Goal: Task Accomplishment & Management: Use online tool/utility

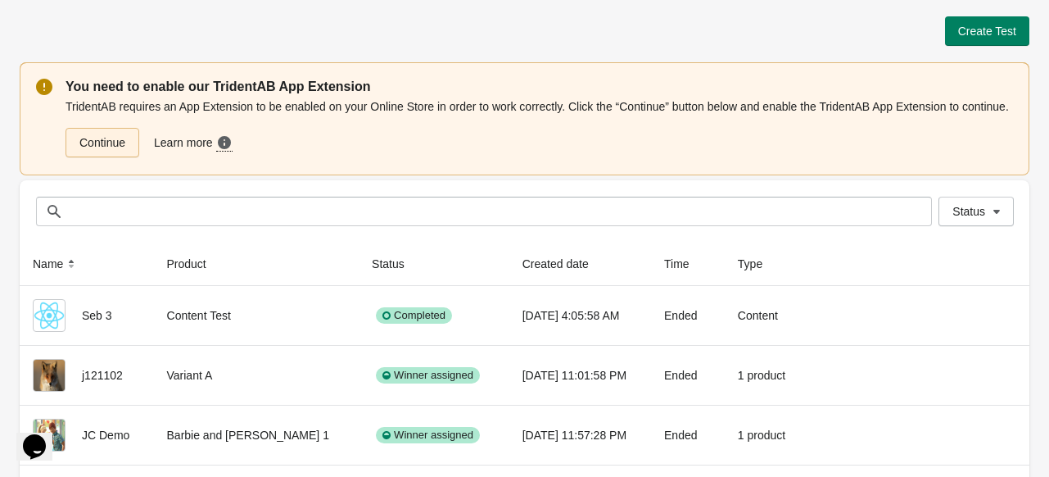
click at [116, 143] on link "Continue" at bounding box center [103, 142] width 74 height 29
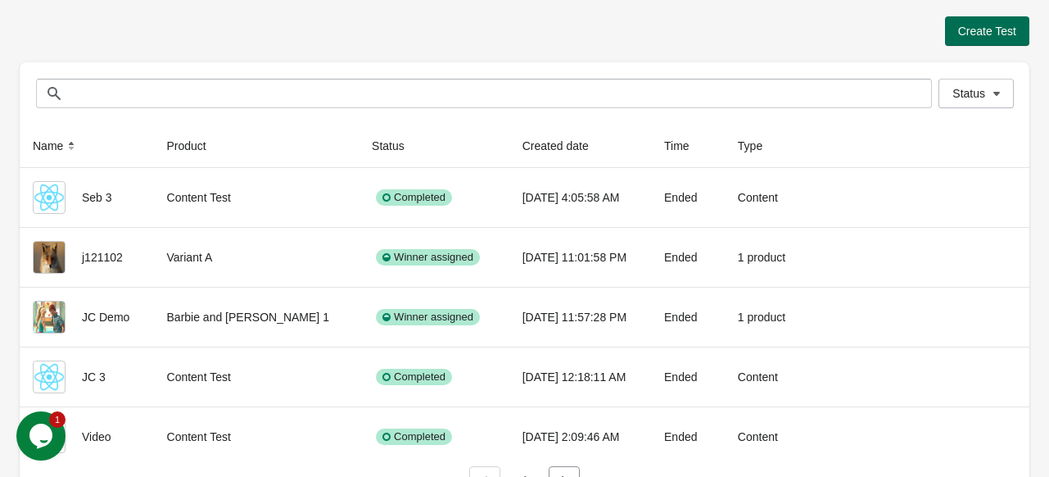
click at [982, 34] on span "Create Test" at bounding box center [987, 31] width 58 height 13
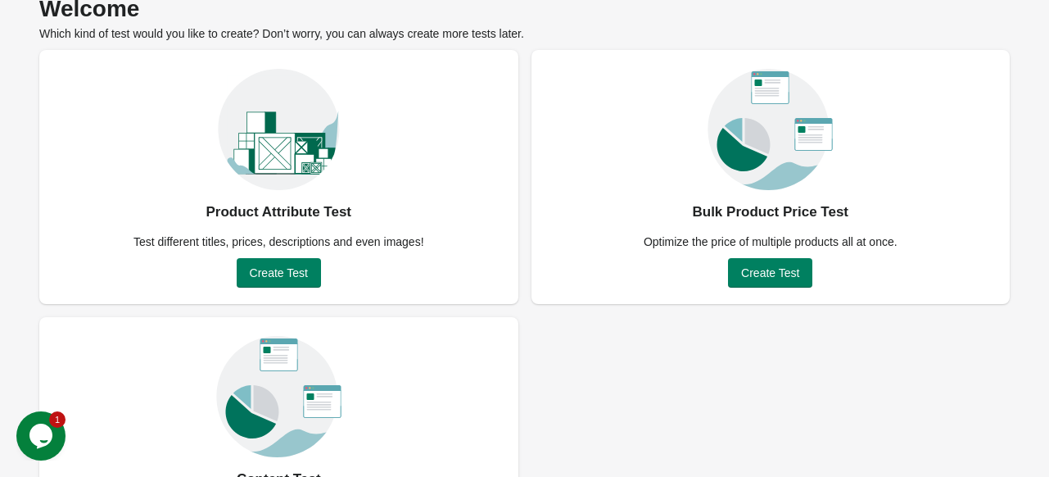
scroll to position [82, 0]
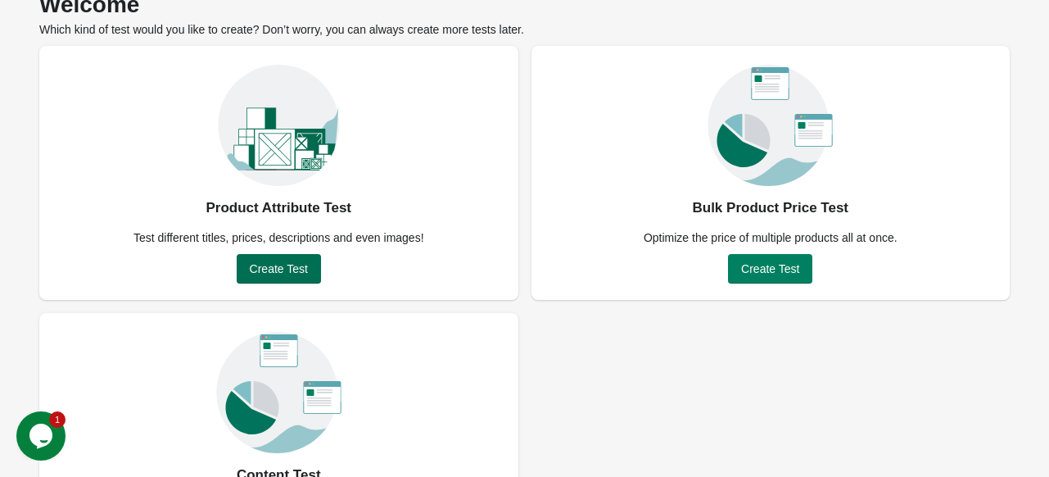
click at [282, 270] on span "Create Test" at bounding box center [279, 268] width 58 height 13
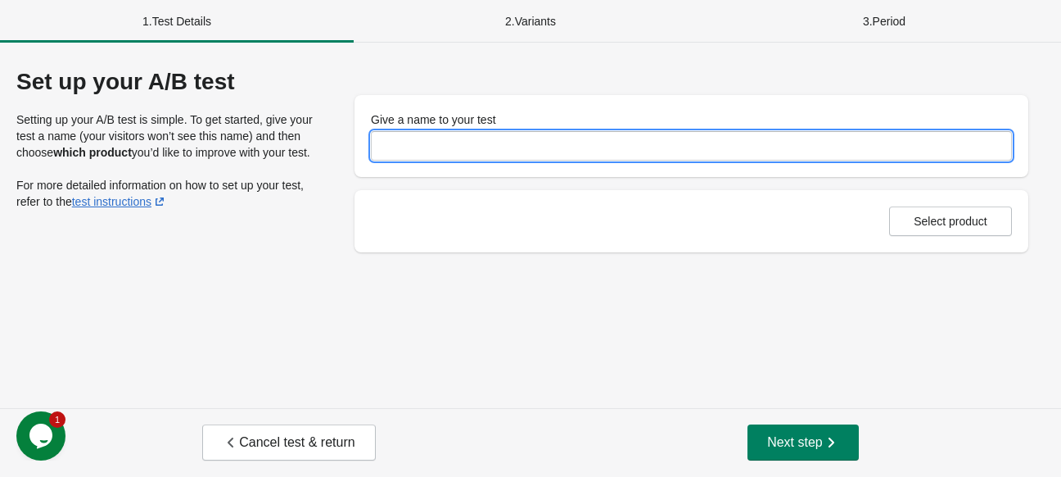
click at [449, 153] on input "Give a name to your test" at bounding box center [691, 145] width 641 height 29
type input "******"
click at [919, 233] on button "Select product" at bounding box center [950, 220] width 123 height 29
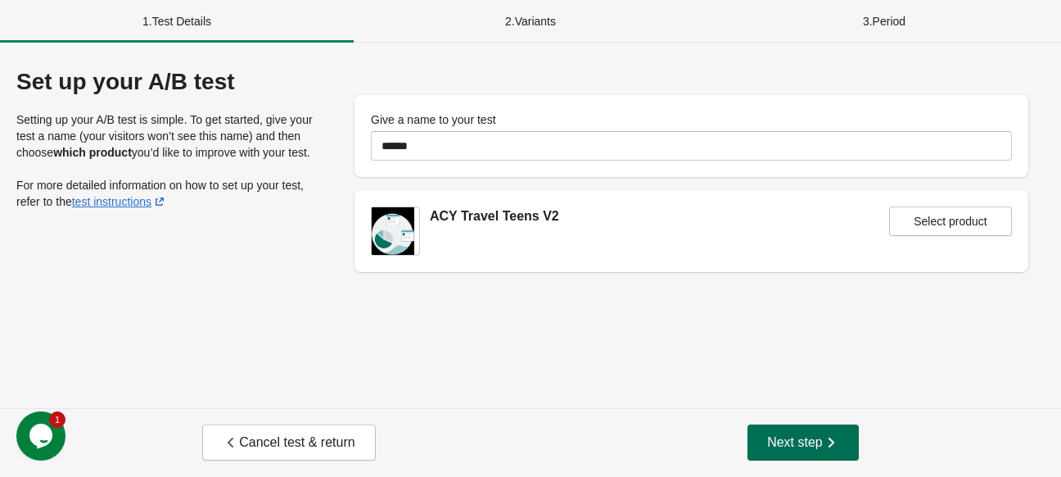
click at [795, 445] on span "Next step" at bounding box center [803, 442] width 72 height 16
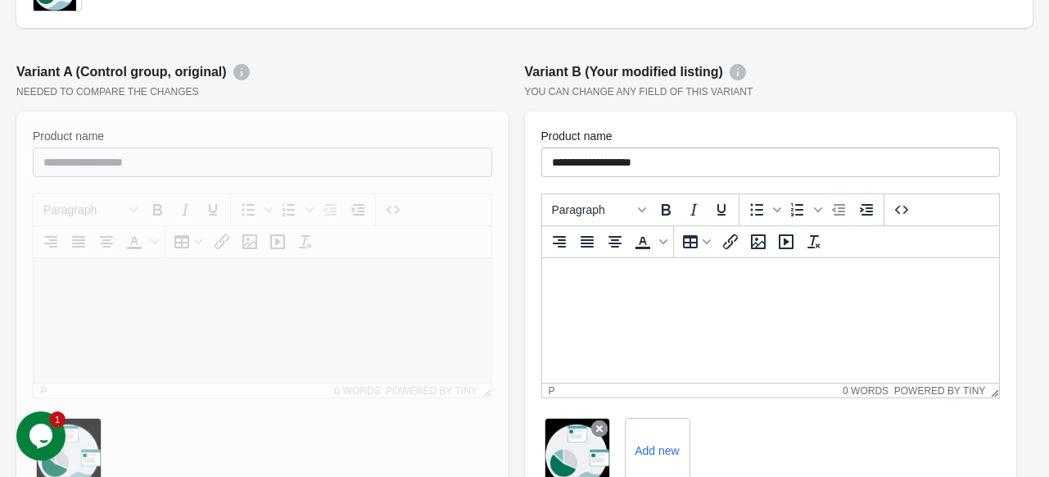
scroll to position [157, 0]
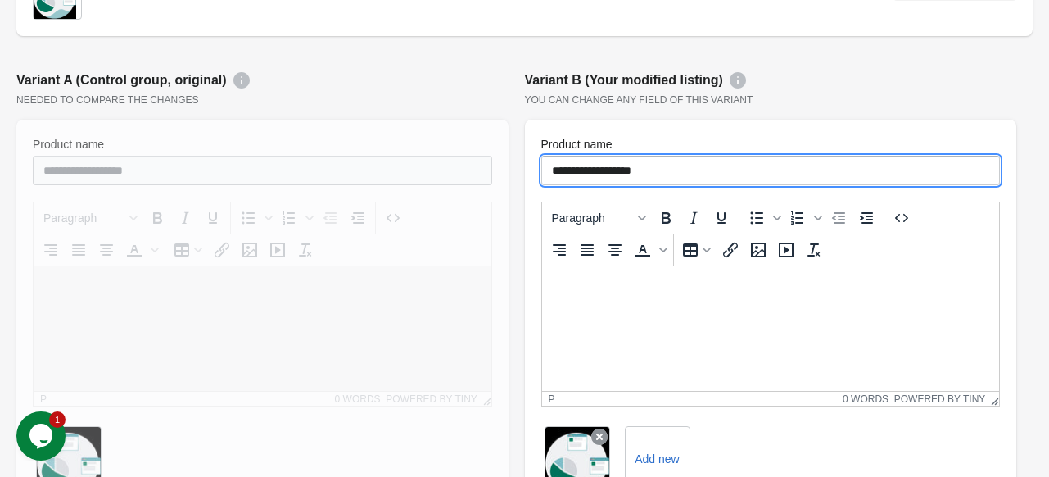
click at [685, 176] on input "**********" at bounding box center [770, 170] width 459 height 29
type input "**********"
click at [661, 309] on html at bounding box center [770, 287] width 458 height 43
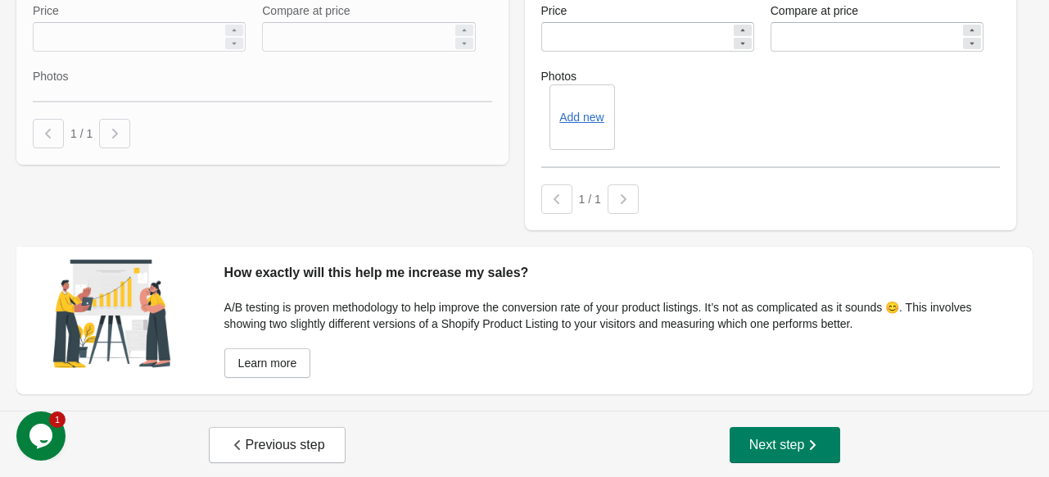
scroll to position [730, 0]
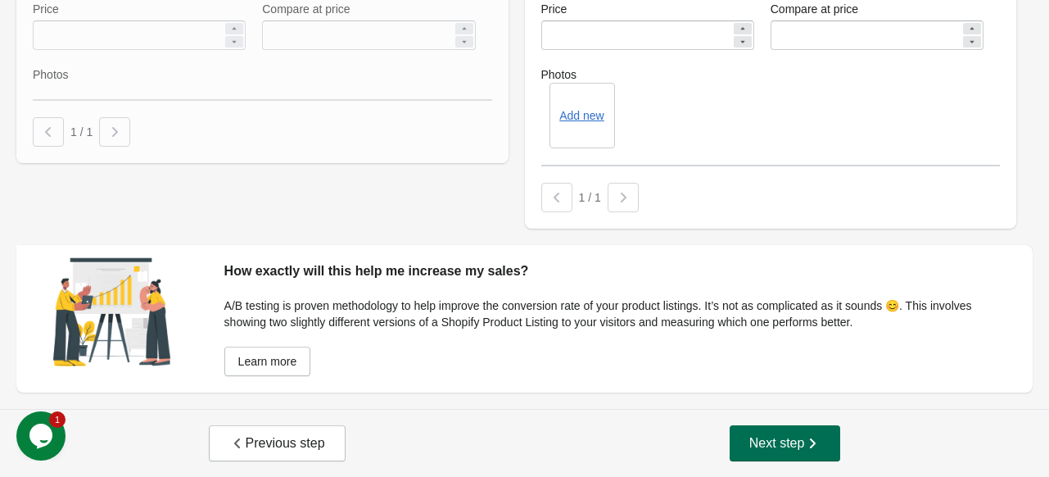
click at [790, 432] on button "Next step" at bounding box center [785, 443] width 111 height 36
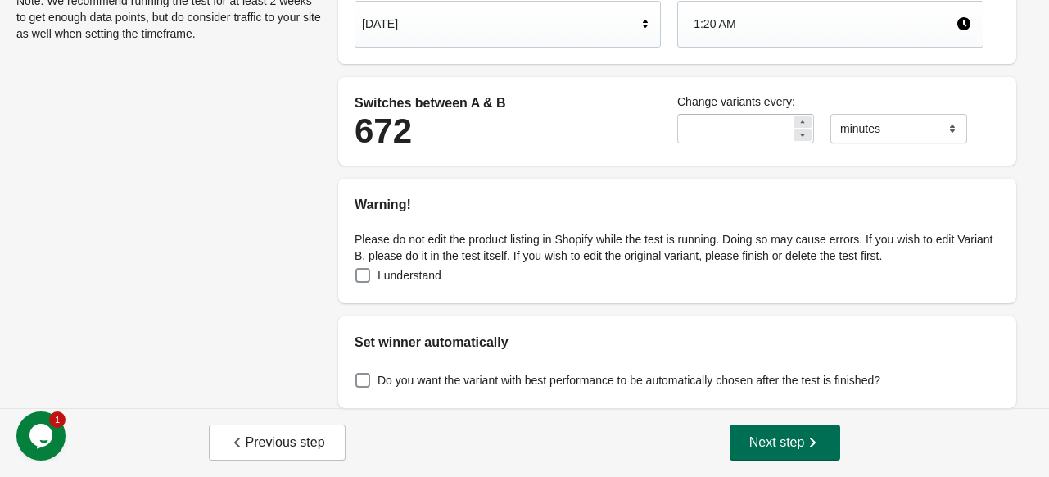
scroll to position [0, 0]
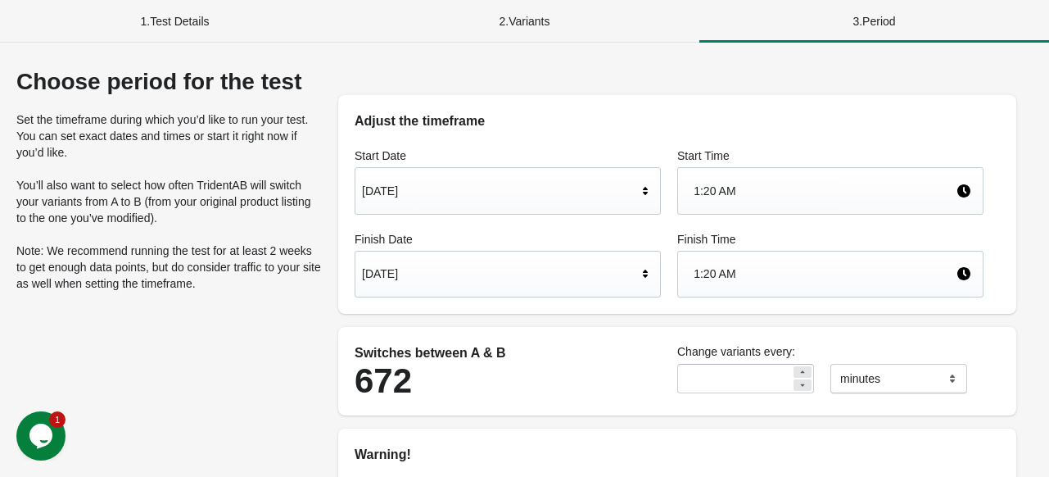
click at [644, 270] on icon at bounding box center [645, 273] width 5 height 8
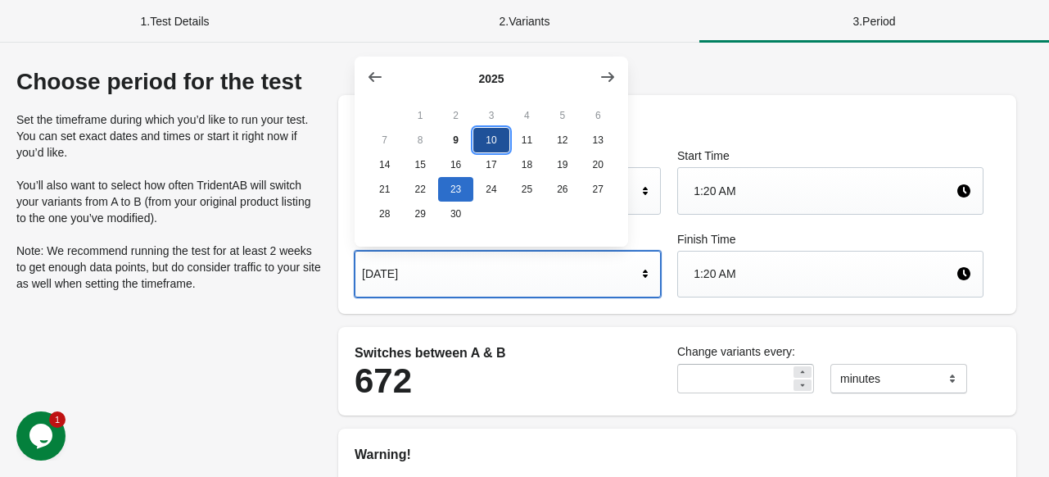
click at [487, 142] on button "10" at bounding box center [490, 140] width 35 height 25
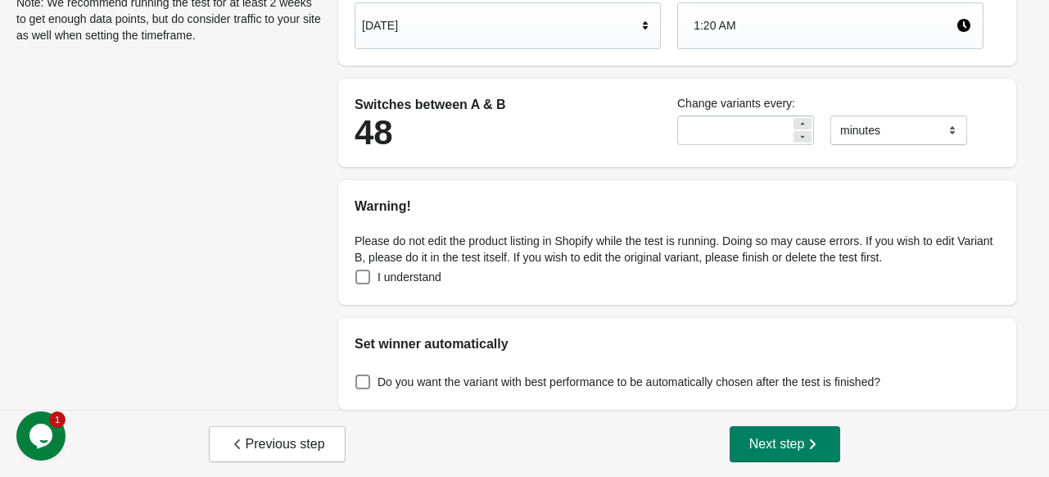
scroll to position [249, 0]
click at [371, 284] on label "I understand" at bounding box center [398, 275] width 87 height 23
click at [382, 386] on span "Do you want the variant with best performance to be automatically chosen after …" at bounding box center [628, 381] width 503 height 16
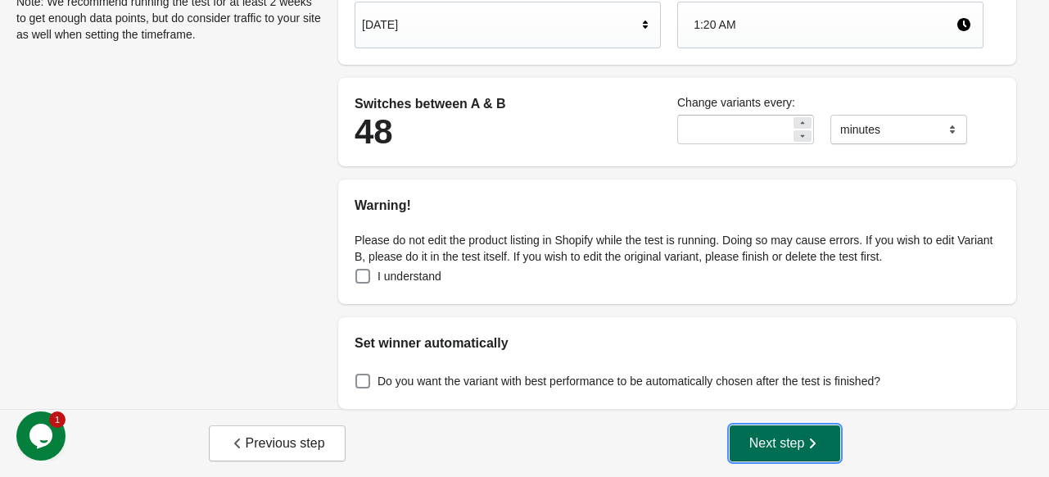
click at [750, 435] on span "Next step" at bounding box center [785, 443] width 72 height 16
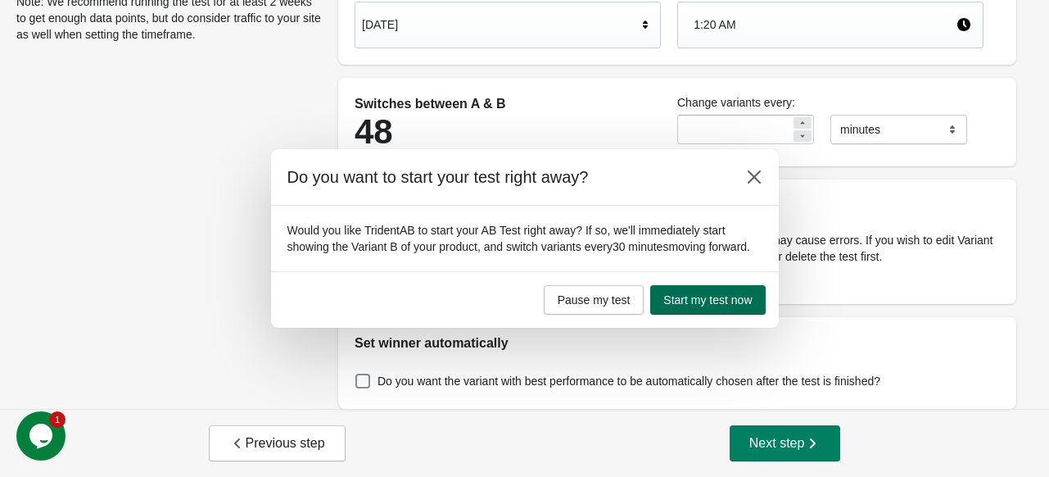
click at [668, 296] on span "Start my test now" at bounding box center [707, 299] width 88 height 13
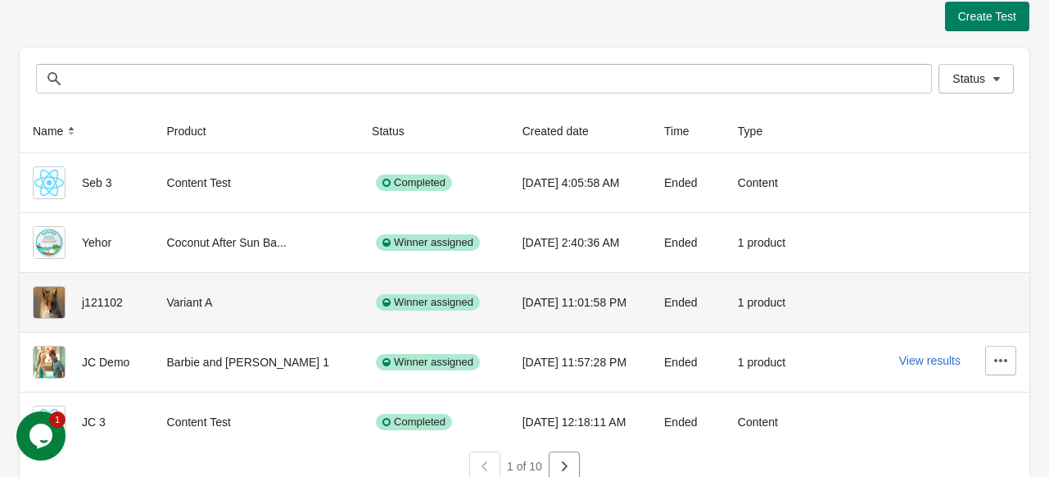
scroll to position [30, 0]
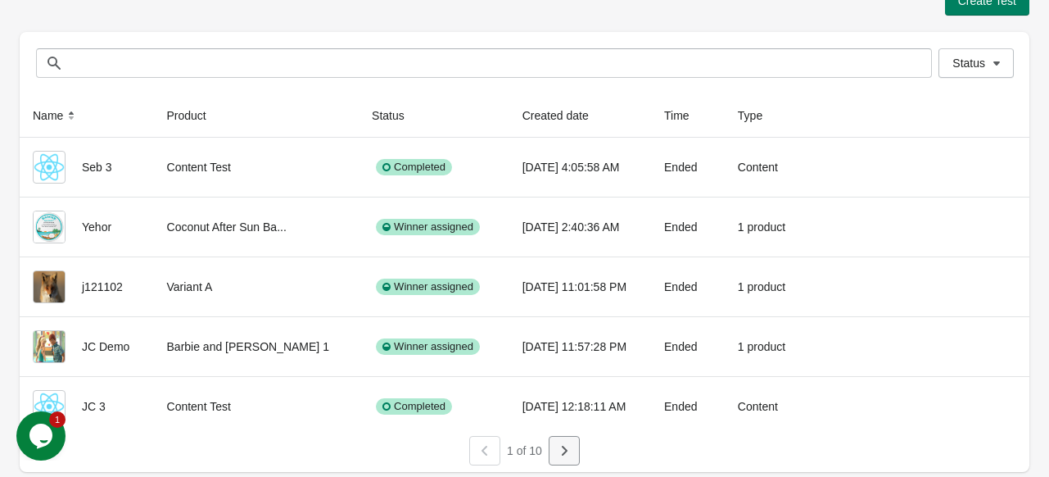
click at [570, 449] on icon "button" at bounding box center [564, 450] width 16 height 16
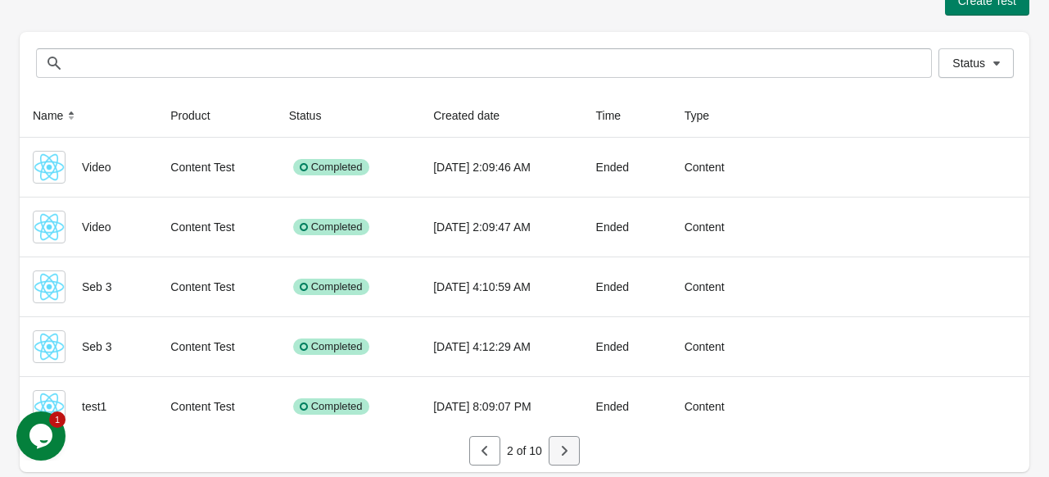
click at [567, 449] on icon "button" at bounding box center [564, 450] width 16 height 16
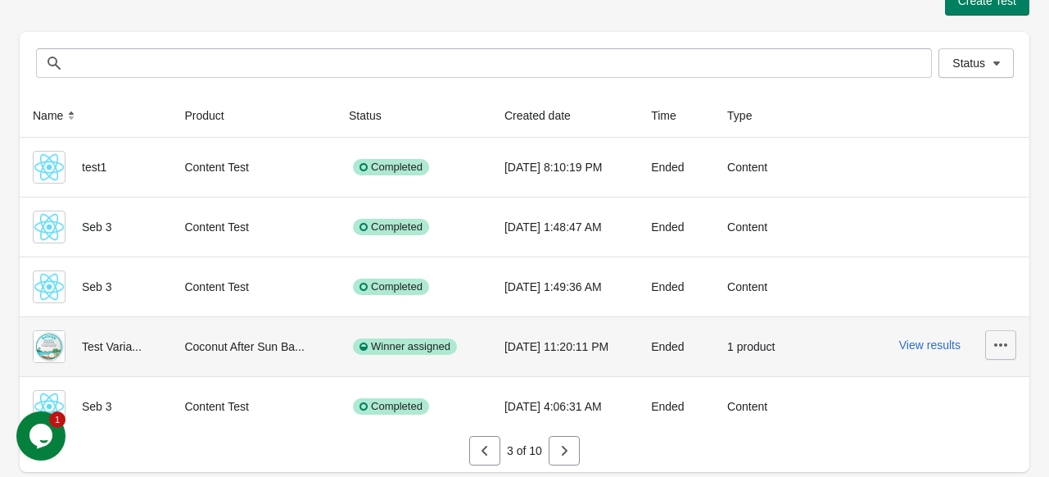
click at [988, 341] on button "button" at bounding box center [1000, 344] width 31 height 29
click at [948, 420] on span "View Product Page" at bounding box center [954, 420] width 97 height 16
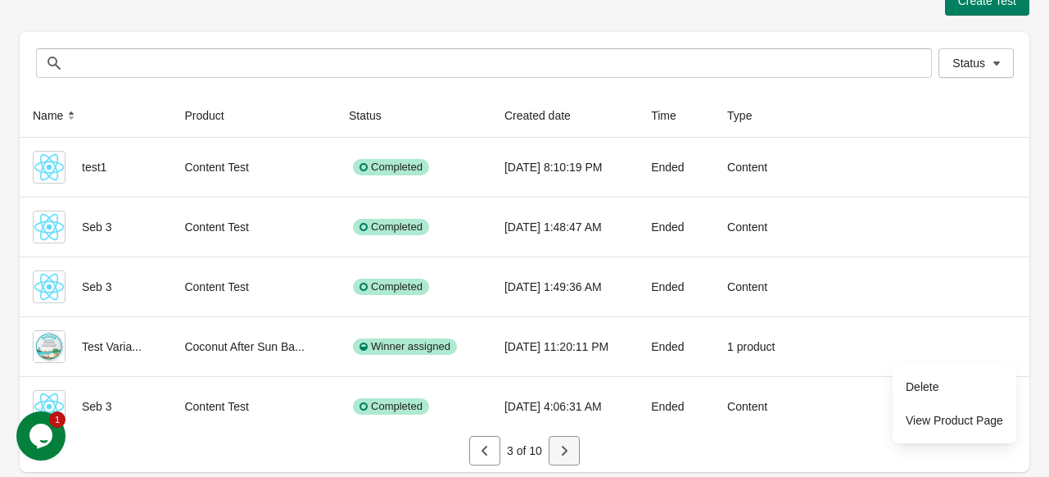
click at [560, 447] on icon "button" at bounding box center [564, 450] width 16 height 16
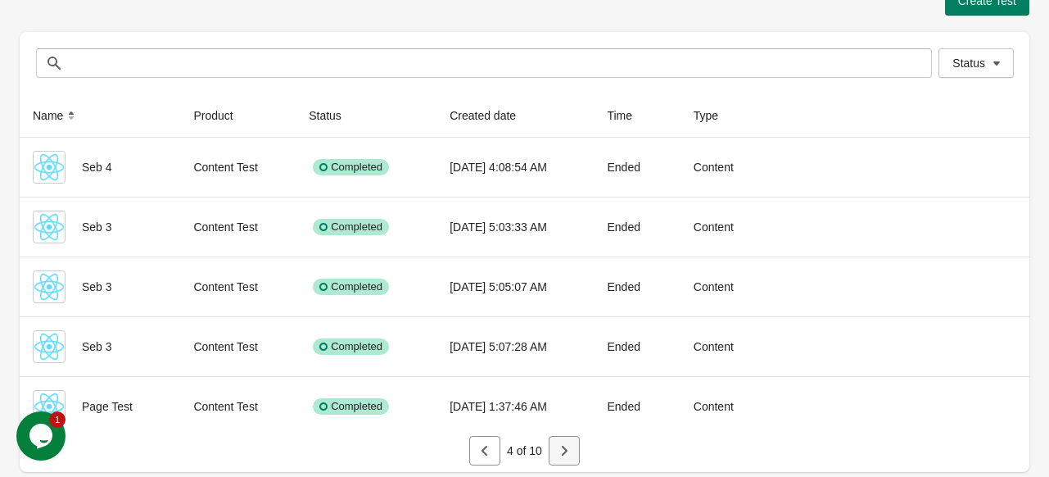
click at [569, 445] on icon "button" at bounding box center [564, 450] width 16 height 16
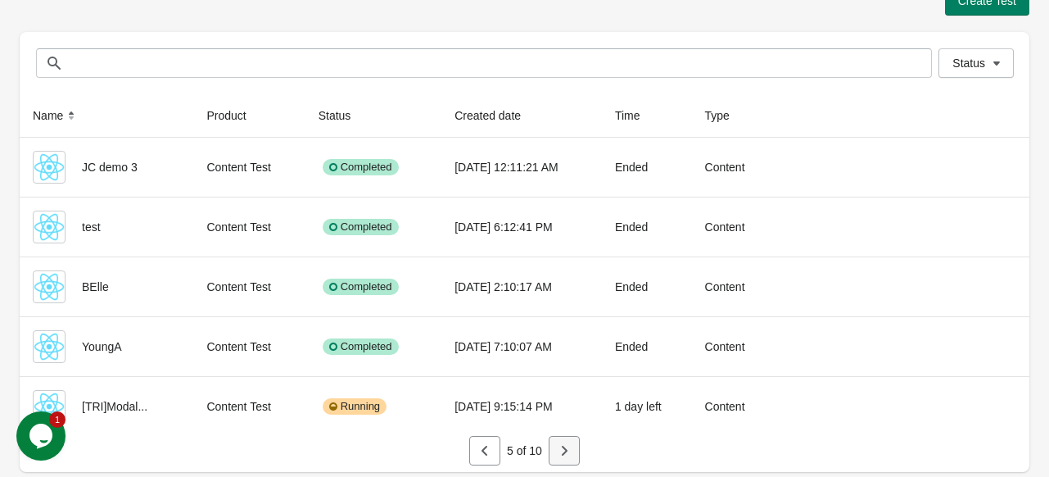
click at [570, 450] on icon "button" at bounding box center [564, 450] width 16 height 16
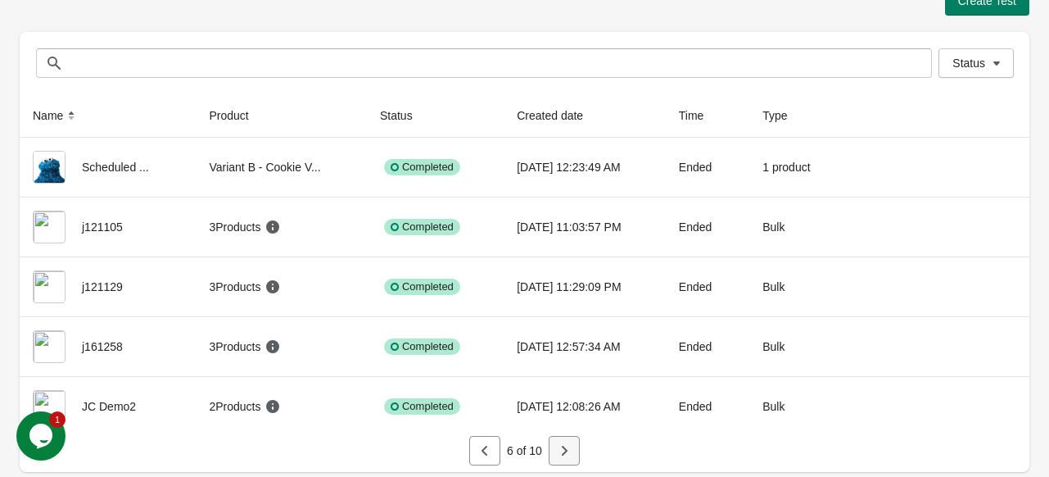
click at [562, 449] on icon "button" at bounding box center [564, 450] width 16 height 16
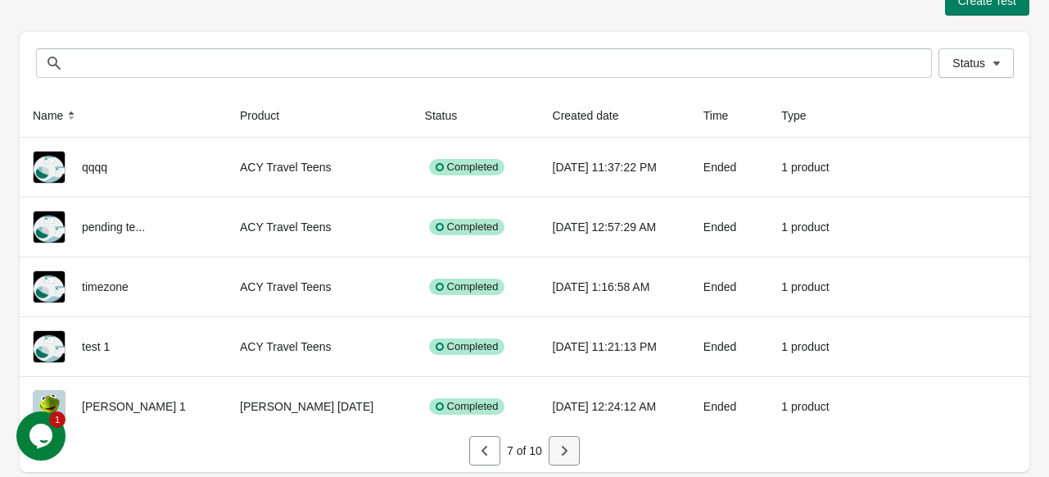
click at [568, 450] on icon "button" at bounding box center [564, 450] width 16 height 16
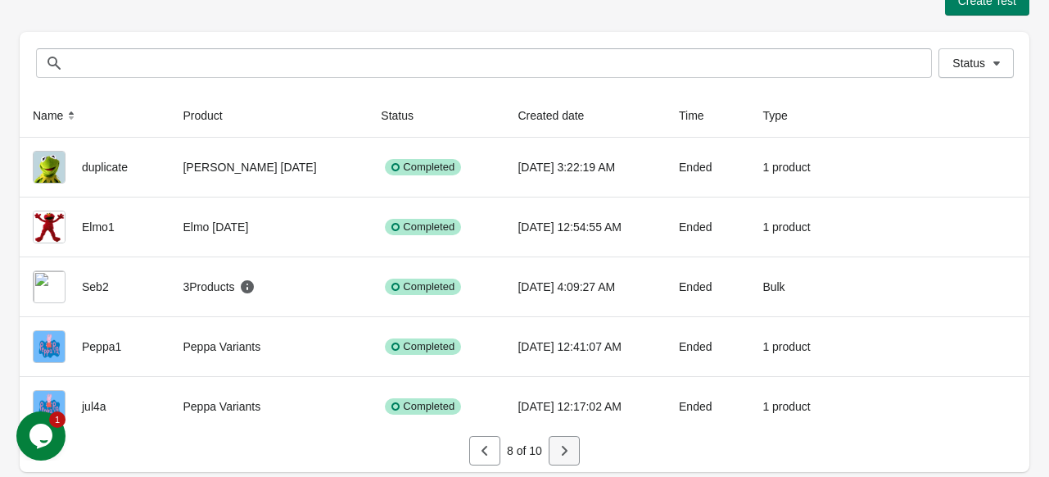
click at [576, 445] on button "button" at bounding box center [564, 450] width 31 height 29
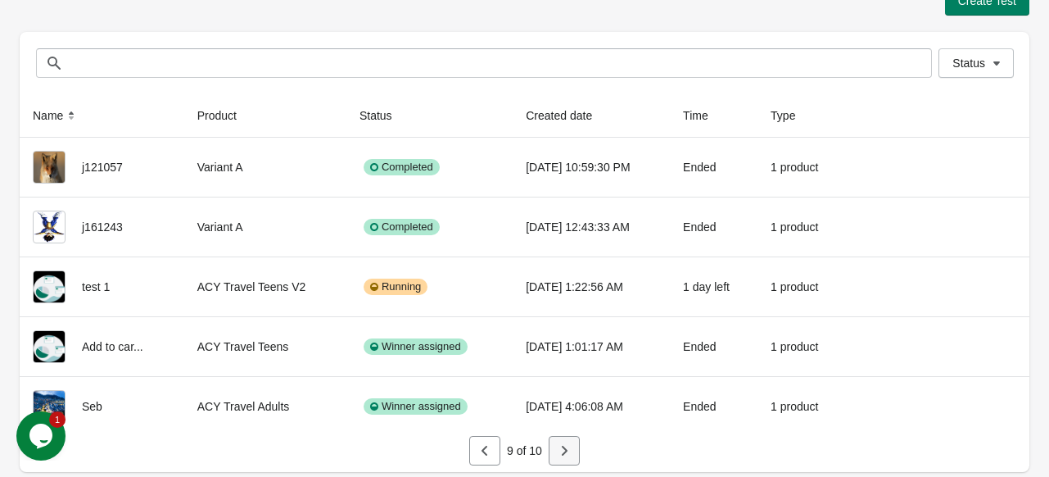
click at [566, 444] on icon "button" at bounding box center [564, 450] width 16 height 16
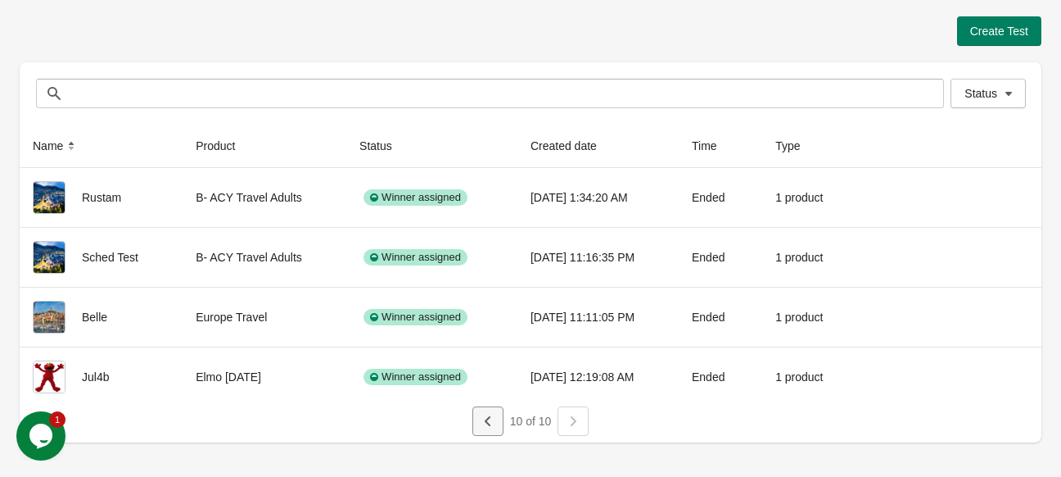
click at [484, 418] on icon "button" at bounding box center [488, 421] width 16 height 16
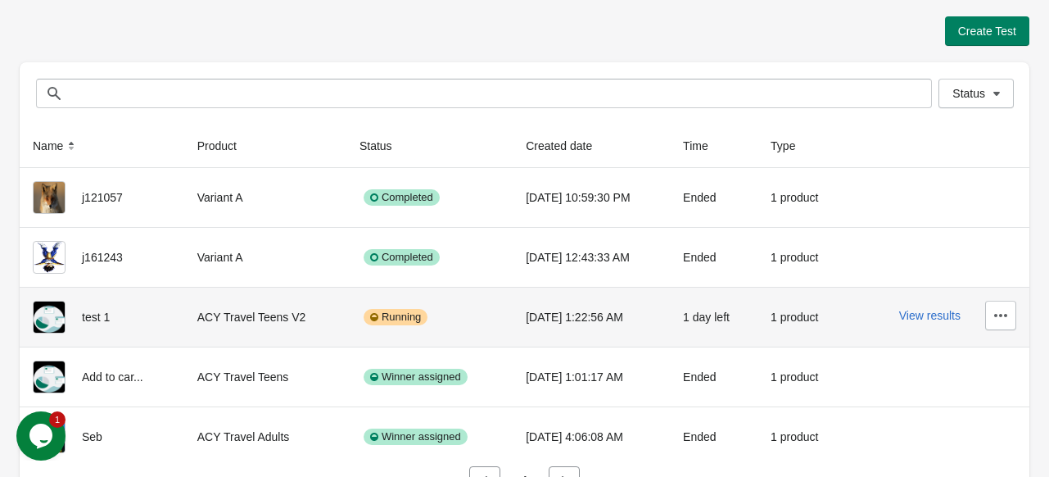
click at [275, 314] on div "ACY Travel Teens V2" at bounding box center [265, 317] width 136 height 33
click at [940, 320] on button "View results" at bounding box center [929, 315] width 61 height 13
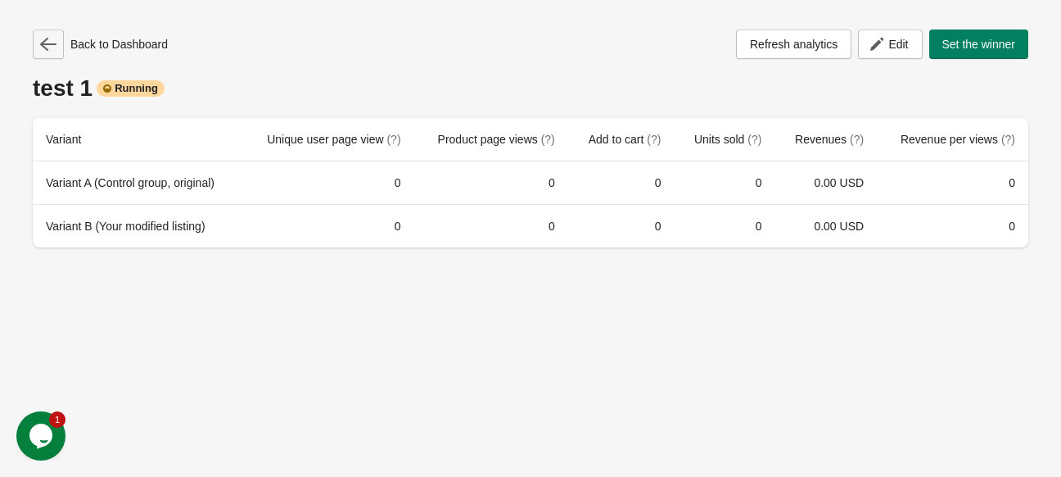
click at [46, 43] on icon "button" at bounding box center [48, 44] width 16 height 13
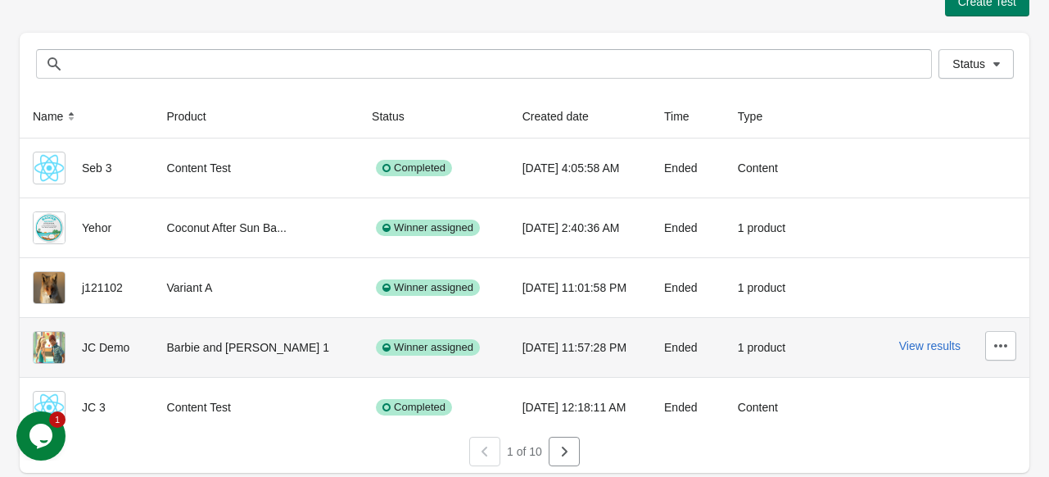
scroll to position [30, 0]
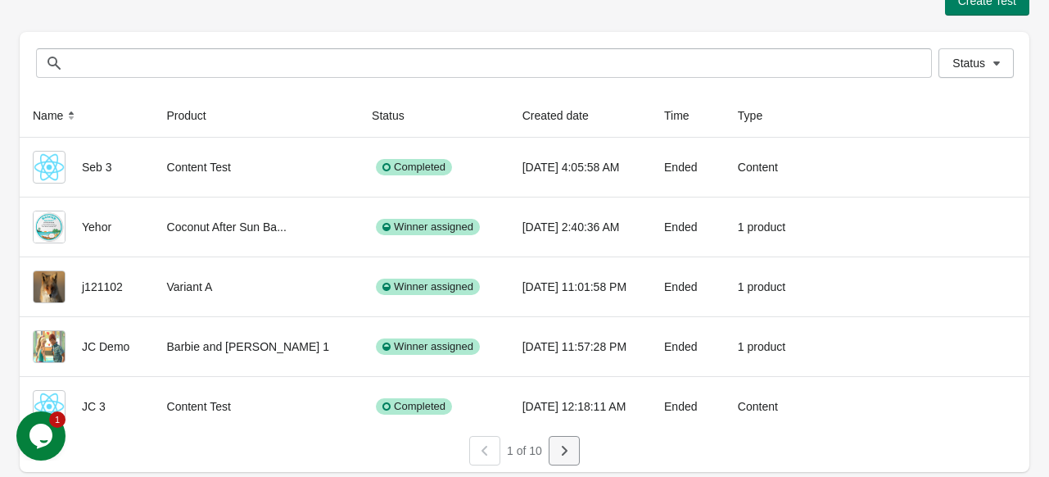
click at [567, 444] on icon "button" at bounding box center [564, 450] width 16 height 16
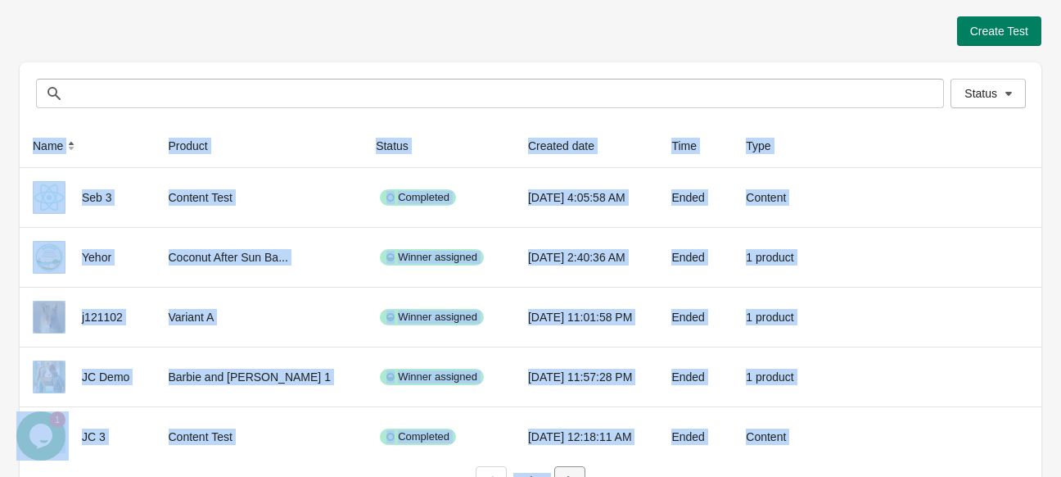
click at [567, 444] on div "Create Test Status Status Name Product Status Created date Time Type Seb 3 Cont…" at bounding box center [530, 254] width 1061 height 508
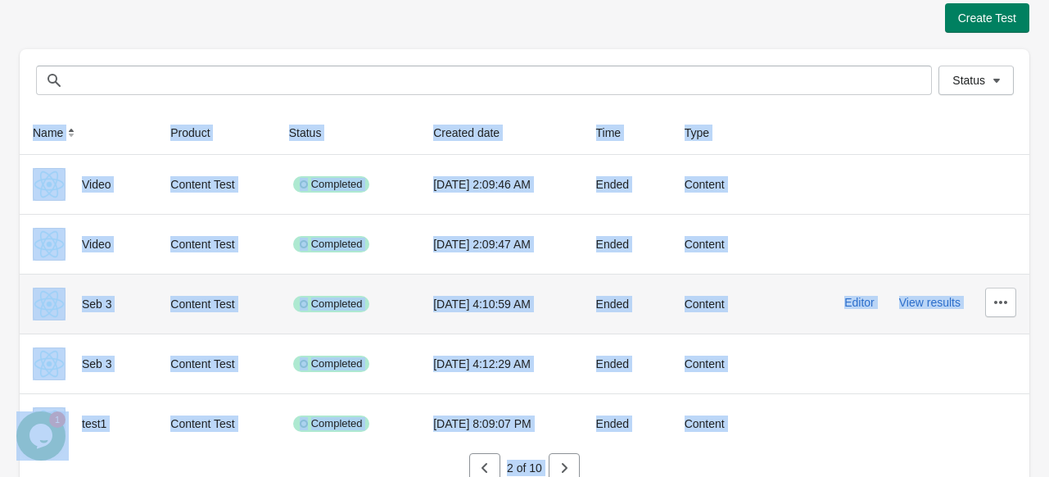
scroll to position [30, 0]
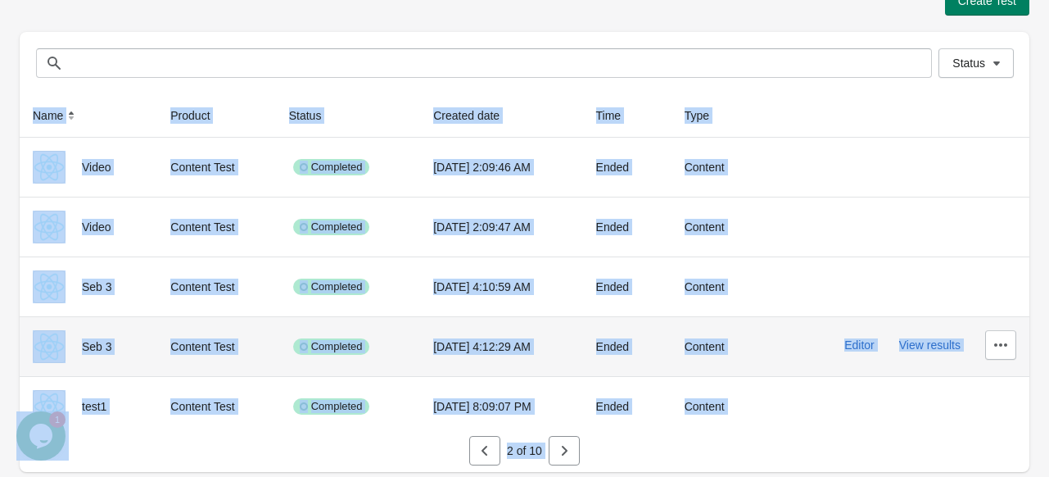
click at [775, 347] on td "Editor View results" at bounding box center [894, 346] width 270 height 60
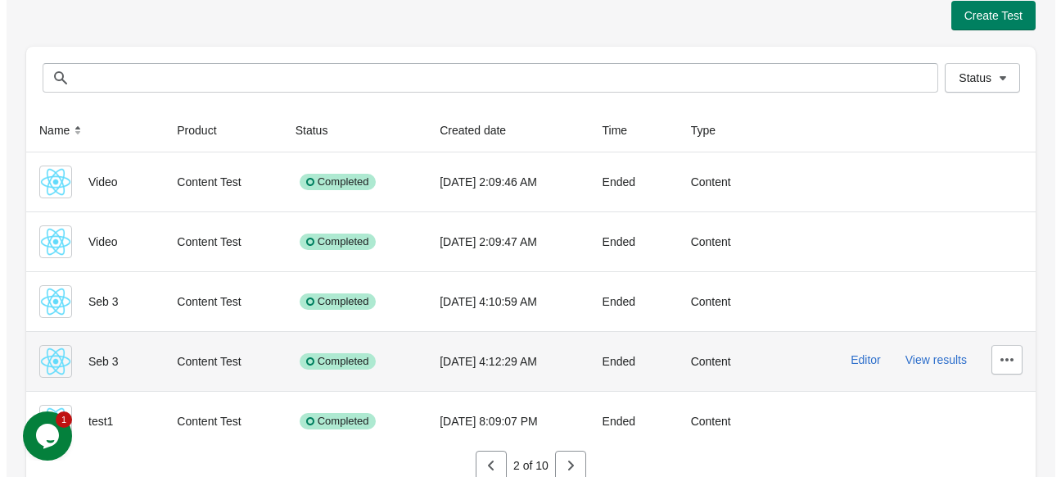
scroll to position [0, 0]
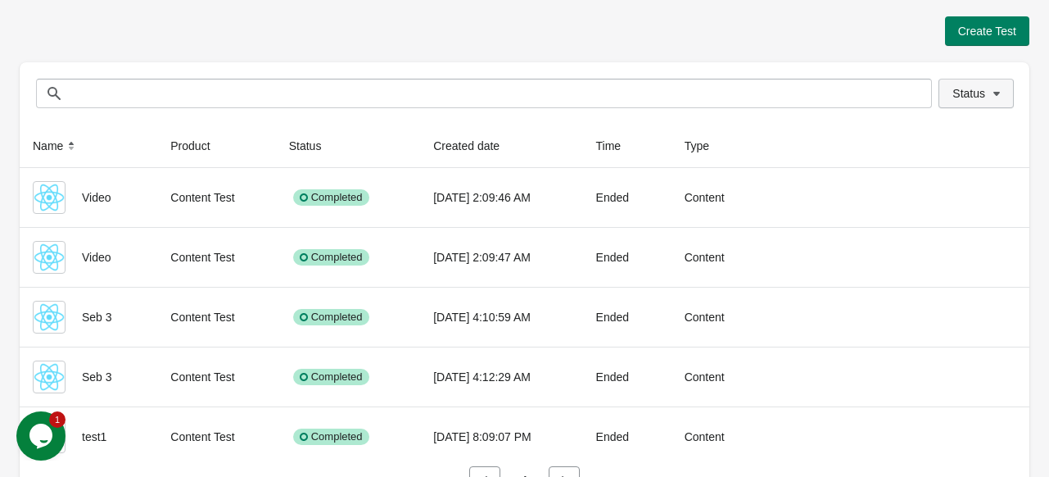
click at [951, 91] on button "Status" at bounding box center [975, 93] width 75 height 29
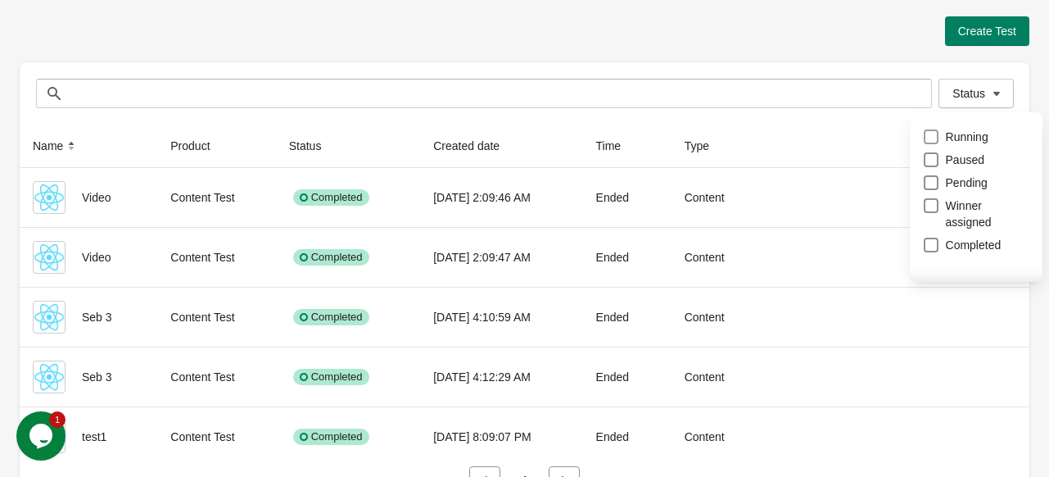
click at [953, 135] on span "Running" at bounding box center [967, 137] width 43 height 16
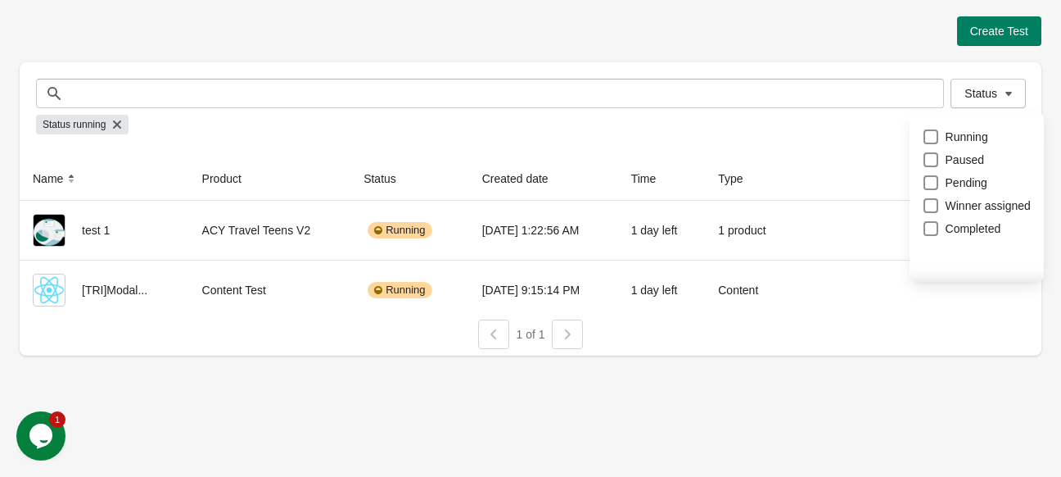
click at [396, 423] on div "Create Test Status Status Status running Name Product Status Created date Time …" at bounding box center [530, 238] width 1061 height 477
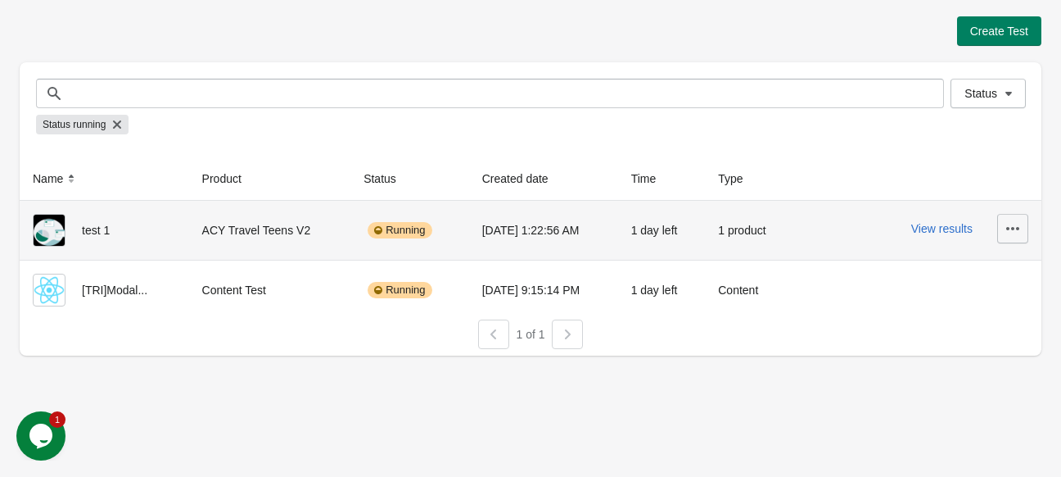
click at [1002, 233] on button "button" at bounding box center [1012, 228] width 31 height 29
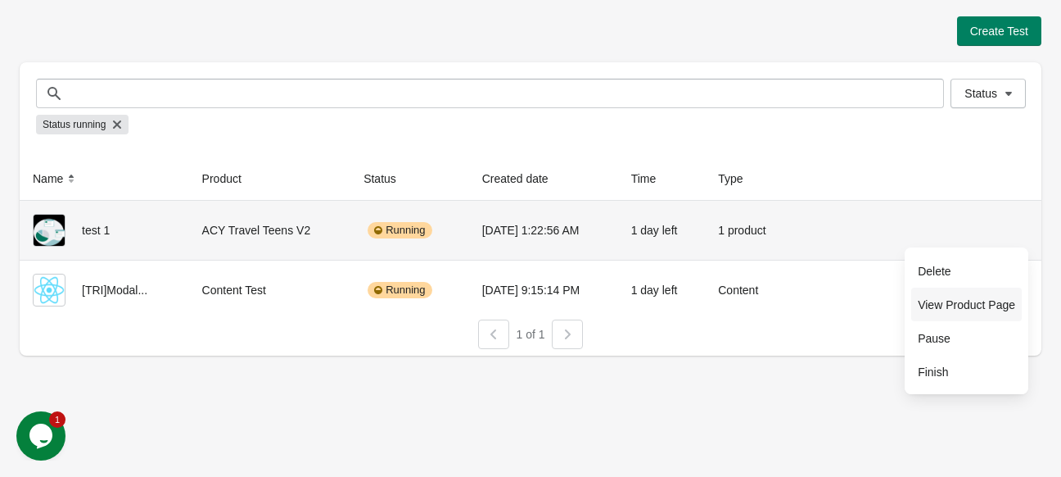
click at [998, 305] on span "View Product Page" at bounding box center [966, 304] width 97 height 16
drag, startPoint x: 197, startPoint y: 223, endPoint x: 298, endPoint y: 222, distance: 101.5
click at [299, 224] on td "ACY Travel Teens V2" at bounding box center [270, 230] width 162 height 59
copy div "ACY Travel Teens V2"
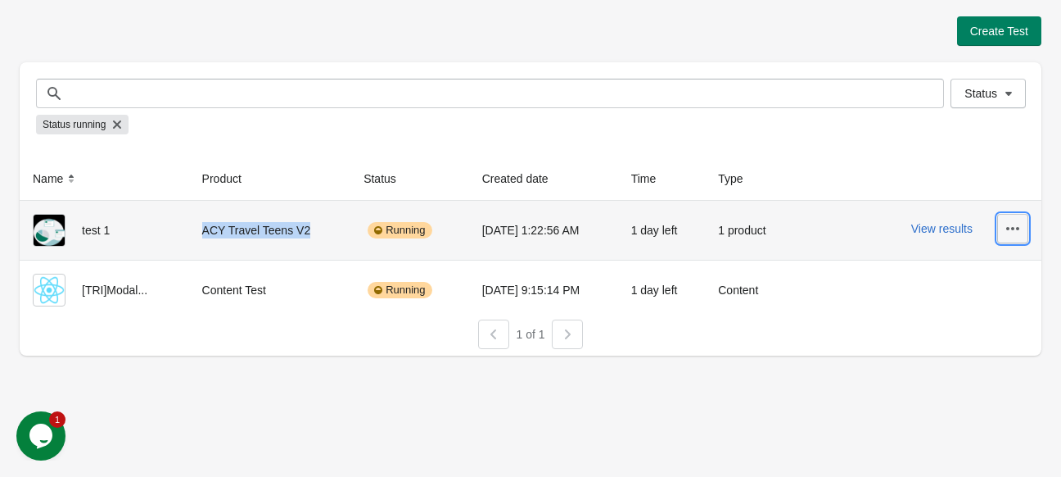
click at [1004, 228] on button "button" at bounding box center [1012, 228] width 31 height 29
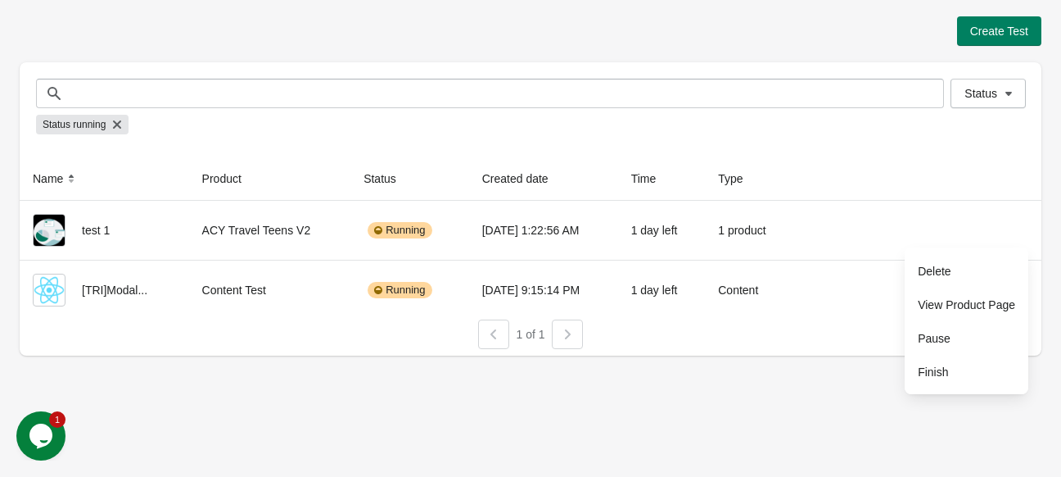
click at [758, 369] on div "Create Test Status Status Status running Name Product Status Created date Time …" at bounding box center [530, 238] width 1061 height 477
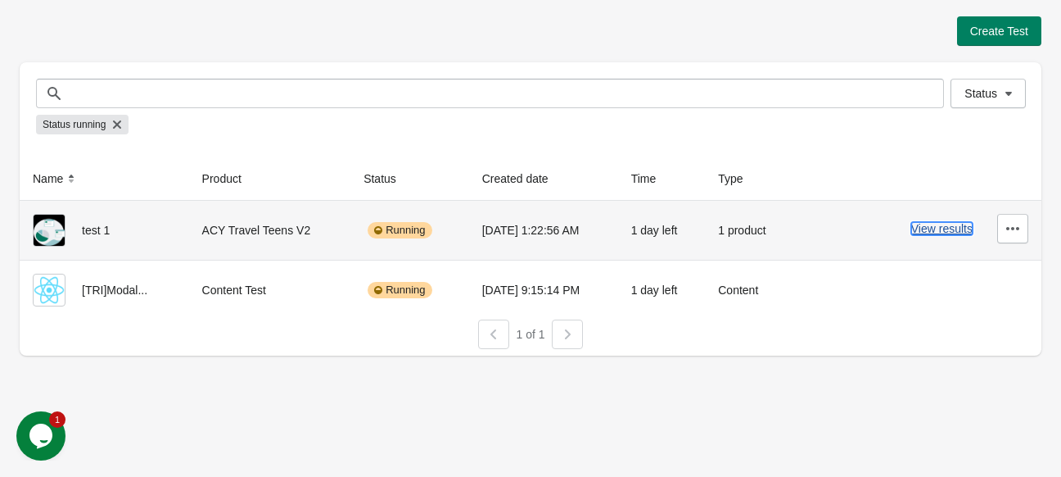
click at [967, 226] on button "View results" at bounding box center [941, 228] width 61 height 13
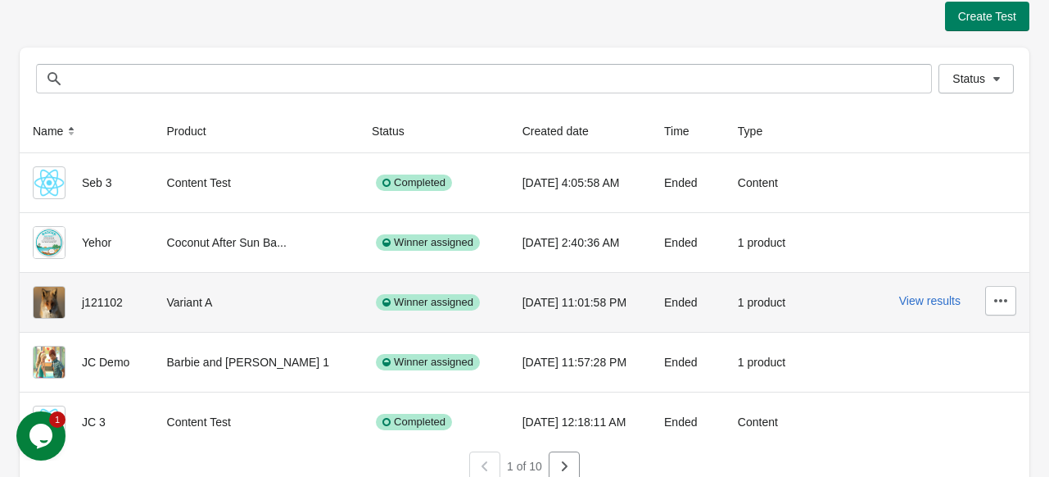
scroll to position [30, 0]
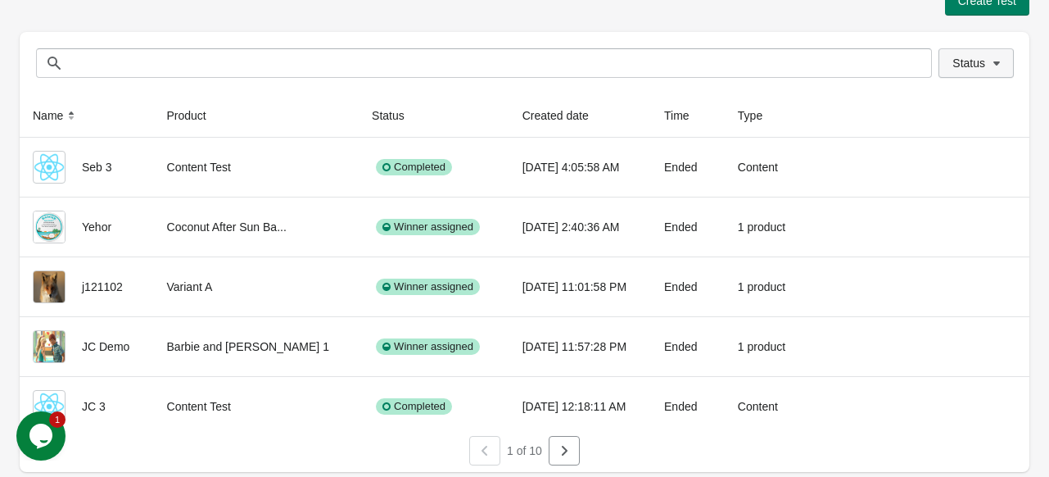
click at [959, 66] on span "Status" at bounding box center [968, 62] width 33 height 13
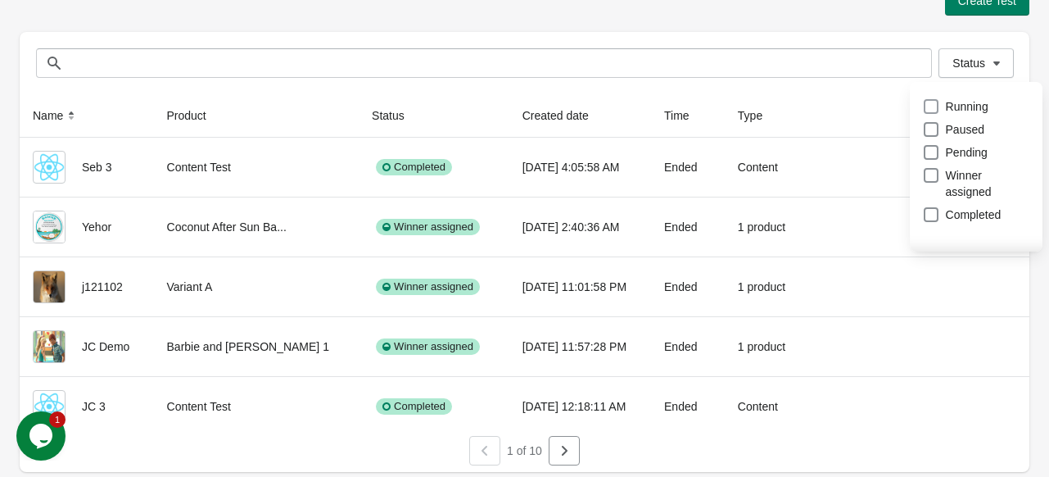
click at [933, 102] on span at bounding box center [931, 106] width 15 height 15
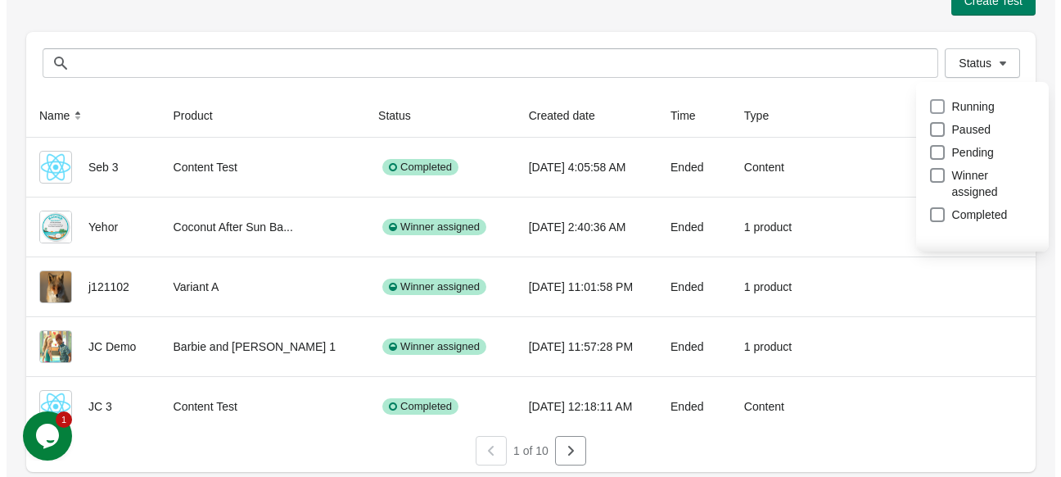
scroll to position [0, 0]
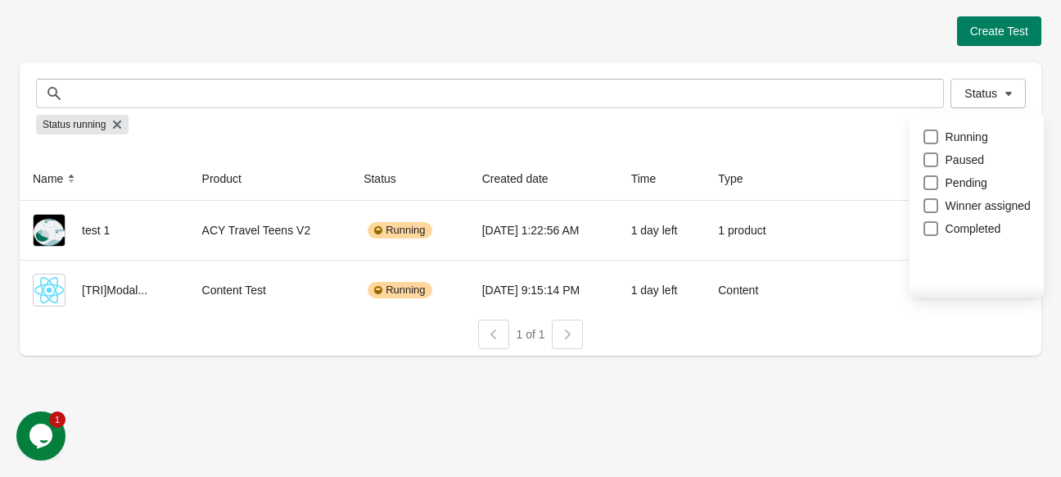
click at [793, 418] on div "Create Test Status Status Status running Name Product Status Created date Time …" at bounding box center [530, 238] width 1061 height 477
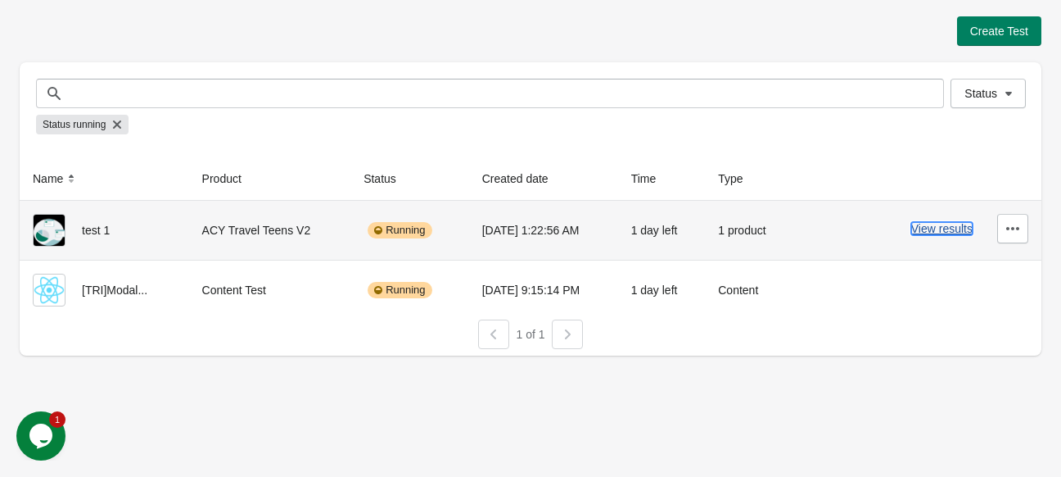
click at [951, 226] on button "View results" at bounding box center [941, 228] width 61 height 13
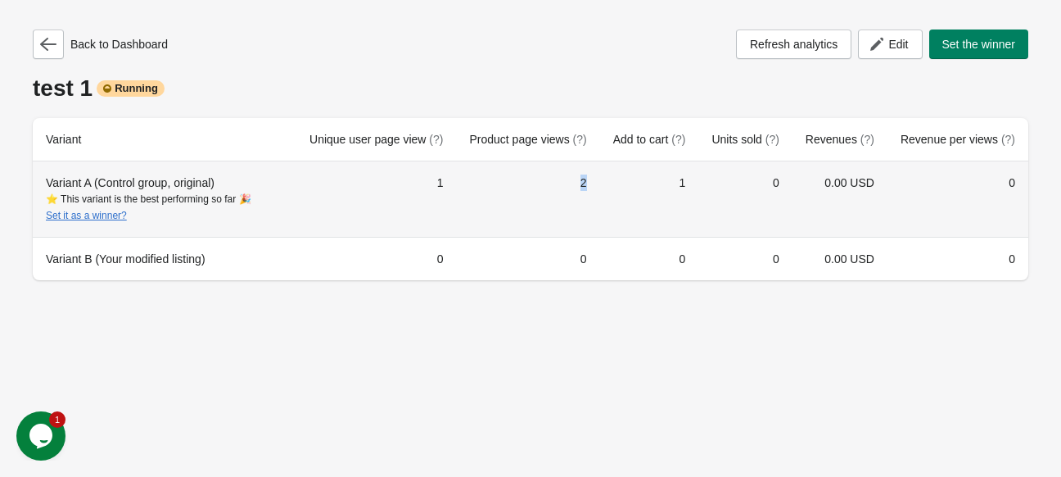
drag, startPoint x: 605, startPoint y: 186, endPoint x: 589, endPoint y: 185, distance: 16.4
click at [589, 185] on td "2" at bounding box center [527, 198] width 143 height 75
click at [714, 197] on tr "Variant A (Control group, original) ⭐ This variant is the best performing so fa…" at bounding box center [531, 198] width 996 height 75
click at [699, 177] on td "1" at bounding box center [649, 198] width 99 height 75
drag, startPoint x: 709, startPoint y: 180, endPoint x: 685, endPoint y: 176, distance: 24.9
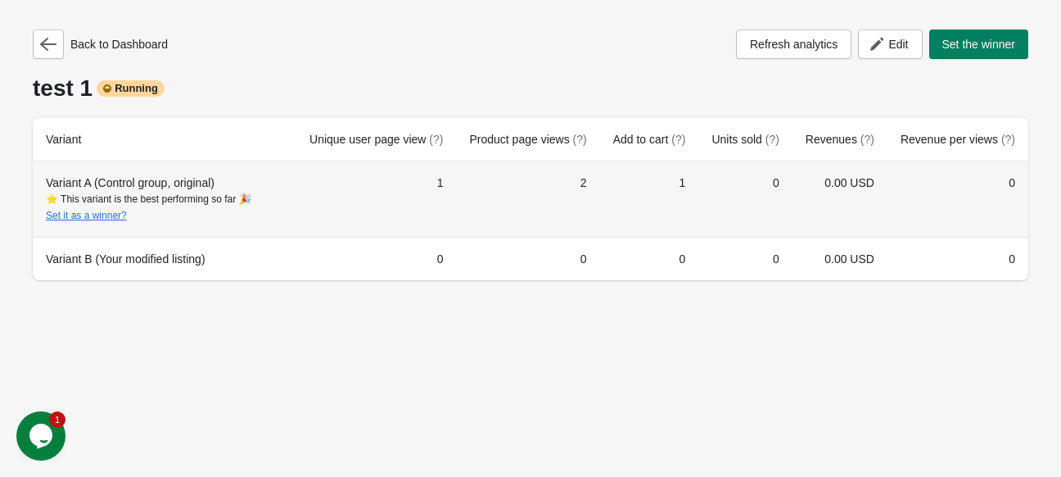
click at [689, 178] on td "1" at bounding box center [649, 198] width 99 height 75
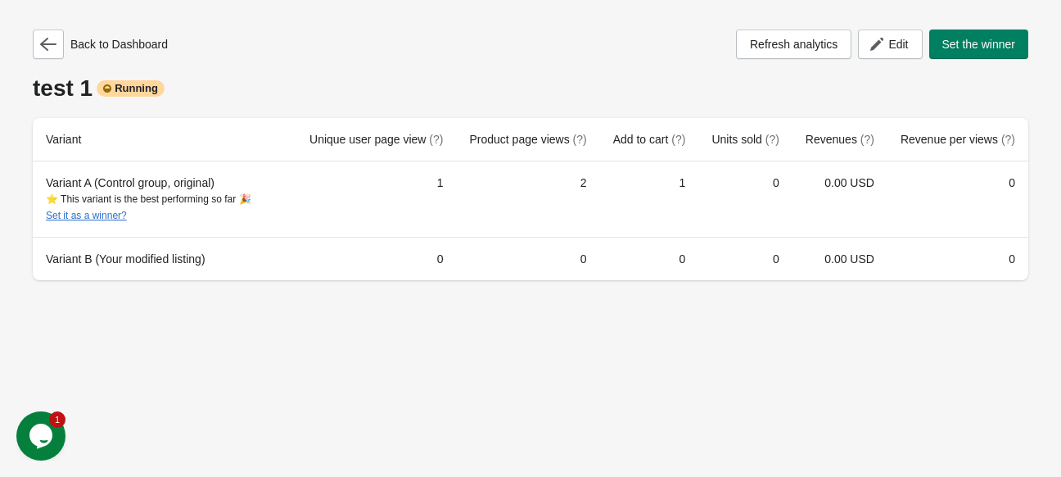
click at [653, 330] on div "Back to Dashboard Refresh analytics Edit Set the winner test 1 Running Variant …" at bounding box center [530, 238] width 1061 height 477
click at [806, 38] on span "Refresh analytics" at bounding box center [794, 44] width 88 height 13
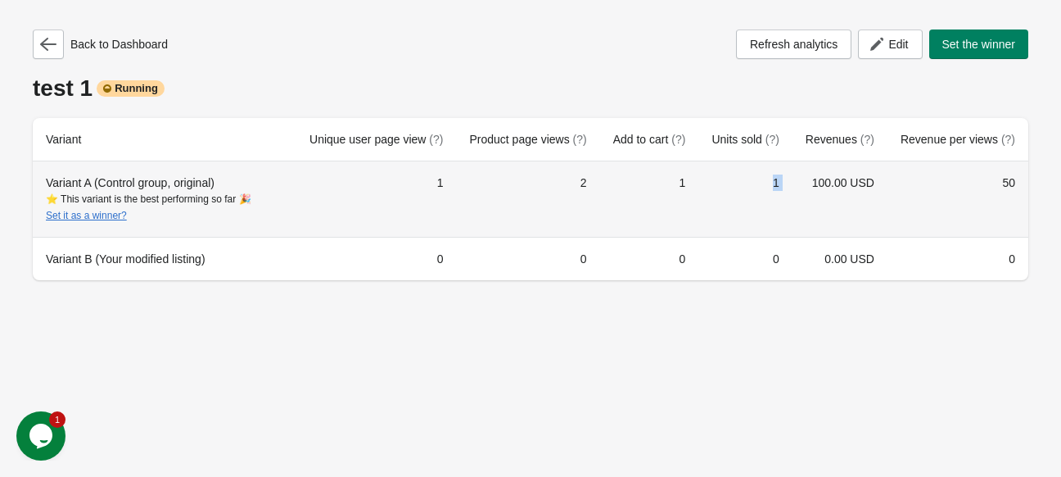
drag, startPoint x: 775, startPoint y: 180, endPoint x: 817, endPoint y: 192, distance: 43.5
click at [816, 192] on tr "Variant A (Control group, original) ⭐ This variant is the best performing so fa…" at bounding box center [531, 198] width 996 height 75
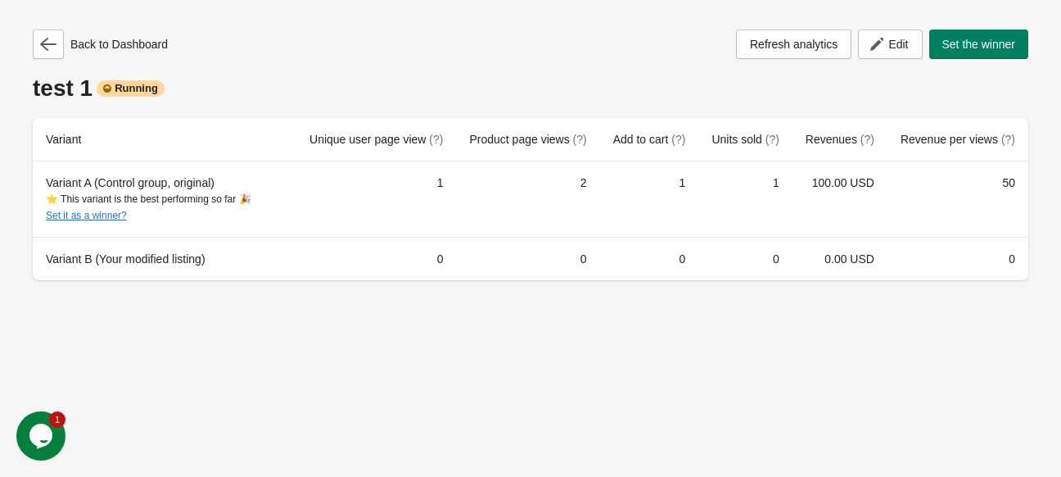
click at [840, 344] on div "Back to Dashboard Refresh analytics Edit Set the winner test 1 Running Variant …" at bounding box center [530, 238] width 1061 height 477
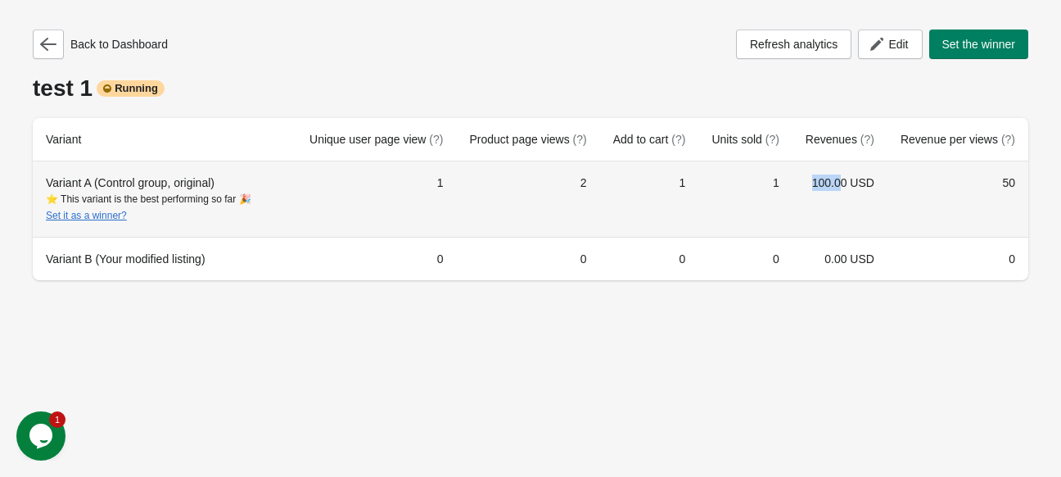
drag, startPoint x: 811, startPoint y: 178, endPoint x: 860, endPoint y: 177, distance: 49.1
click at [859, 177] on td "100.00 USD" at bounding box center [840, 198] width 95 height 75
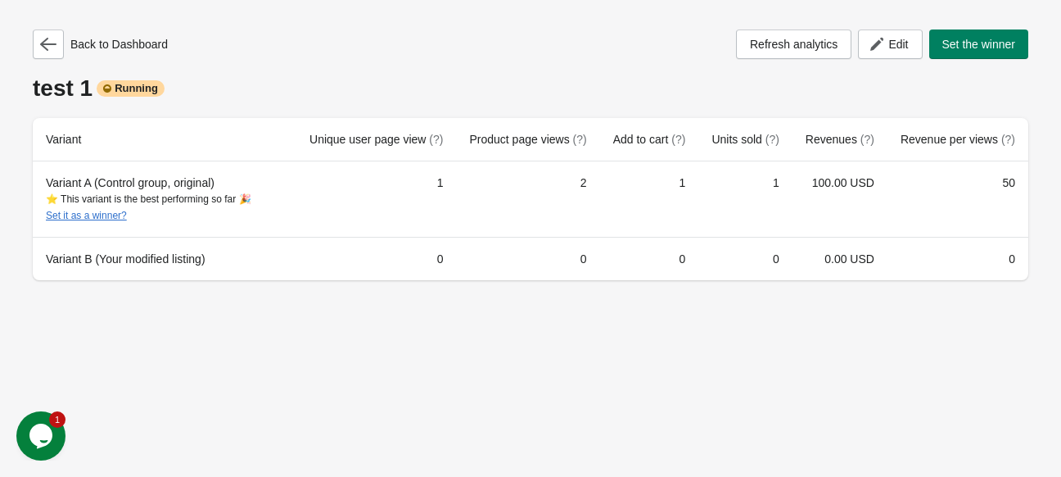
click at [846, 402] on div "Back to Dashboard Refresh analytics Edit Set the winner test 1 Running Variant …" at bounding box center [530, 238] width 1061 height 477
click at [776, 48] on span "Refresh analytics" at bounding box center [794, 44] width 88 height 13
click at [774, 35] on button "Refresh analytics" at bounding box center [793, 43] width 115 height 29
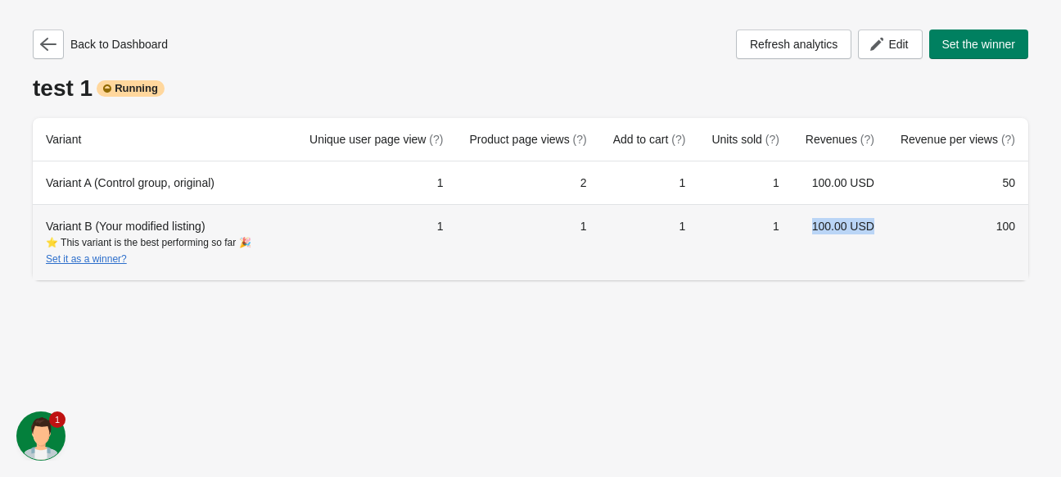
drag, startPoint x: 889, startPoint y: 228, endPoint x: 799, endPoint y: 234, distance: 90.3
click at [799, 234] on tr "Variant B (Your modified listing) ⭐ This variant is the best performing so far …" at bounding box center [531, 242] width 996 height 76
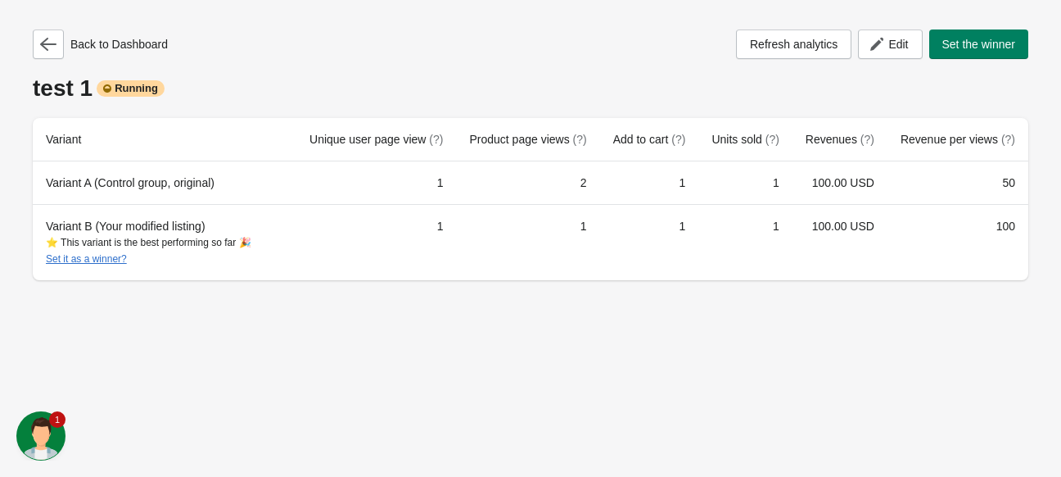
click at [906, 314] on div "Back to Dashboard Refresh analytics Edit Set the winner test 1 Running Variant …" at bounding box center [530, 238] width 1061 height 477
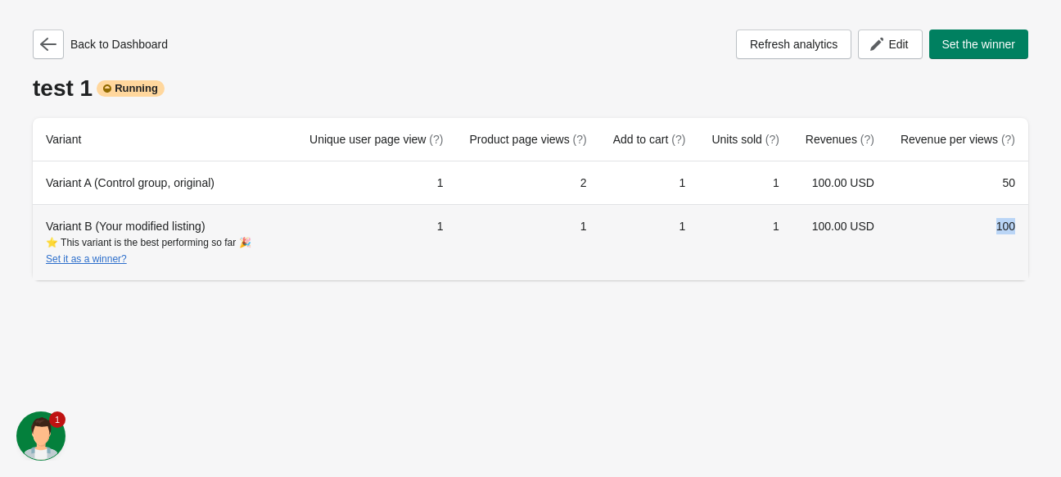
drag, startPoint x: 995, startPoint y: 229, endPoint x: 1024, endPoint y: 223, distance: 29.4
click at [1024, 223] on td "100" at bounding box center [958, 242] width 141 height 76
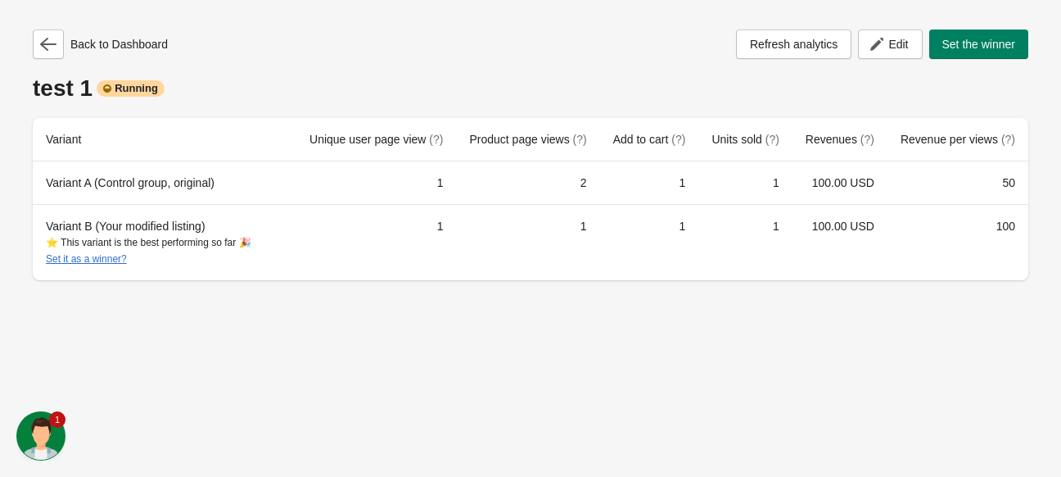
click at [925, 312] on div "Back to Dashboard Refresh analytics Edit Set the winner test 1 Running Variant …" at bounding box center [530, 238] width 1061 height 477
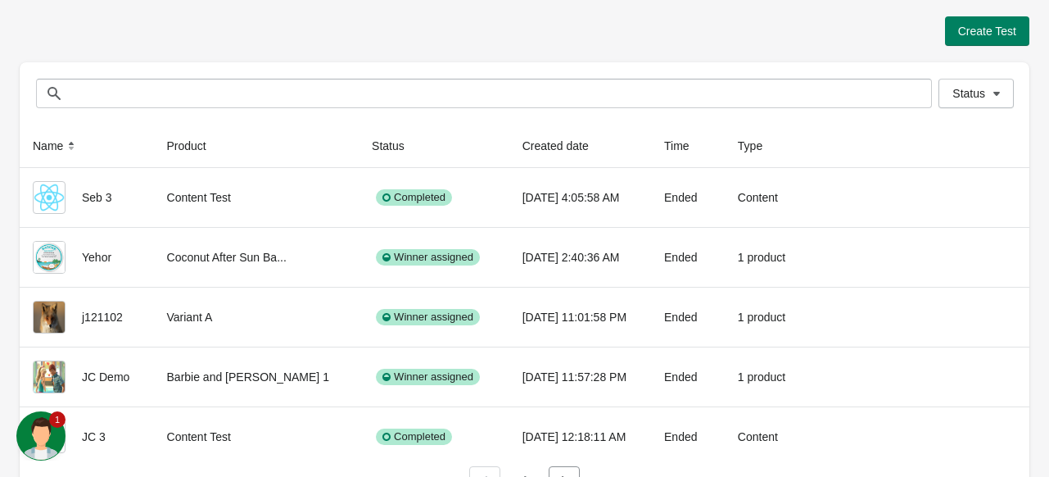
click at [310, 40] on div "Create Test" at bounding box center [525, 30] width 1010 height 29
click at [983, 95] on span "Status" at bounding box center [968, 93] width 33 height 13
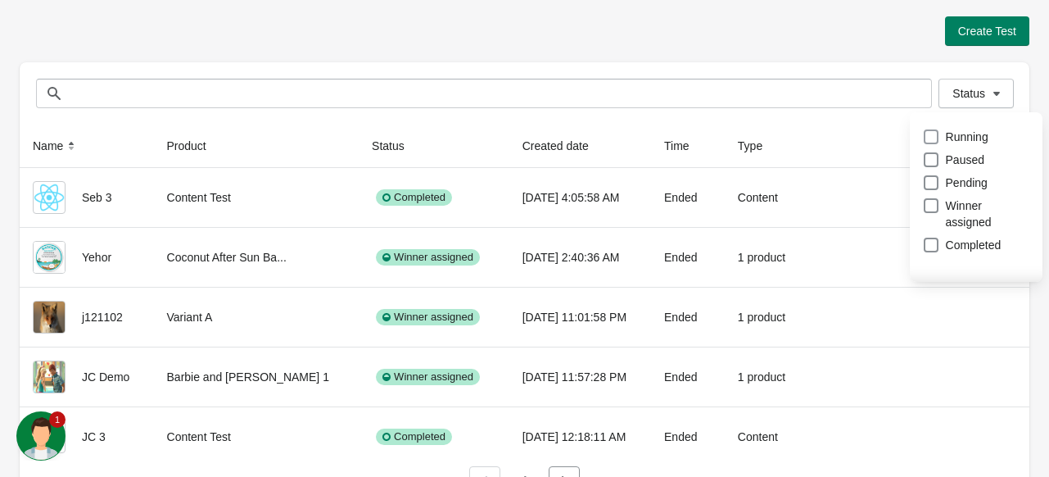
click at [942, 139] on label "Running" at bounding box center [956, 136] width 66 height 23
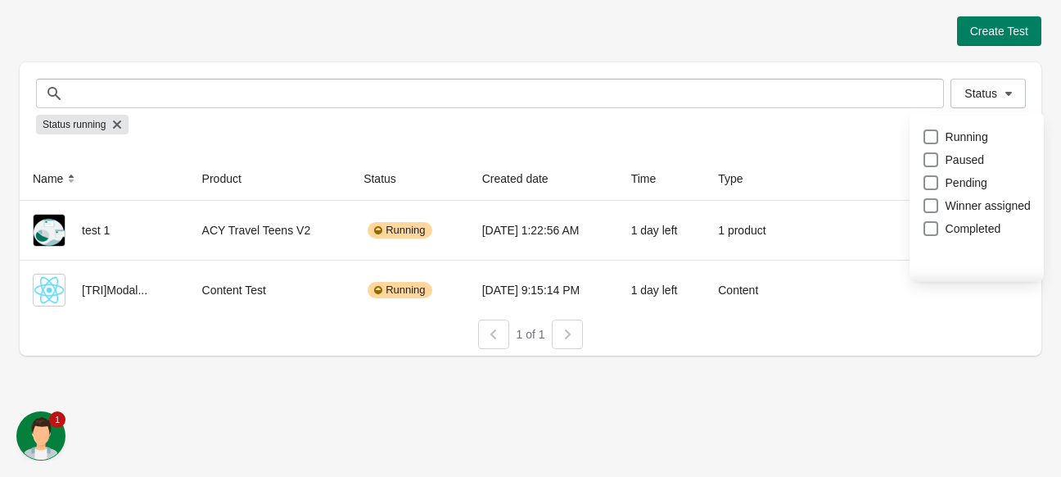
click at [808, 399] on div "Create Test Status Status Status running Name Product Status Created date Time …" at bounding box center [530, 238] width 1061 height 477
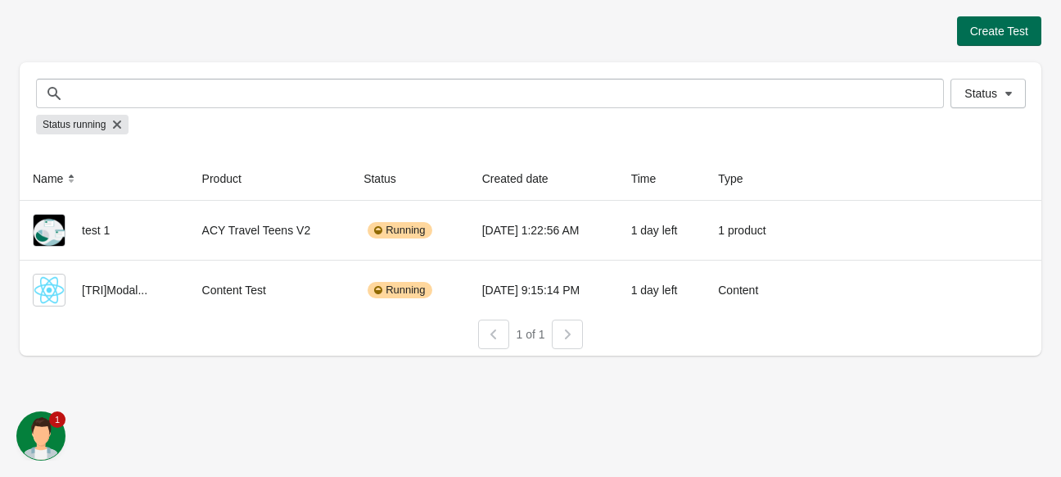
click at [999, 27] on span "Create Test" at bounding box center [999, 31] width 58 height 13
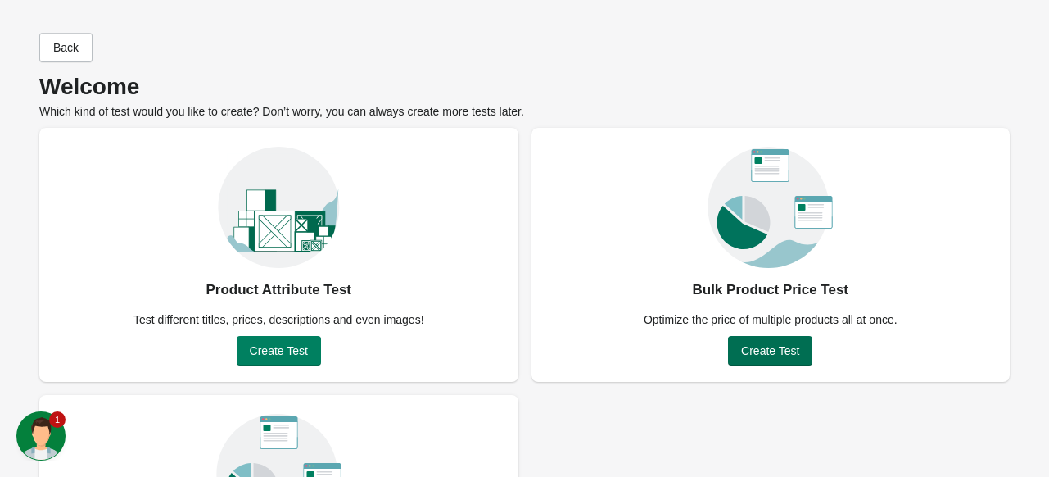
click at [771, 347] on span "Create Test" at bounding box center [770, 350] width 58 height 13
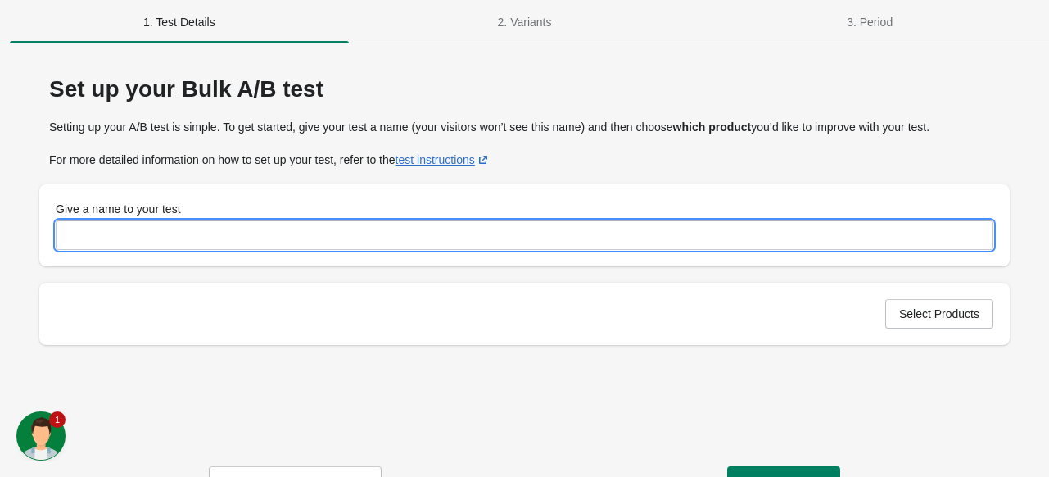
click at [161, 243] on input "Give a name to your test" at bounding box center [525, 234] width 938 height 29
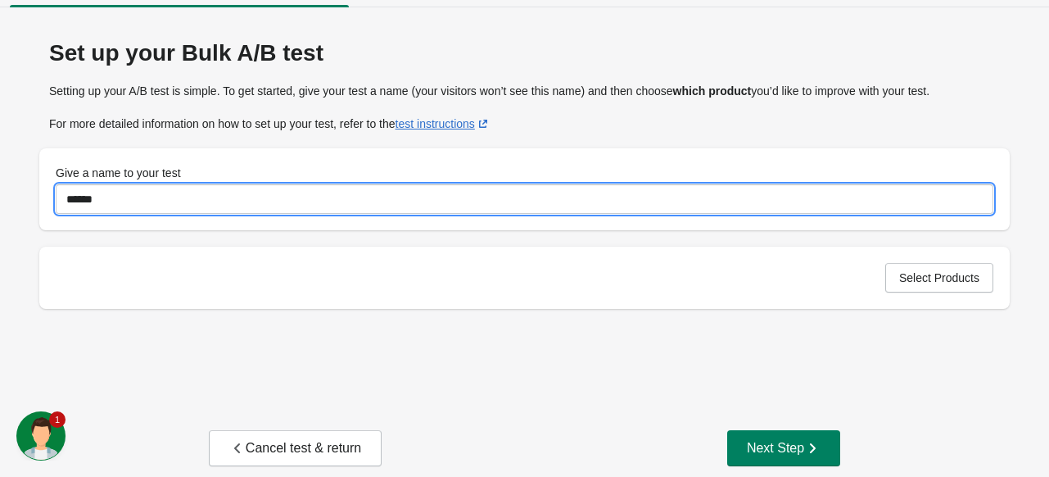
scroll to position [56, 0]
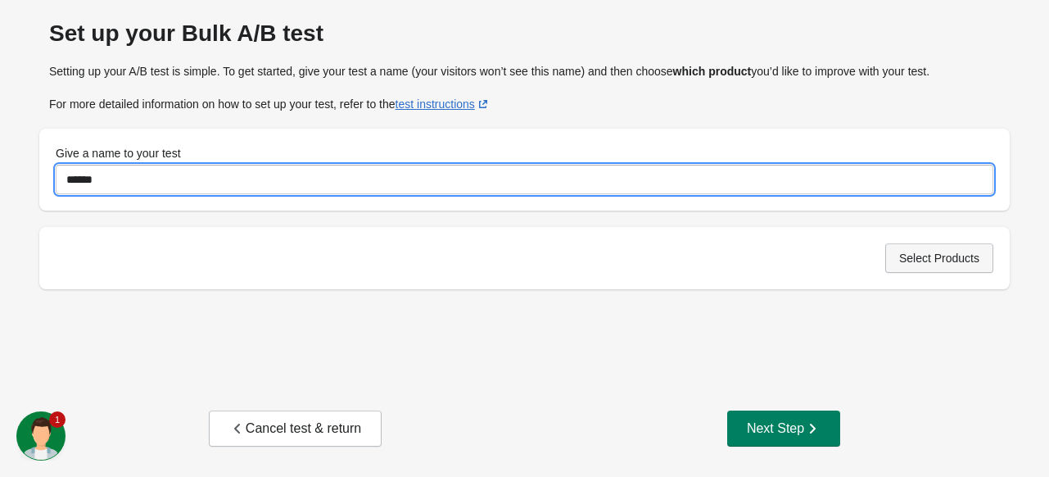
type input "******"
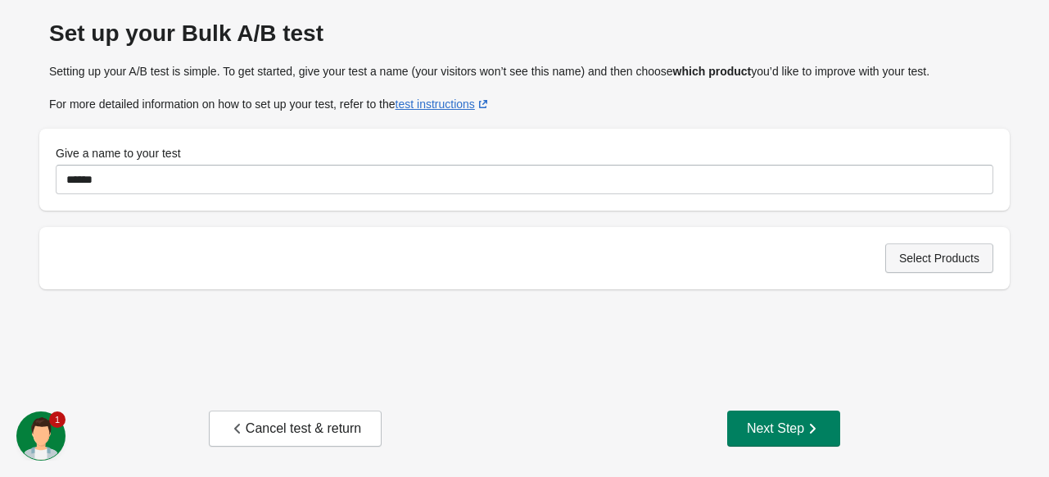
click at [894, 254] on button "Select Products" at bounding box center [939, 257] width 108 height 29
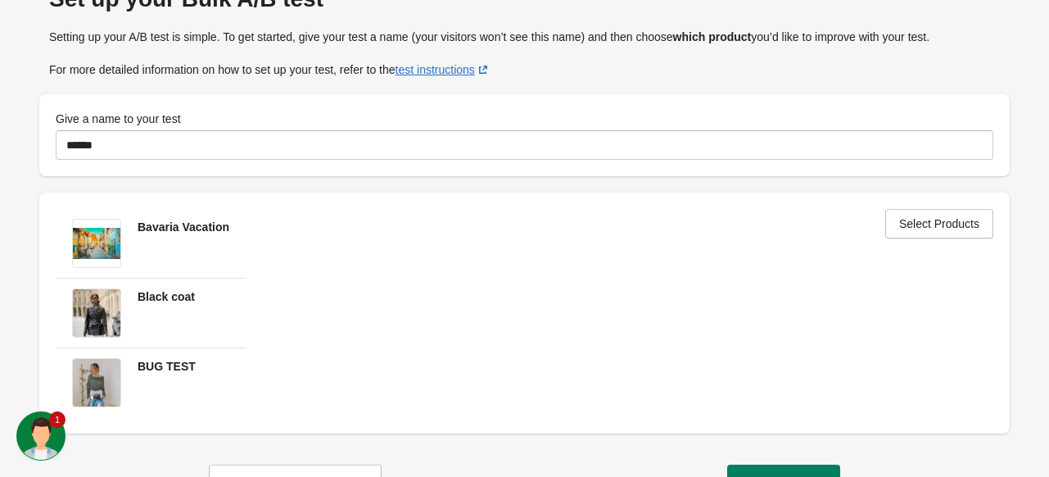
scroll to position [144, 0]
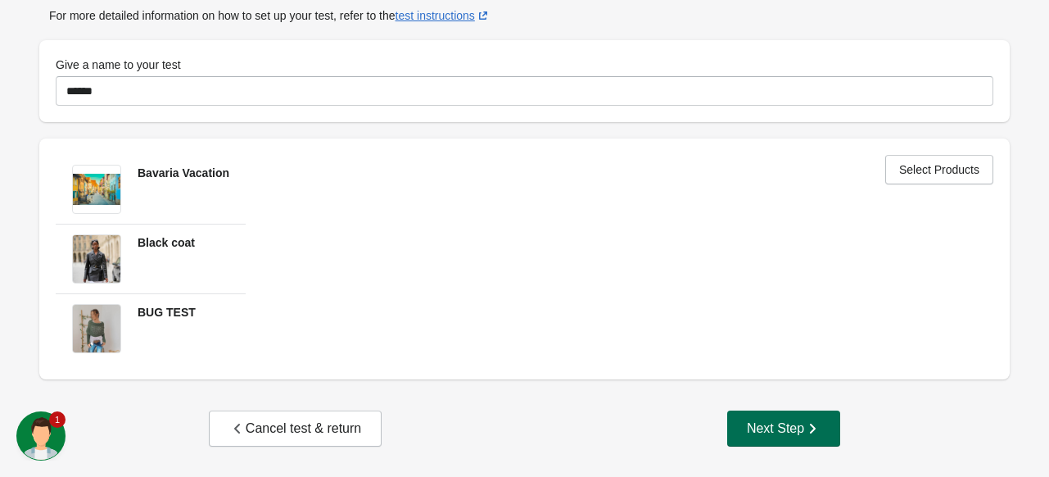
click at [780, 427] on div "Next Step" at bounding box center [784, 428] width 74 height 16
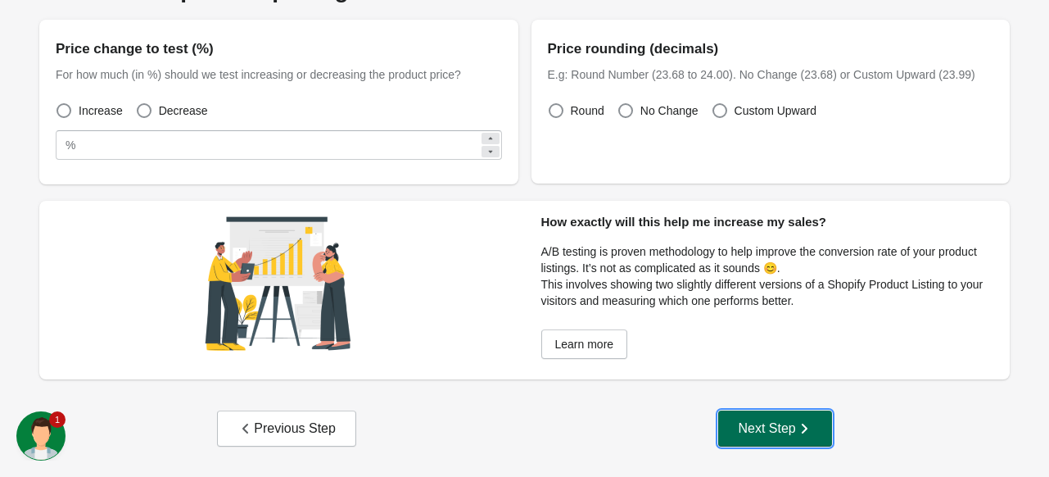
click at [758, 432] on div "Next Step" at bounding box center [775, 428] width 74 height 16
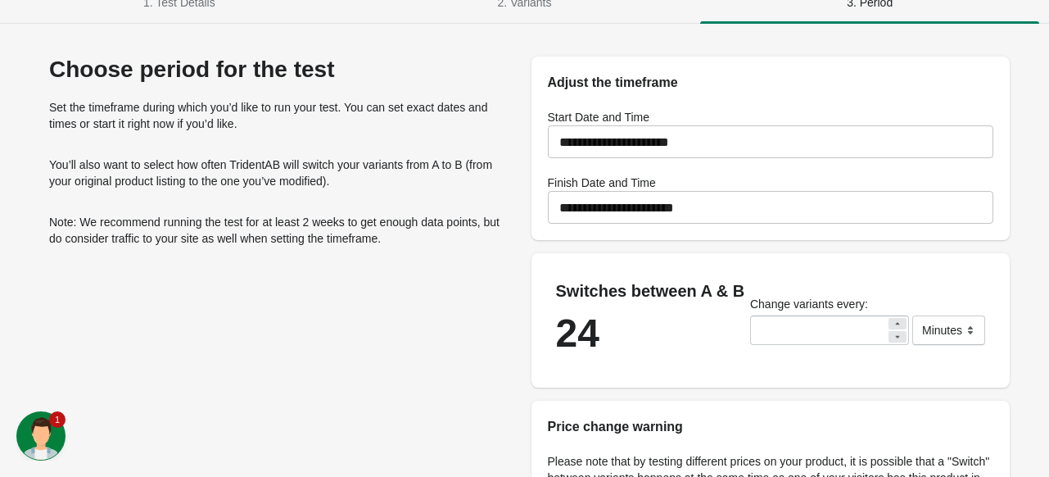
scroll to position [17, 0]
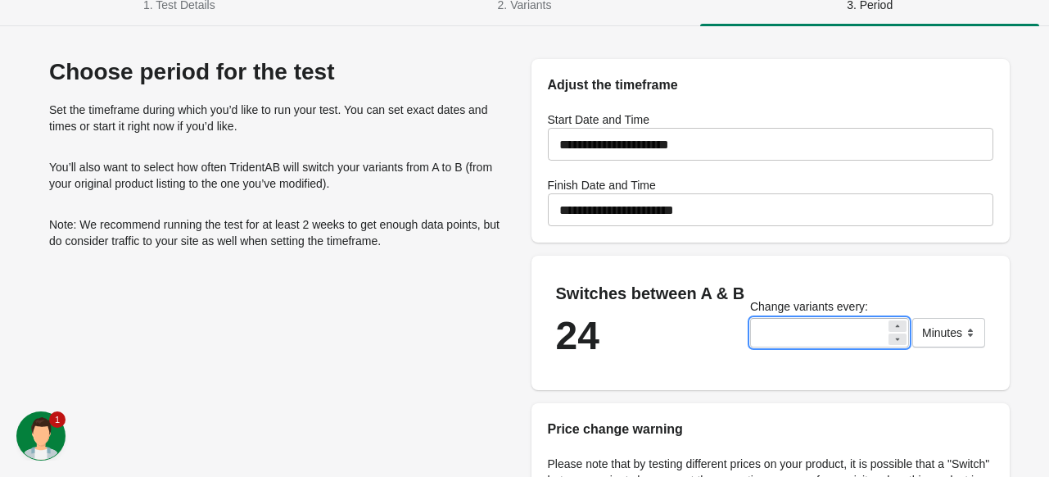
click at [798, 333] on input "**" at bounding box center [818, 332] width 136 height 29
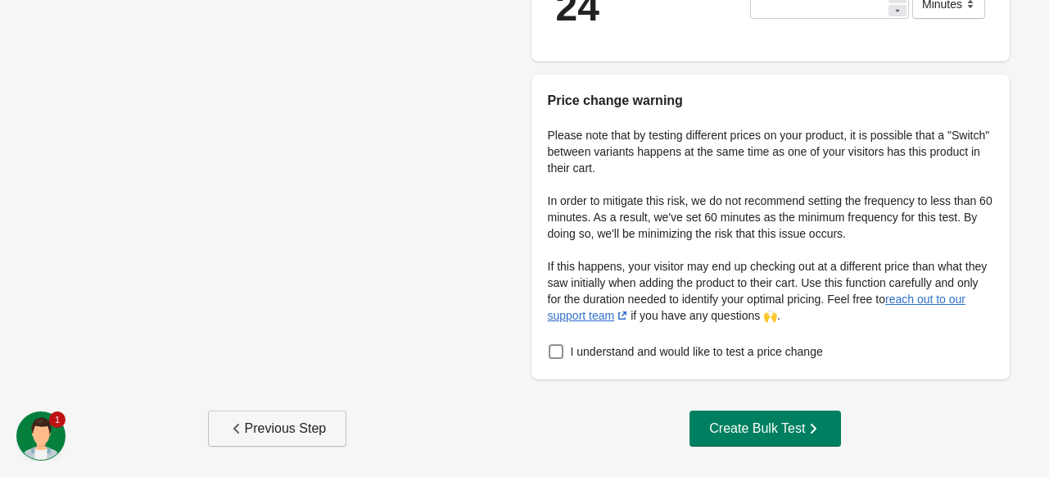
click at [259, 420] on div "Previous Step" at bounding box center [277, 428] width 98 height 16
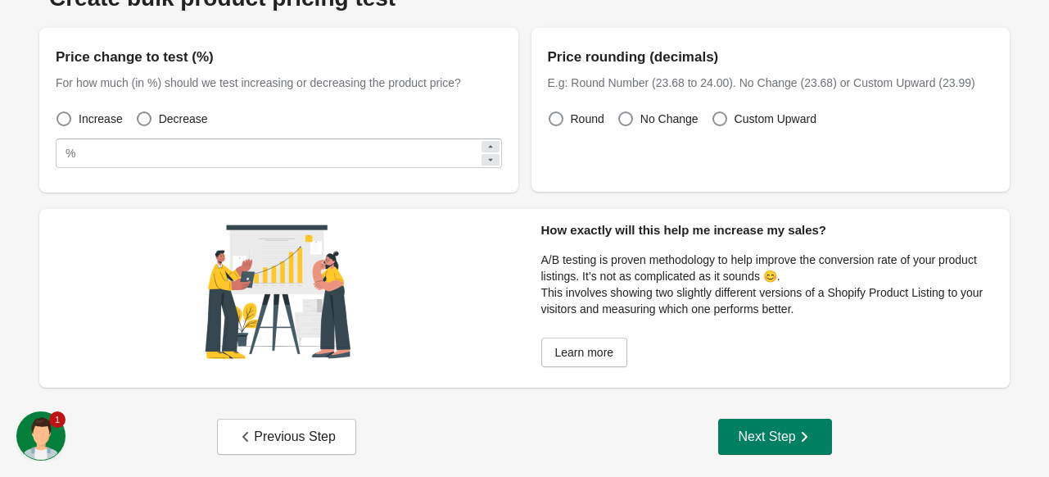
scroll to position [99, 0]
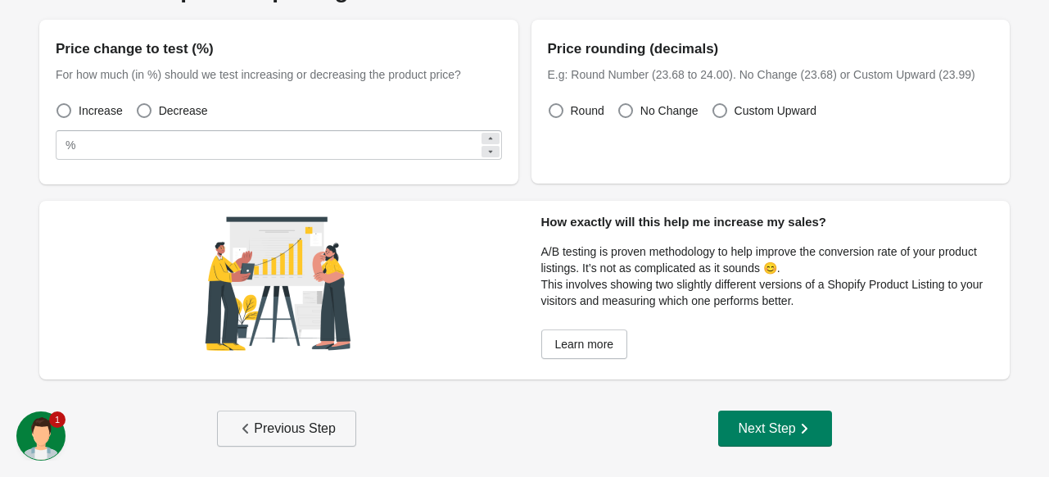
click at [255, 432] on div "Previous Step" at bounding box center [286, 428] width 98 height 16
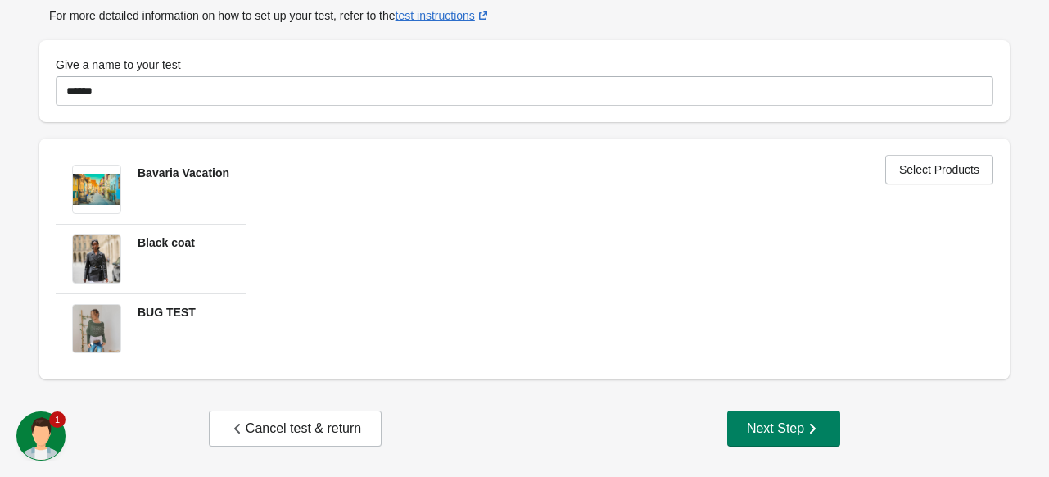
click at [757, 405] on div "Set up your Bulk A/B test Setting up your A/B test is simple. To get started, g…" at bounding box center [525, 193] width 1010 height 555
click at [760, 420] on div "Next Step" at bounding box center [784, 428] width 74 height 16
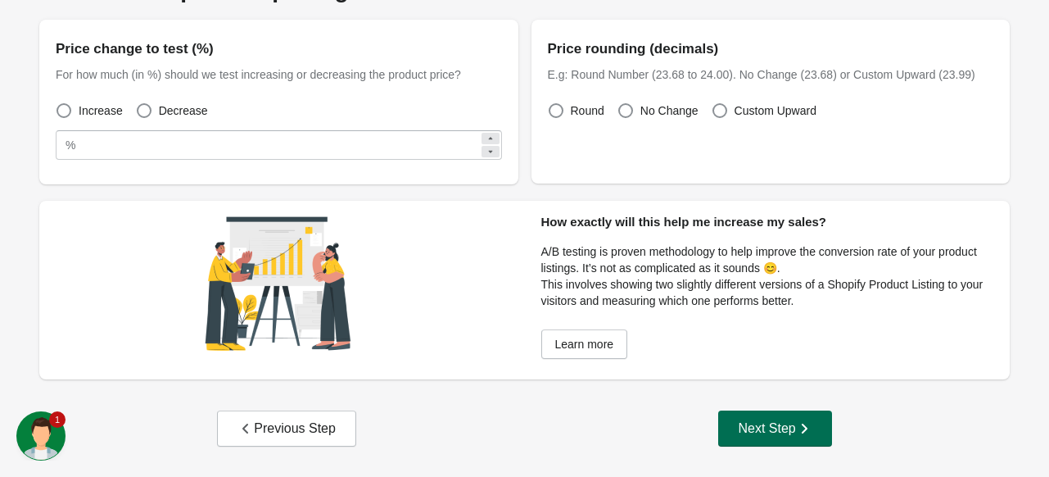
click at [793, 415] on button "Next Step" at bounding box center [774, 428] width 113 height 36
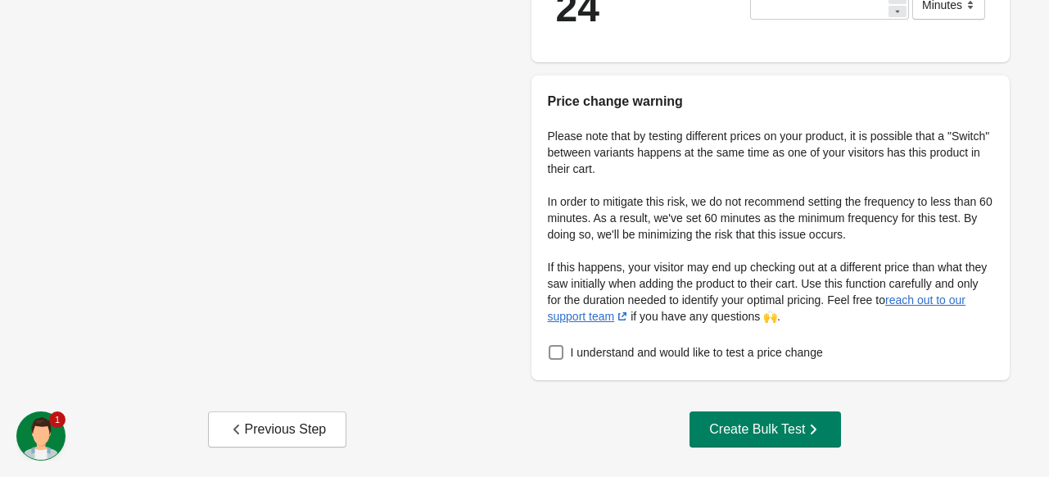
scroll to position [346, 0]
click at [551, 353] on span at bounding box center [556, 351] width 15 height 15
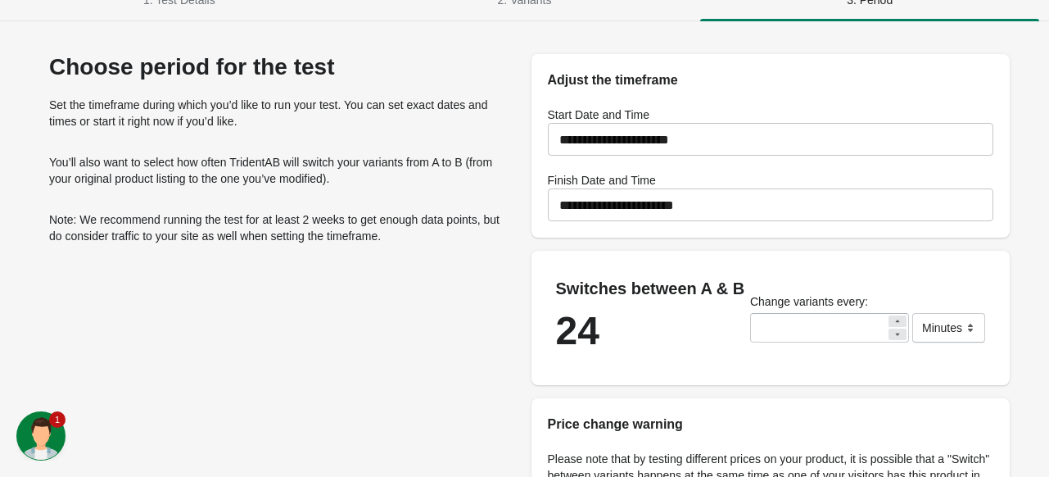
scroll to position [0, 0]
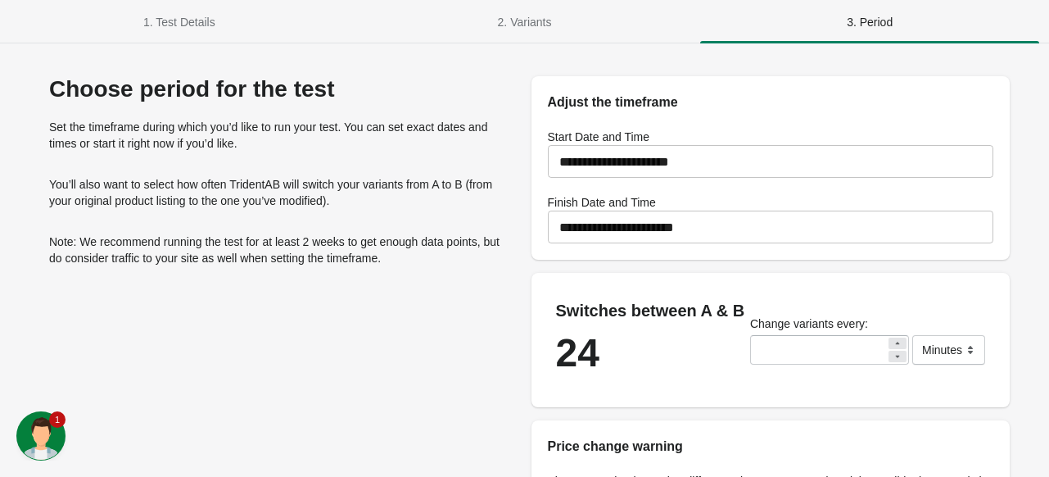
click at [474, 308] on div "Choose period for the test Set the timeframe during which you’d like to run you…" at bounding box center [278, 400] width 479 height 648
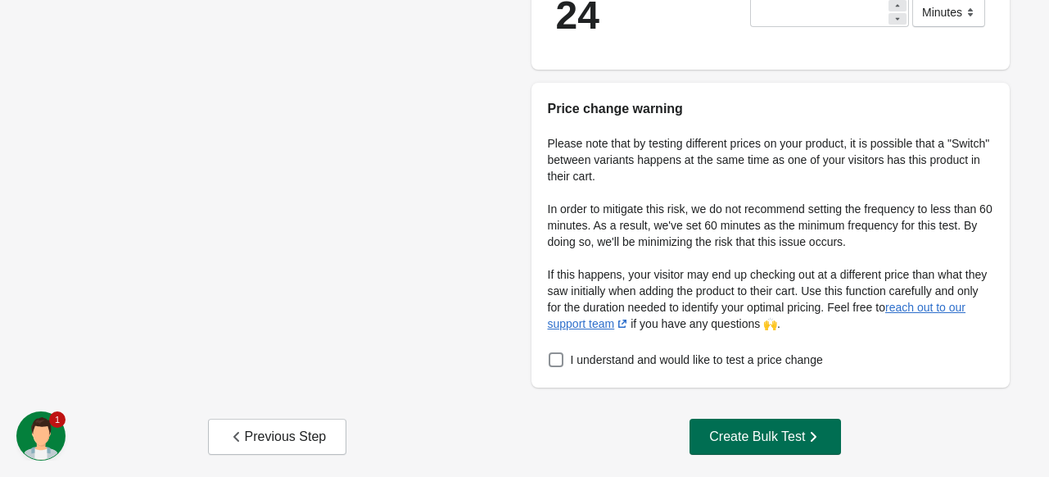
scroll to position [346, 0]
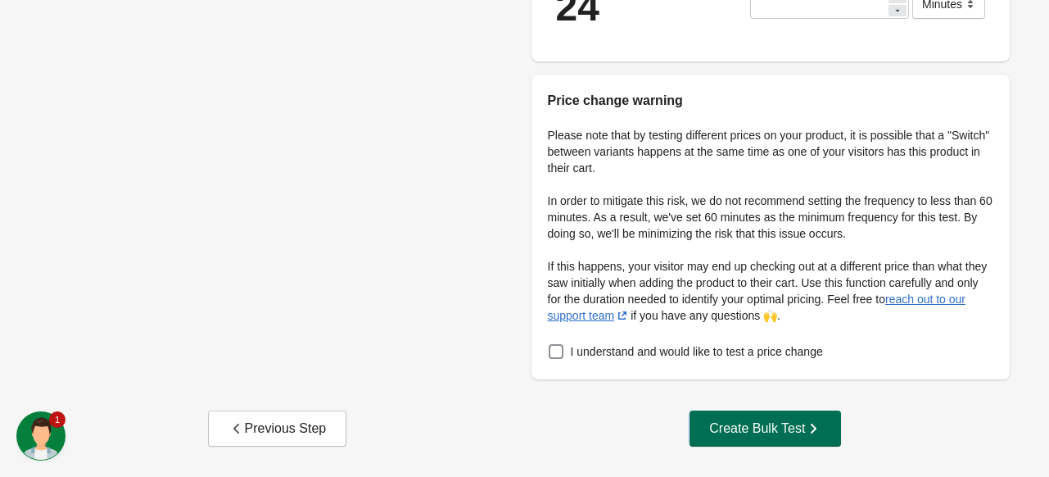
click at [796, 425] on div "Create Bulk Test" at bounding box center [765, 428] width 112 height 16
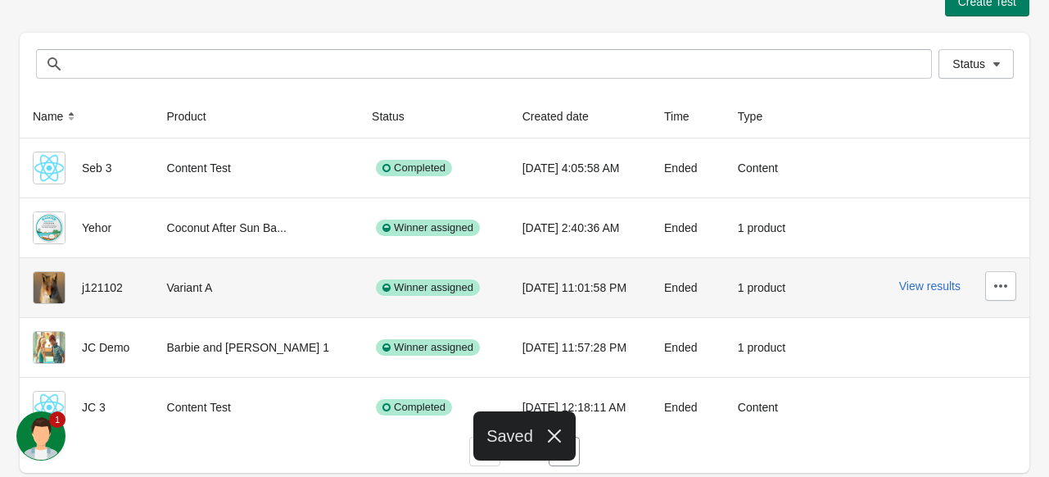
scroll to position [30, 0]
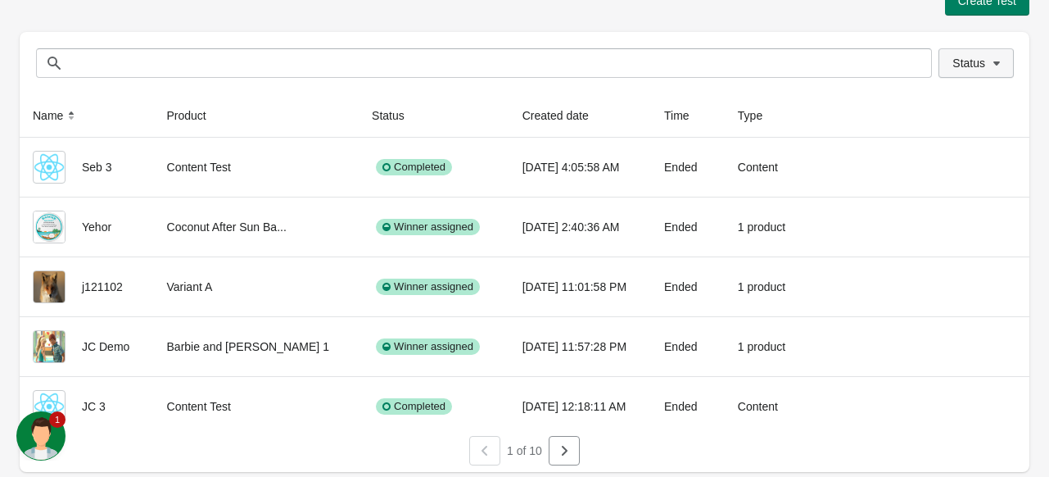
click at [980, 70] on span "Status" at bounding box center [975, 63] width 47 height 16
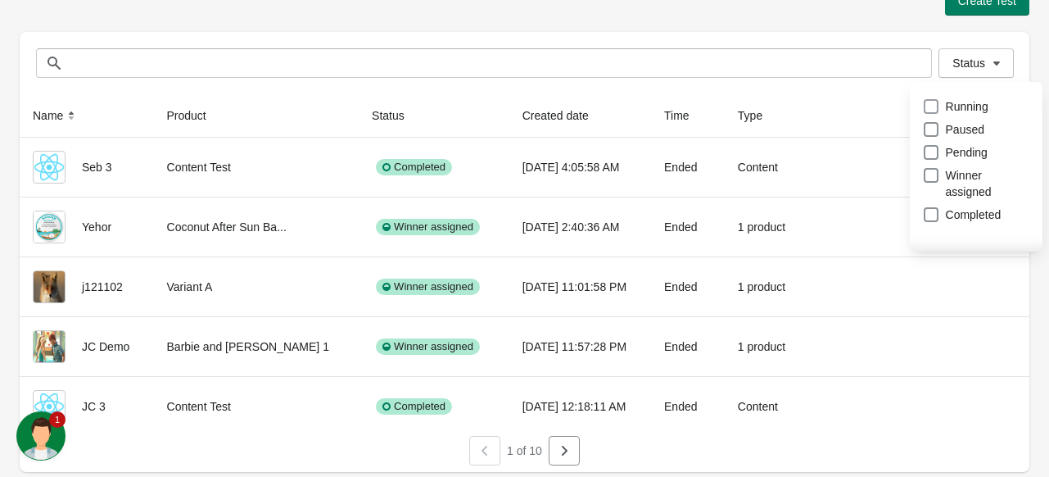
click at [937, 99] on span at bounding box center [931, 106] width 15 height 15
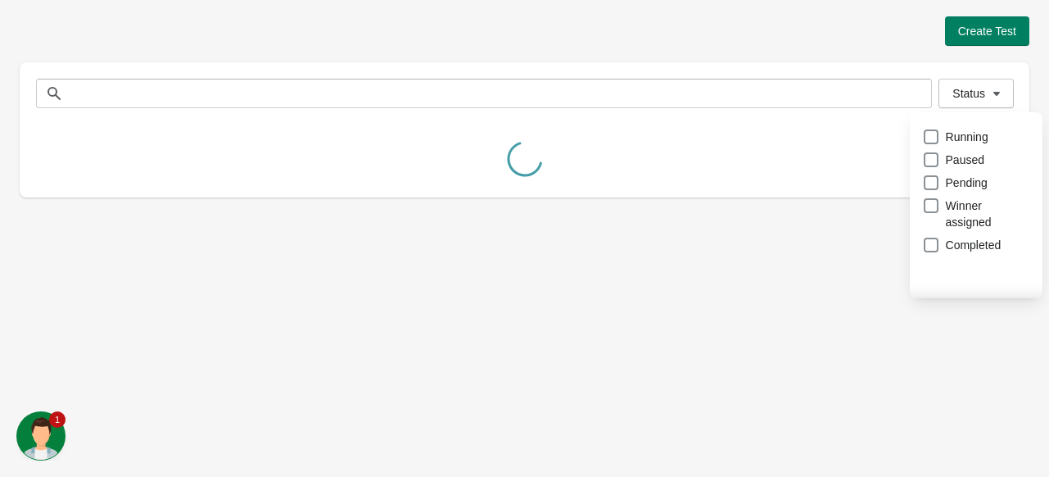
scroll to position [0, 0]
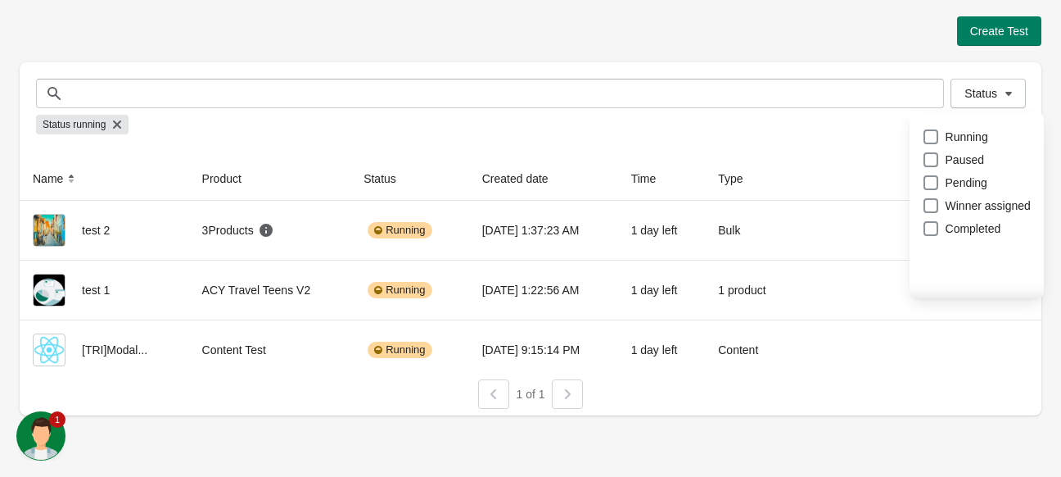
click at [296, 435] on div "Create Test Status Status Status running Name Product Status Created date Time …" at bounding box center [530, 238] width 1061 height 477
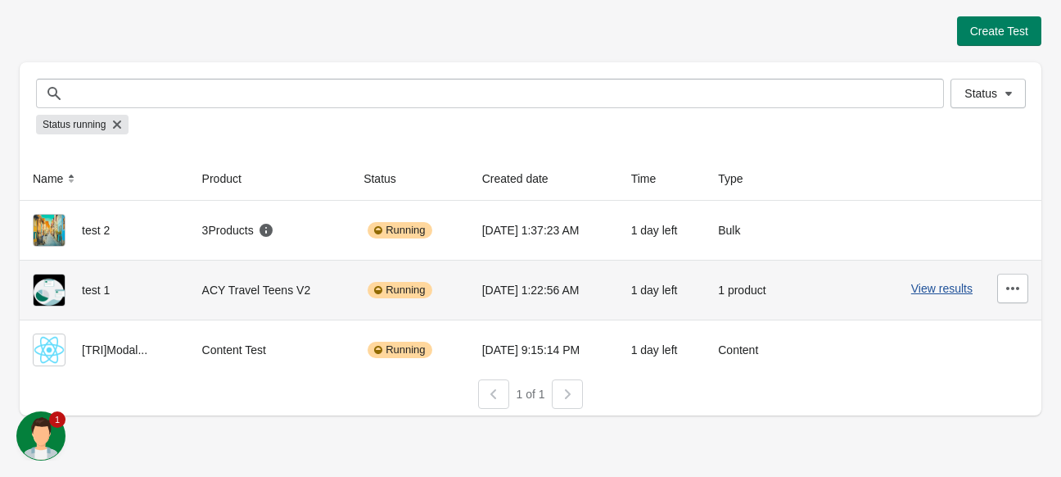
drag, startPoint x: 920, startPoint y: 226, endPoint x: 924, endPoint y: 292, distance: 66.4
click at [924, 292] on tbody "test 2 3 Products Running 9/9/2025 1:37:23 AM 1 day left Bulk View results test…" at bounding box center [531, 290] width 1022 height 179
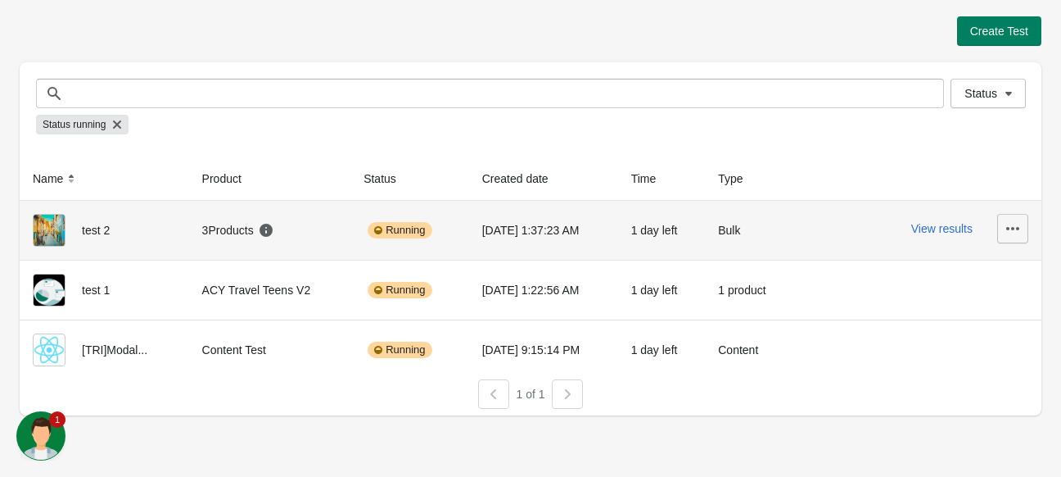
click at [1009, 228] on icon "button" at bounding box center [1012, 228] width 13 height 3
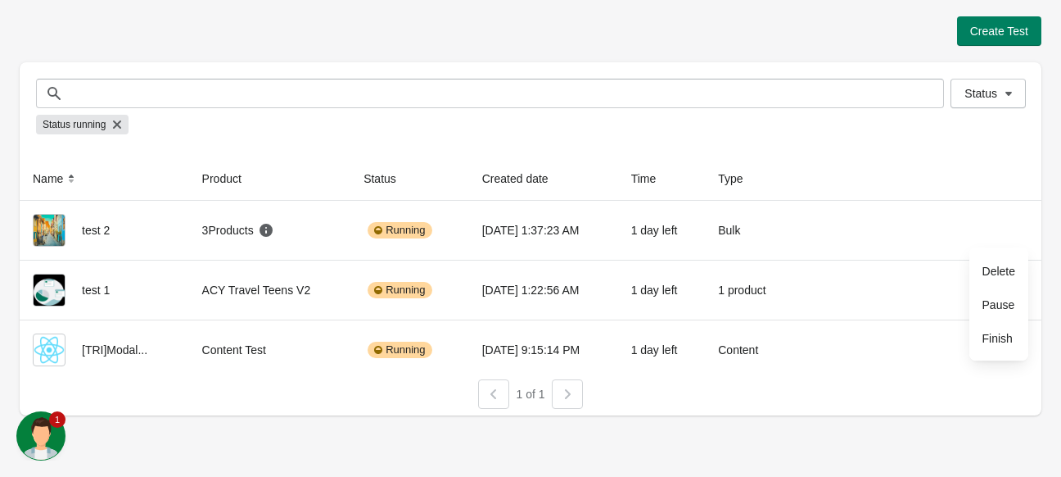
click at [845, 157] on th at bounding box center [917, 178] width 247 height 43
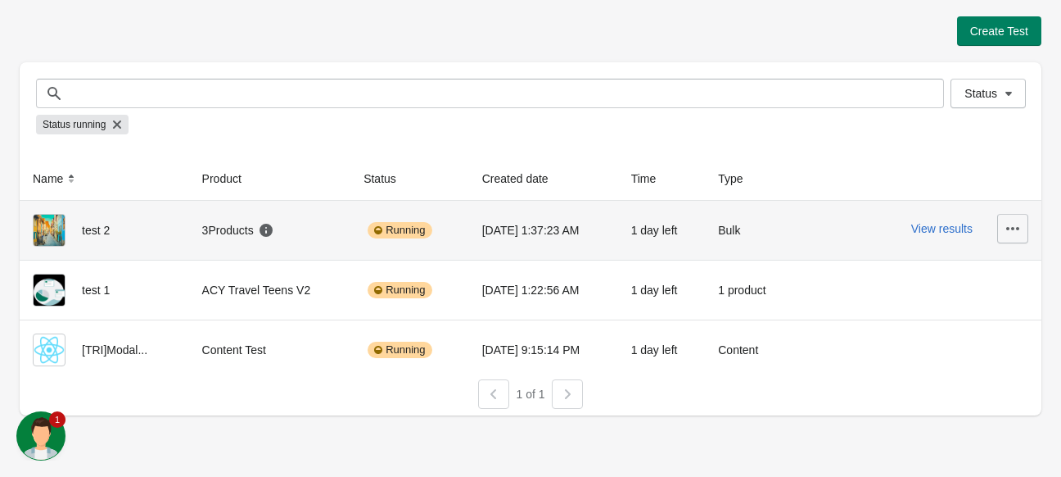
click at [1009, 228] on icon "button" at bounding box center [1012, 228] width 13 height 3
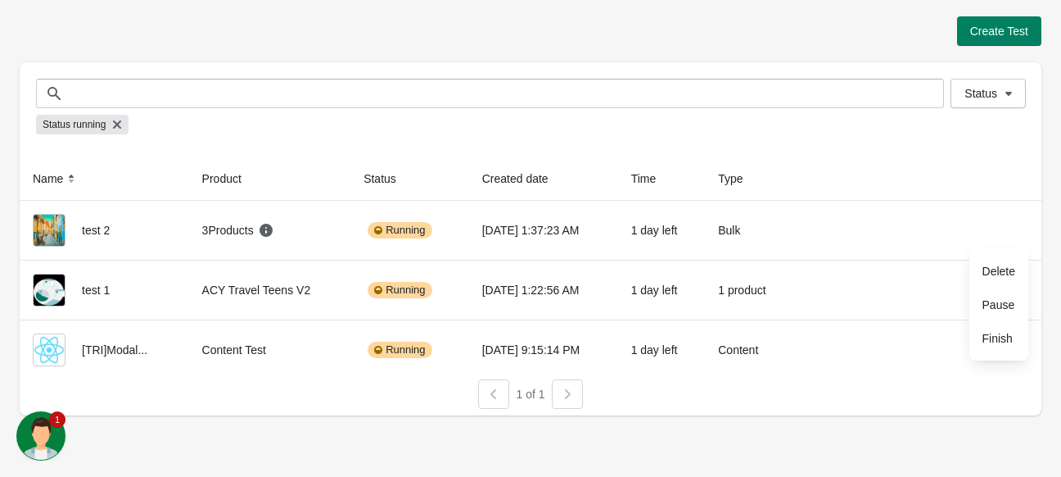
click at [819, 138] on div "Status running" at bounding box center [530, 124] width 989 height 33
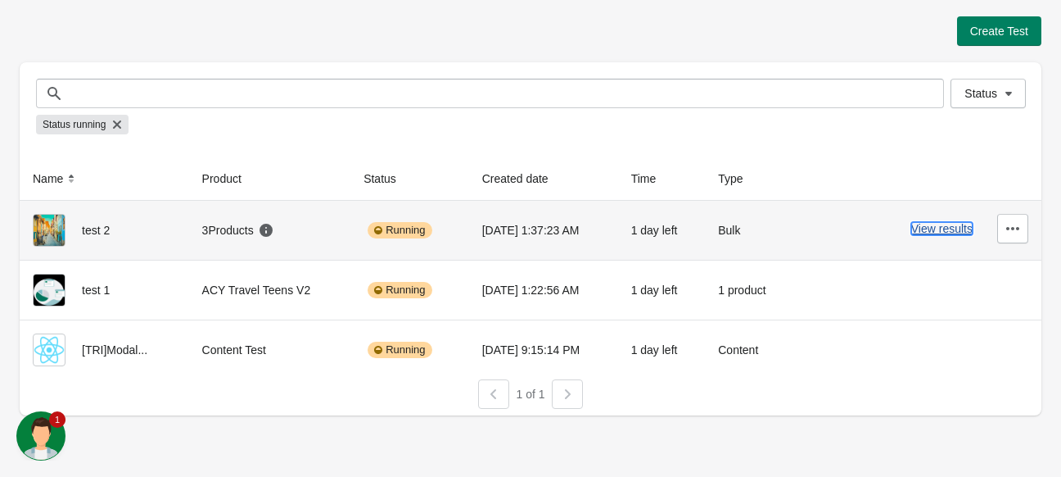
click at [935, 227] on button "View results" at bounding box center [941, 228] width 61 height 13
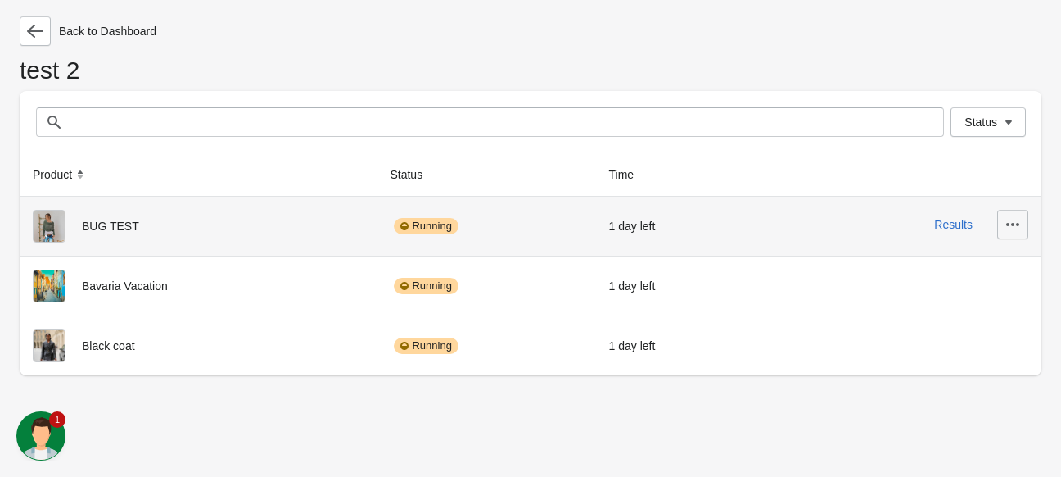
click at [1010, 219] on icon "button" at bounding box center [1013, 224] width 16 height 16
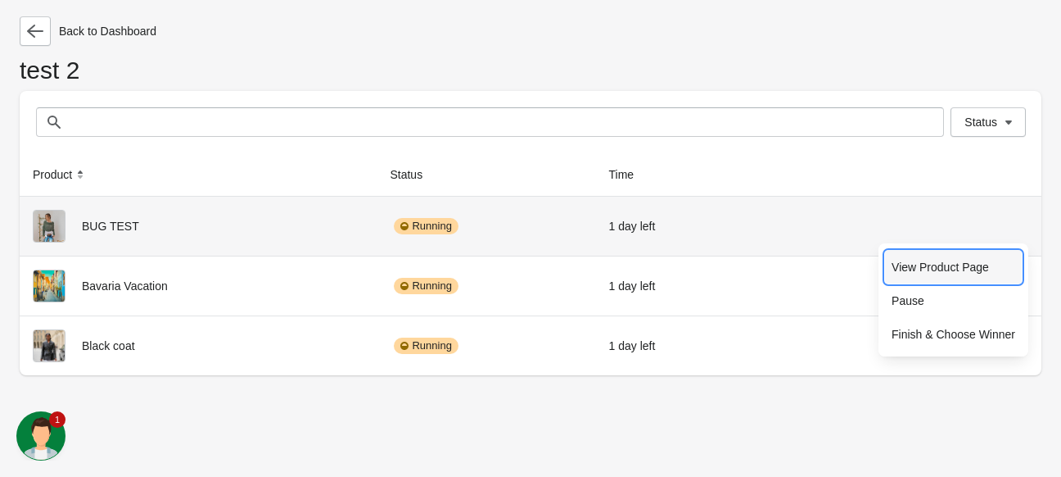
click at [964, 259] on span "View Product Page" at bounding box center [954, 267] width 124 height 16
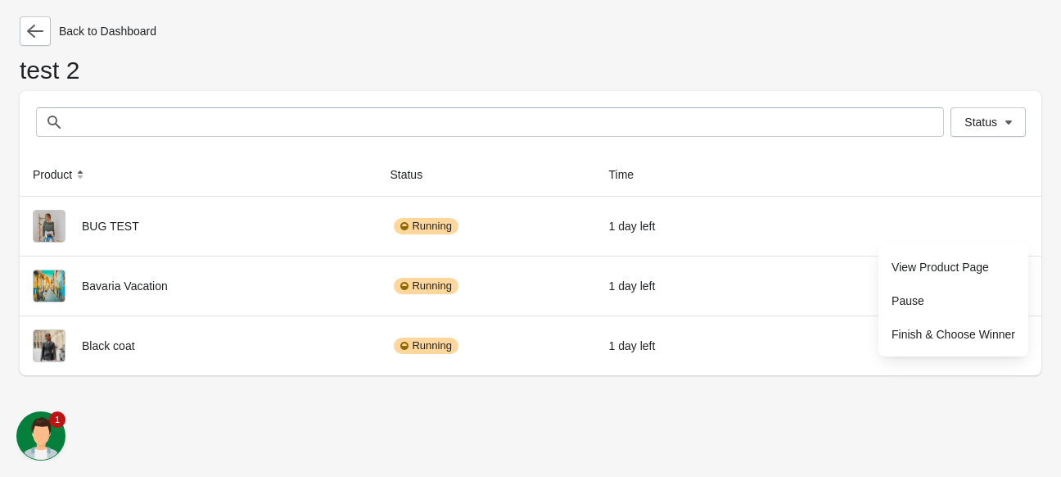
click at [590, 418] on div "Back to Dashboard test 2 Status Status Product Status Time BUG TEST Running 1 d…" at bounding box center [530, 238] width 1061 height 477
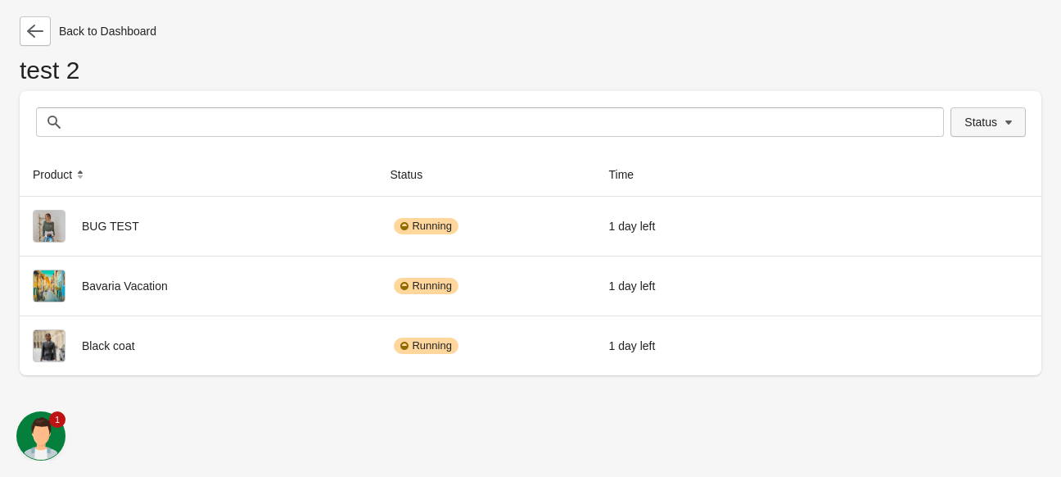
click at [974, 113] on button "Status" at bounding box center [988, 121] width 75 height 29
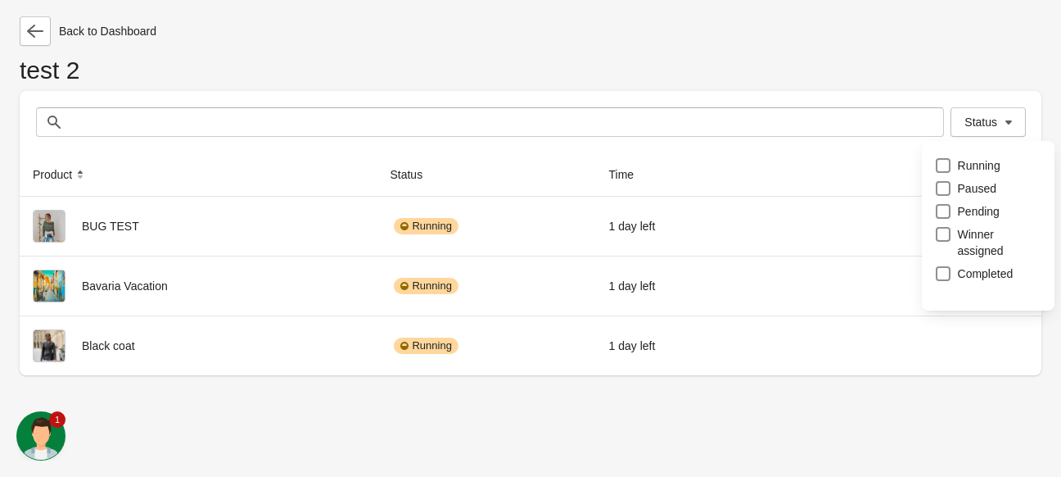
click at [716, 53] on div "Back to Dashboard test 2 Status Status Product Status Time BUG TEST Running 1 d…" at bounding box center [531, 195] width 1022 height 359
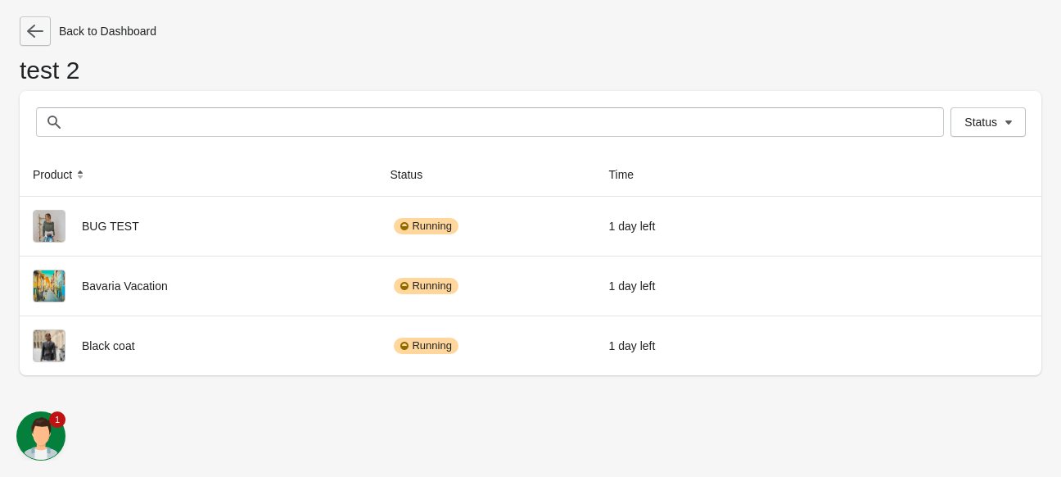
click at [31, 39] on button "button" at bounding box center [35, 30] width 31 height 29
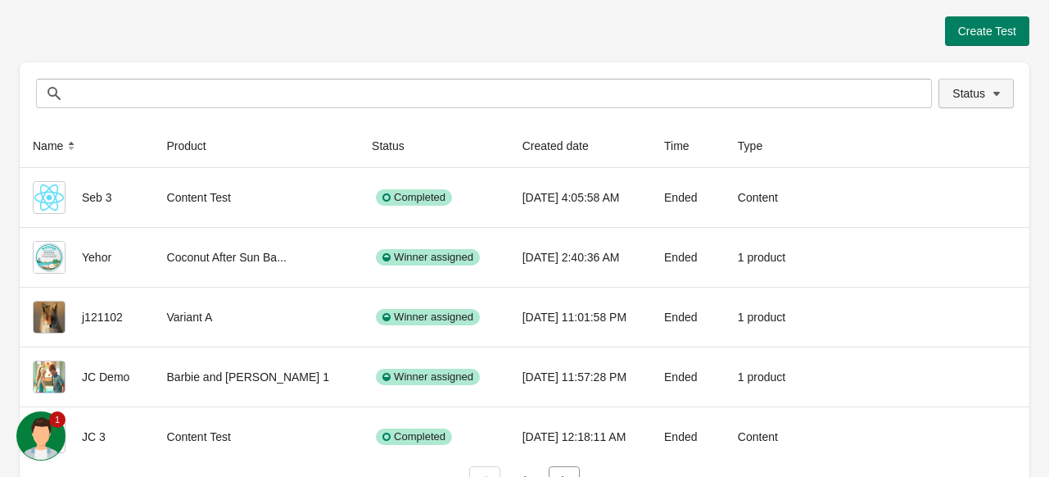
click at [979, 104] on button "Status" at bounding box center [975, 93] width 75 height 29
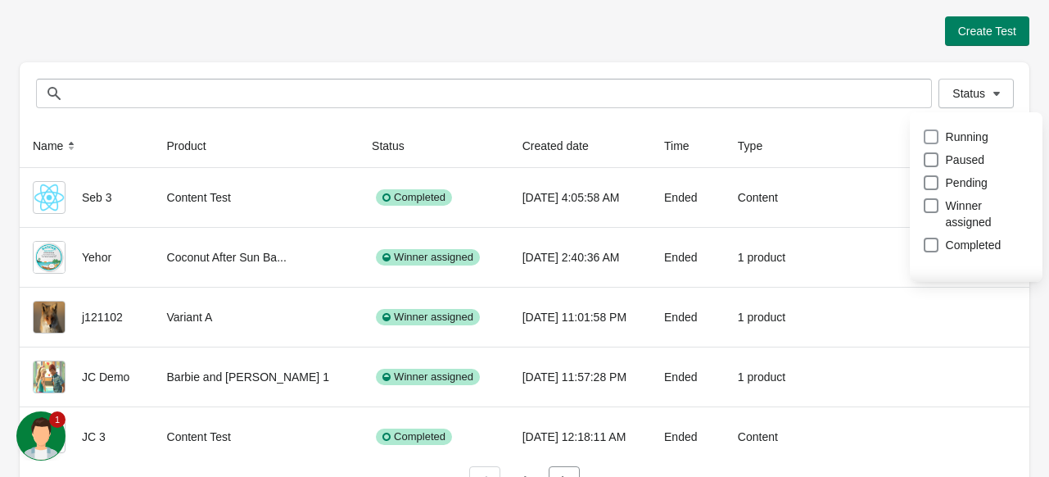
click at [924, 136] on span at bounding box center [931, 136] width 15 height 15
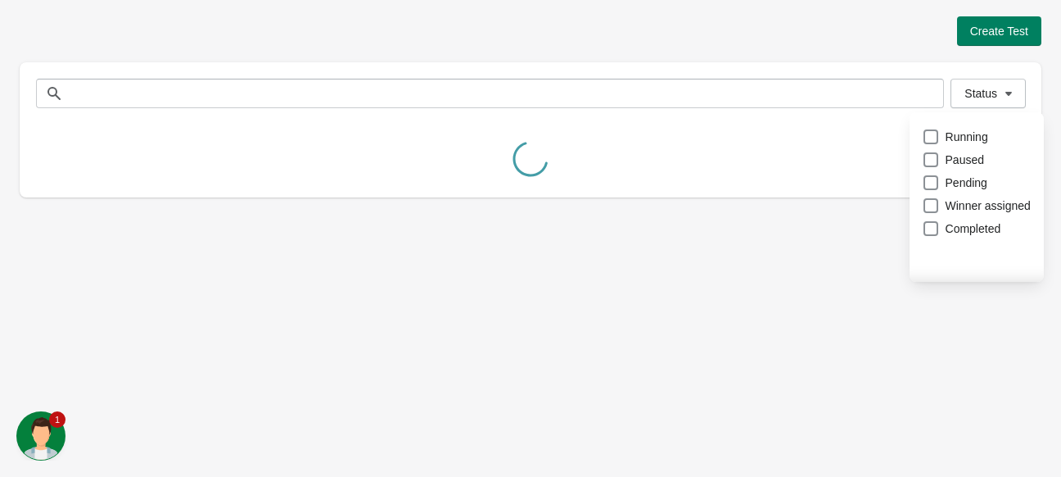
click at [688, 48] on div "Create Test Status Status Name Product Status Created date Time Type Seb 3 Cont…" at bounding box center [531, 106] width 1022 height 181
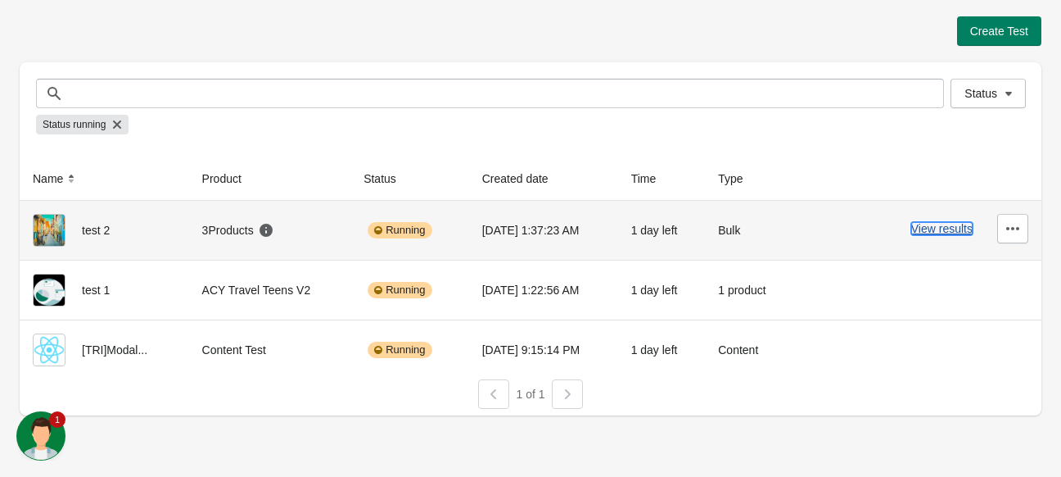
click at [944, 232] on button "View results" at bounding box center [941, 228] width 61 height 13
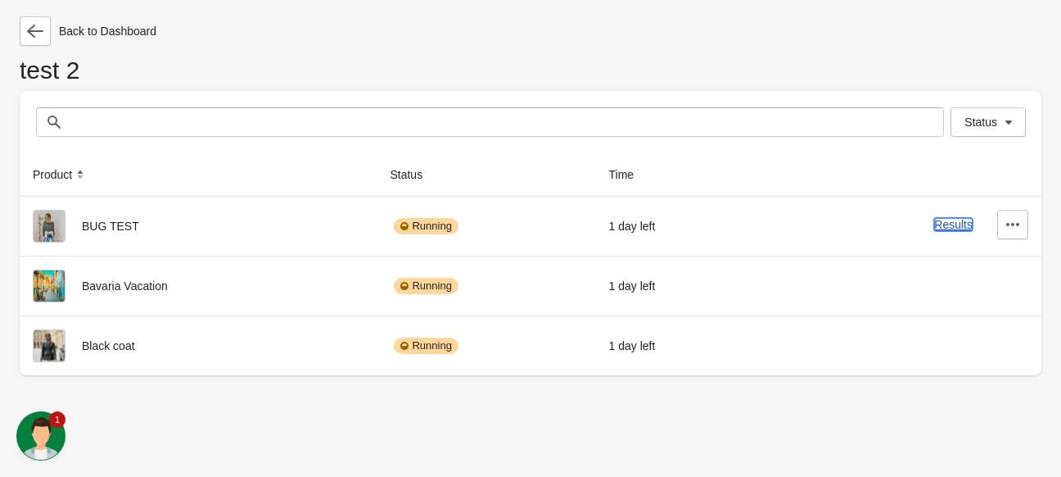
click at [946, 222] on button "Results" at bounding box center [953, 224] width 38 height 13
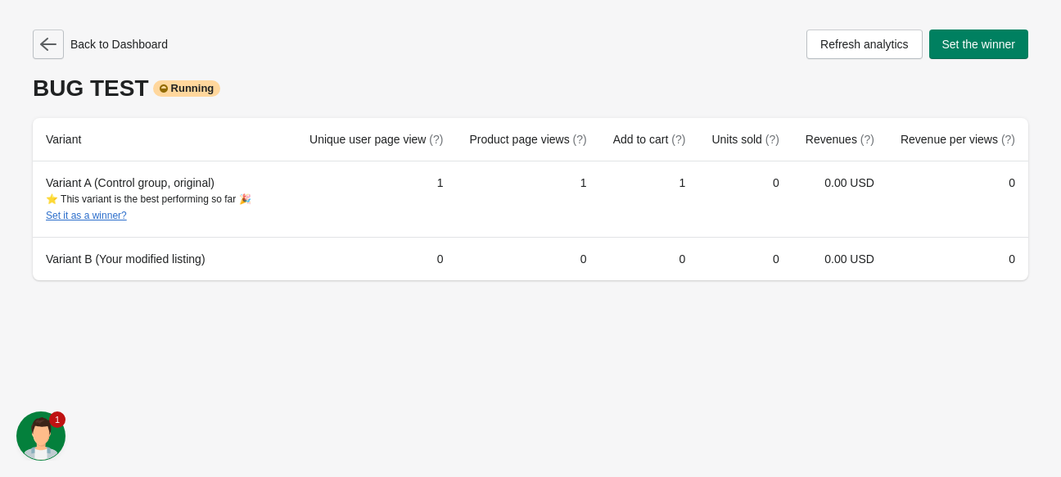
click at [49, 40] on icon "button" at bounding box center [48, 44] width 16 height 16
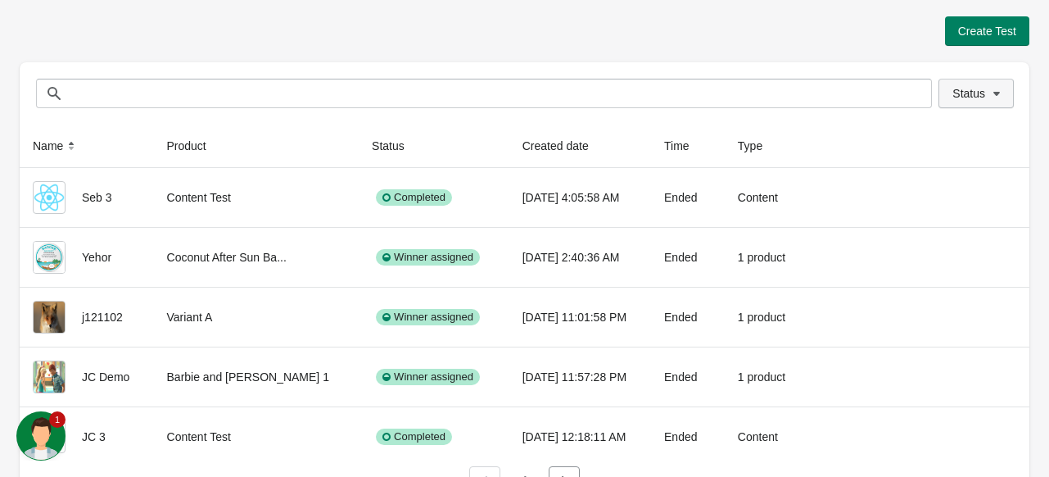
click at [996, 98] on icon "button" at bounding box center [996, 93] width 16 height 16
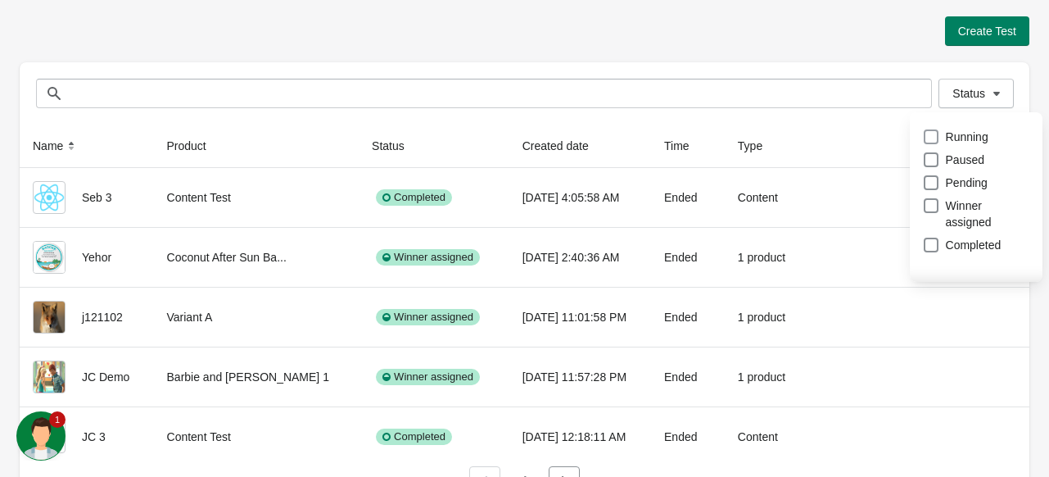
click at [965, 137] on span "Running" at bounding box center [967, 137] width 43 height 16
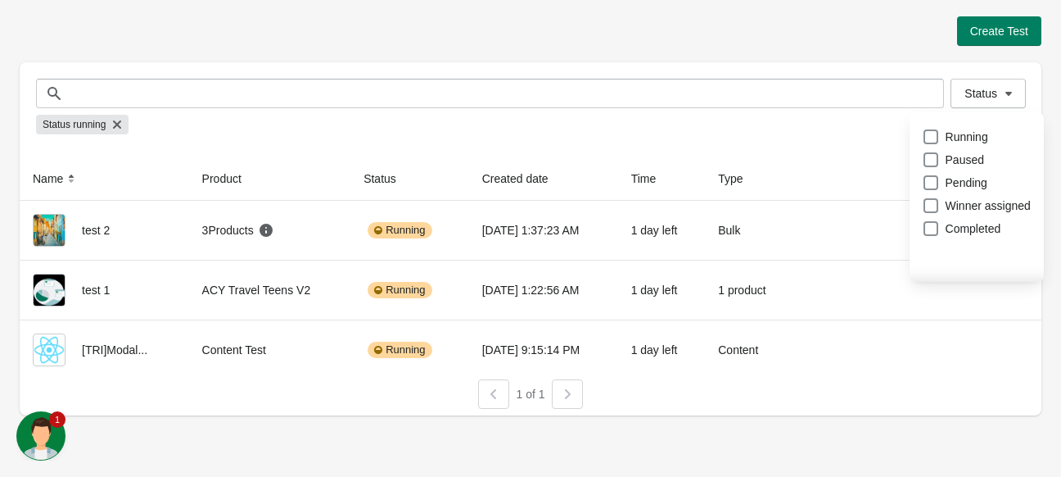
click at [766, 425] on div "Create Test Status Status Status running Name Product Status Created date Time …" at bounding box center [530, 238] width 1061 height 477
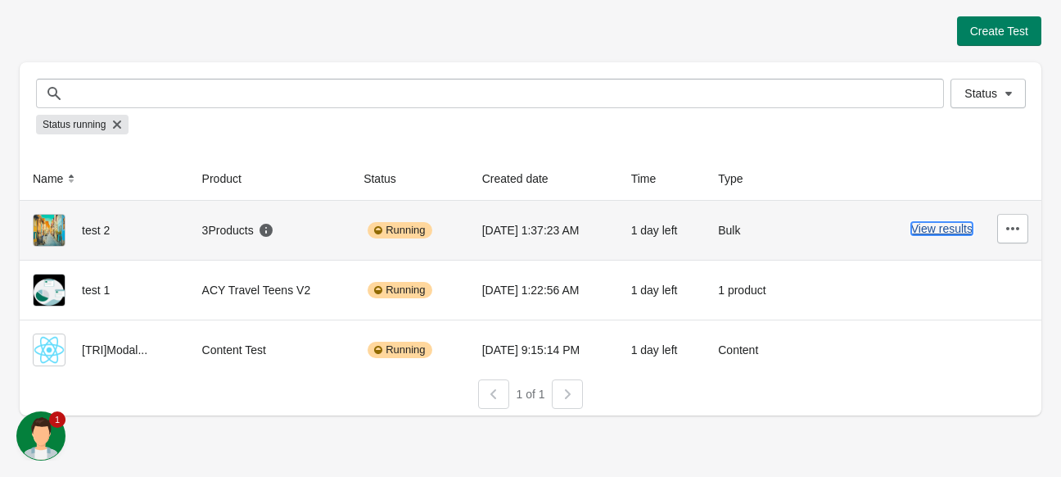
click at [953, 230] on button "View results" at bounding box center [941, 228] width 61 height 13
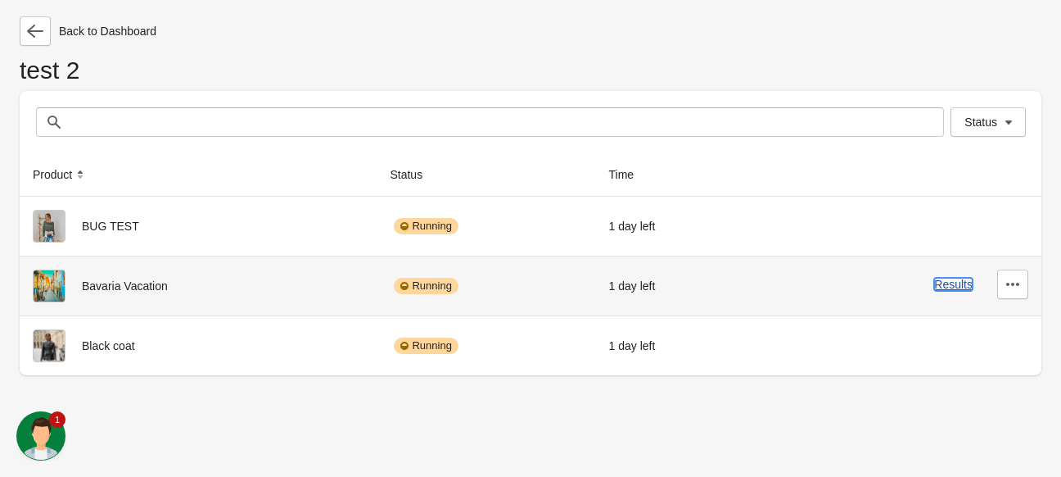
click at [955, 284] on button "Results" at bounding box center [953, 284] width 38 height 13
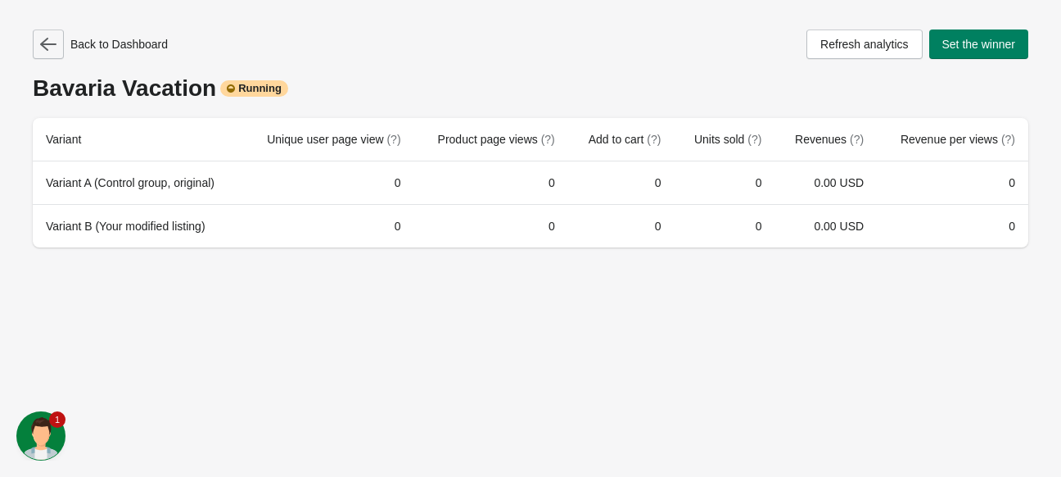
click at [44, 47] on icon "button" at bounding box center [48, 44] width 16 height 13
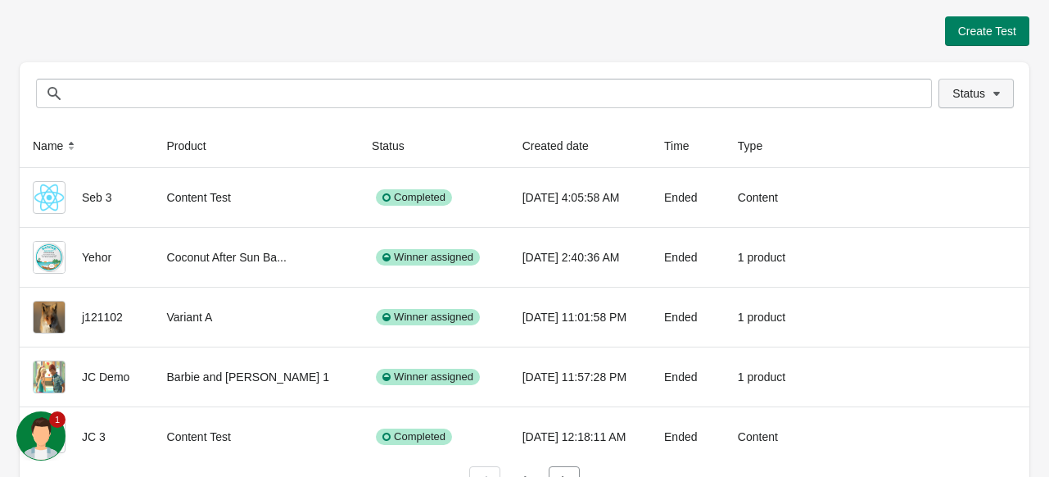
click at [1006, 93] on button "Status" at bounding box center [975, 93] width 75 height 29
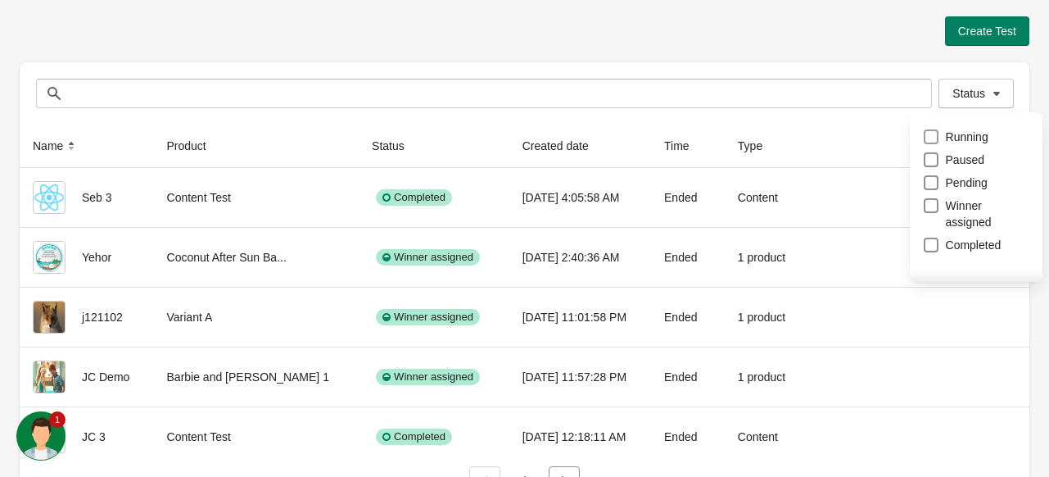
click at [941, 137] on label "Running" at bounding box center [956, 136] width 66 height 23
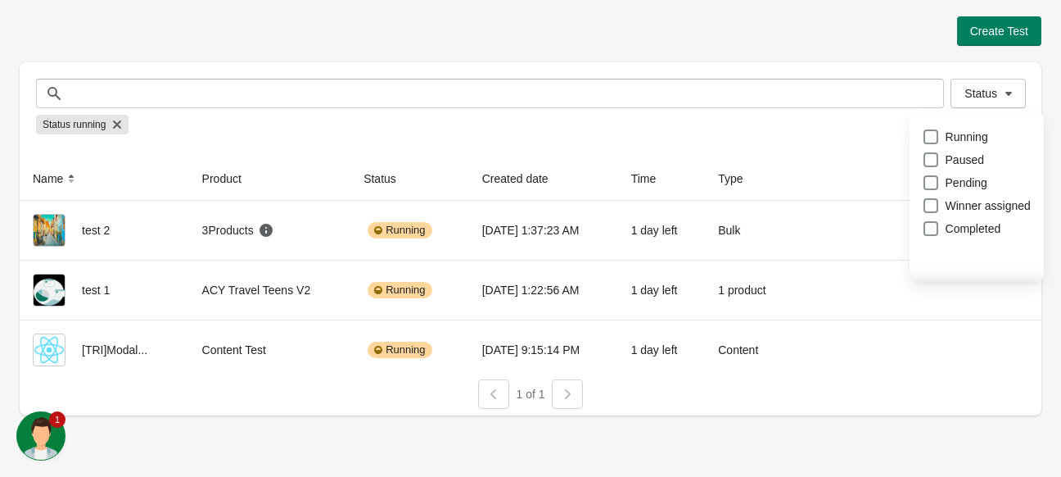
click at [811, 426] on div "Create Test Status Status Status running Name Product Status Created date Time …" at bounding box center [530, 238] width 1061 height 477
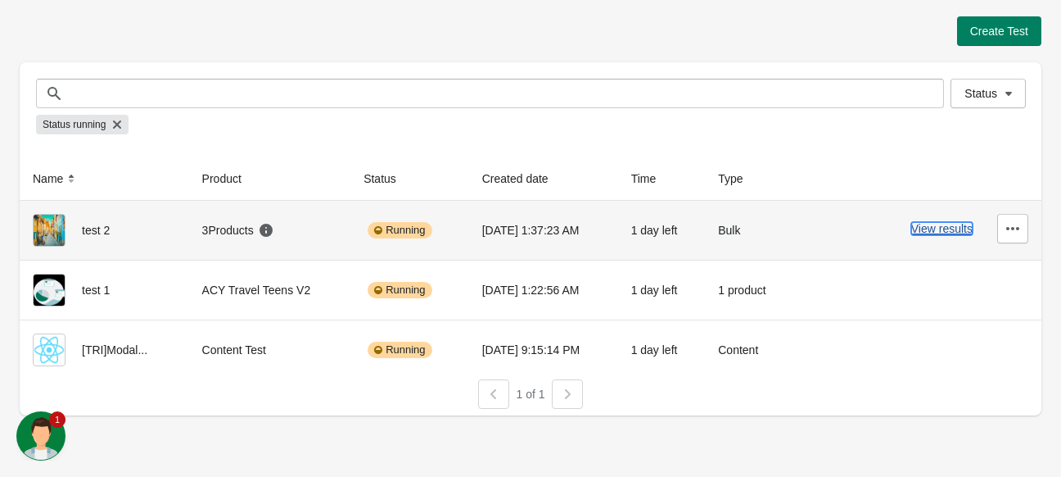
click at [933, 228] on button "View results" at bounding box center [941, 228] width 61 height 13
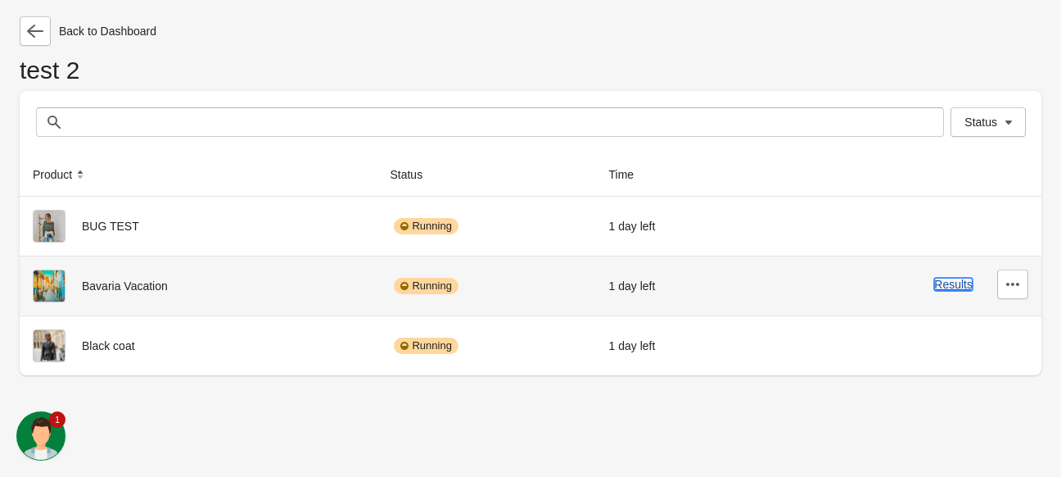
click at [969, 282] on button "Results" at bounding box center [953, 284] width 38 height 13
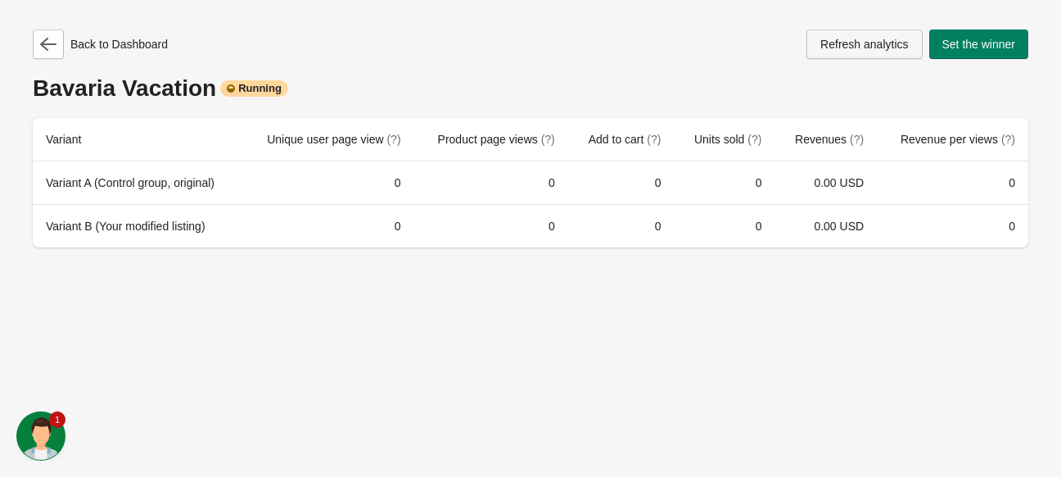
click at [842, 55] on button "Refresh analytics" at bounding box center [864, 43] width 115 height 29
click at [45, 48] on icon "button" at bounding box center [48, 44] width 16 height 13
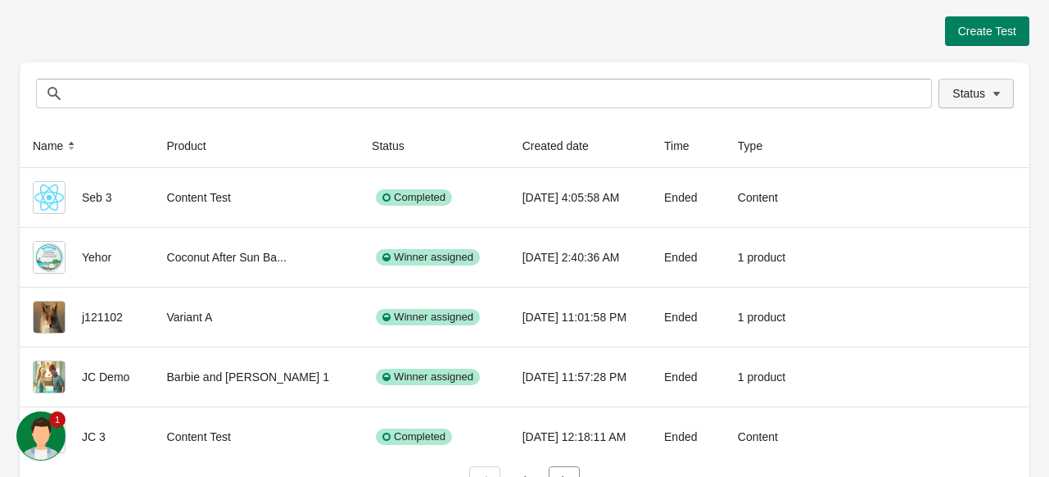
click at [979, 93] on span "Status" at bounding box center [968, 93] width 33 height 13
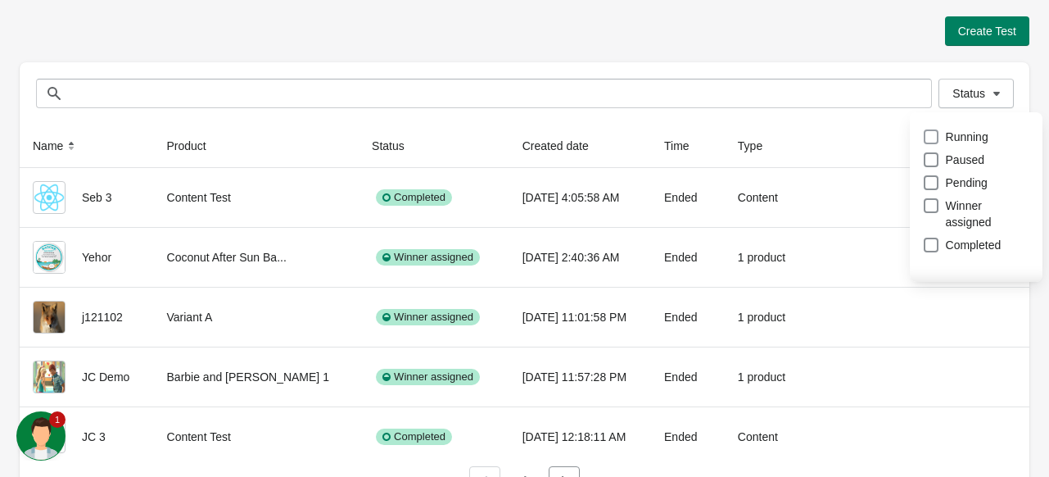
click at [932, 138] on span at bounding box center [931, 136] width 15 height 15
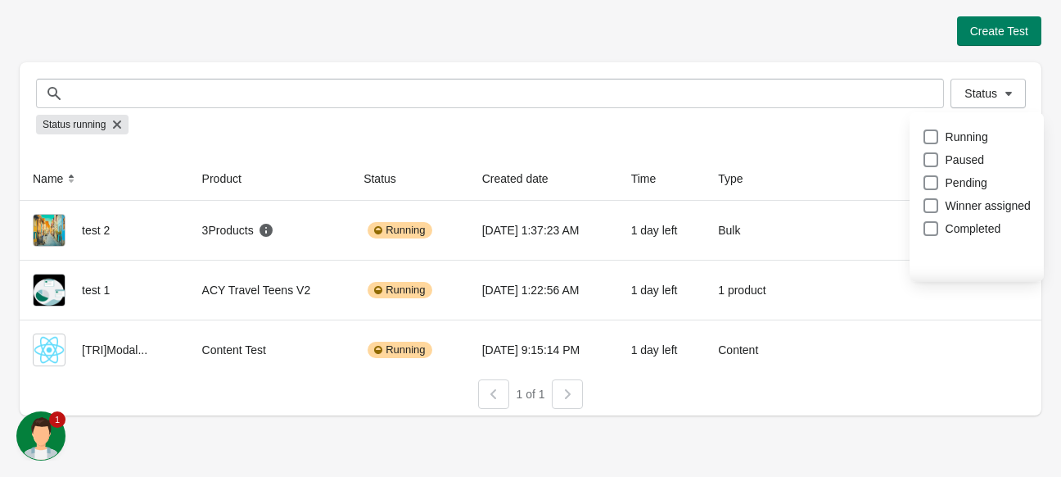
click at [844, 427] on div "Create Test Status Status Status running Name Product Status Created date Time …" at bounding box center [530, 238] width 1061 height 477
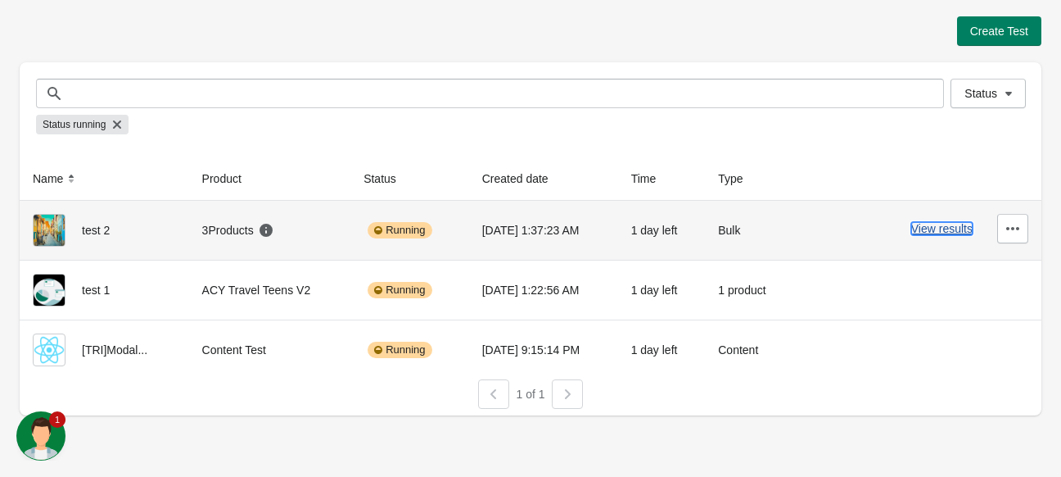
click at [951, 231] on button "View results" at bounding box center [941, 228] width 61 height 13
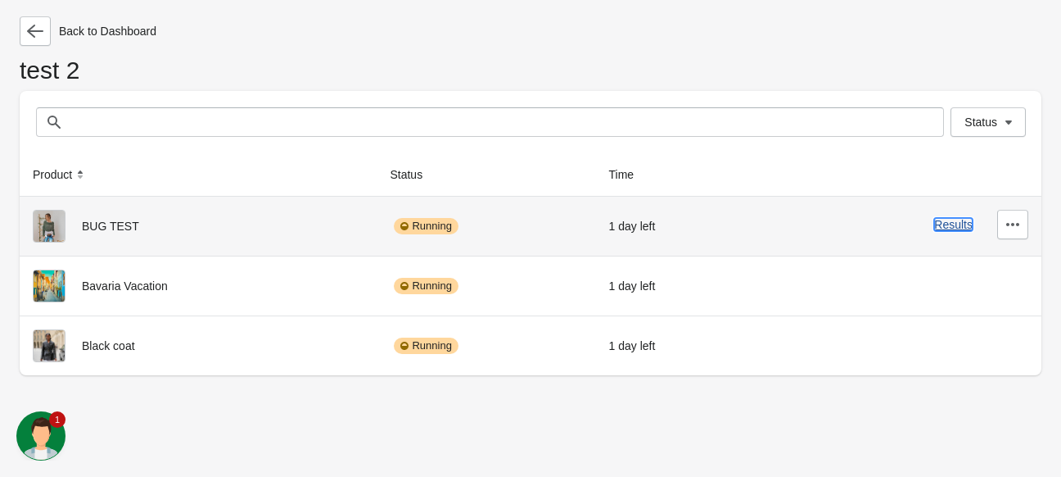
click at [956, 226] on button "Results" at bounding box center [953, 224] width 38 height 13
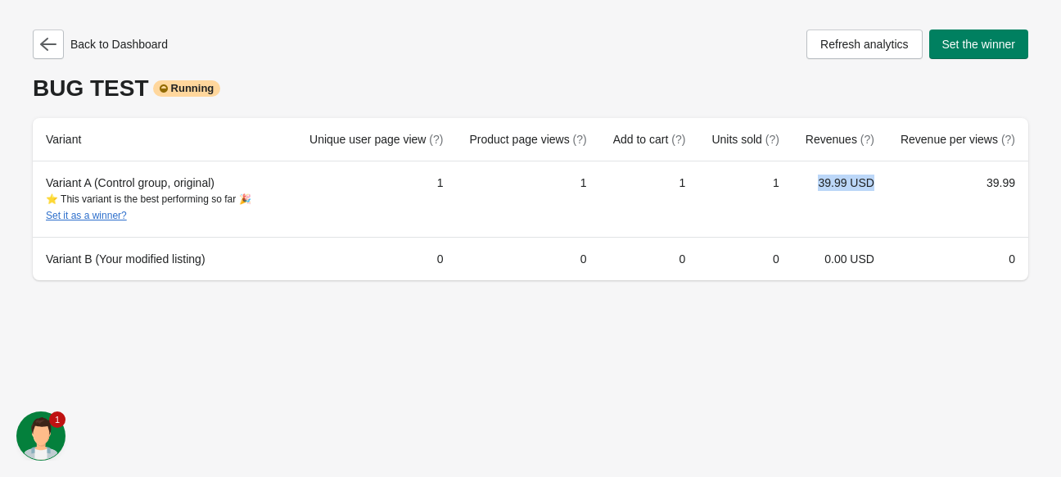
drag, startPoint x: 820, startPoint y: 185, endPoint x: 899, endPoint y: 198, distance: 79.7
click at [897, 197] on tr "Variant A (Control group, original) ⭐ This variant is the best performing so fa…" at bounding box center [531, 198] width 996 height 75
click at [818, 381] on div "Back to Dashboard Refresh analytics Set the winner BUG TEST Running Variant Uni…" at bounding box center [530, 238] width 1061 height 477
click at [53, 47] on icon "button" at bounding box center [48, 44] width 16 height 16
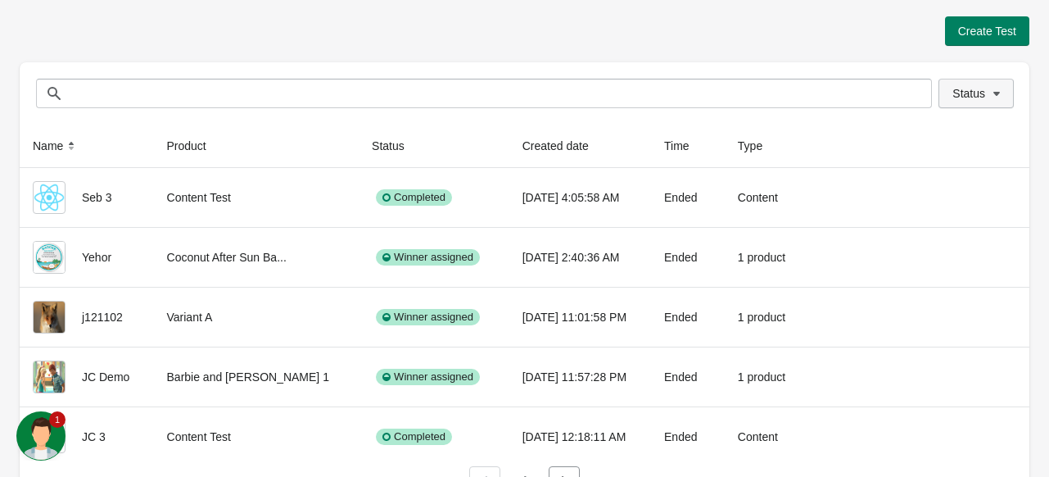
click at [969, 97] on span "Status" at bounding box center [968, 93] width 33 height 13
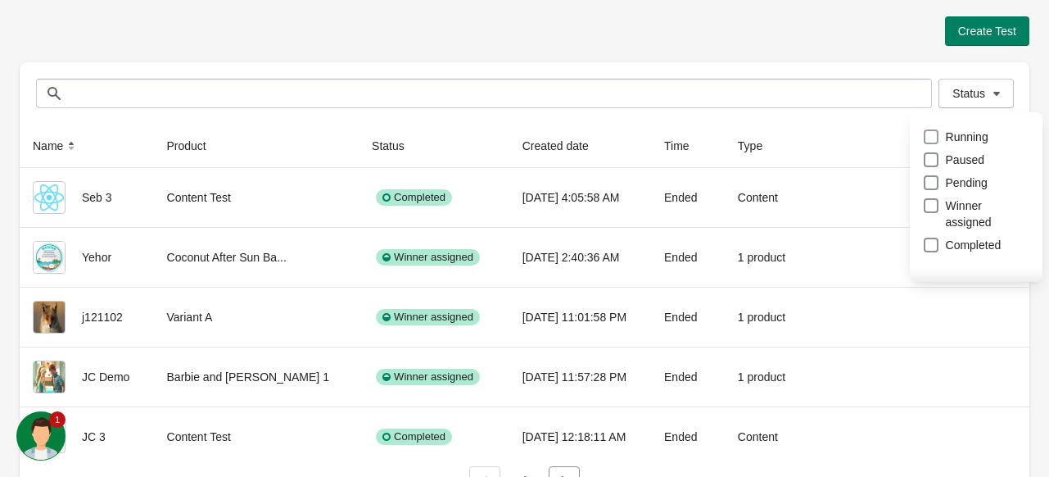
click at [933, 138] on span at bounding box center [931, 136] width 15 height 15
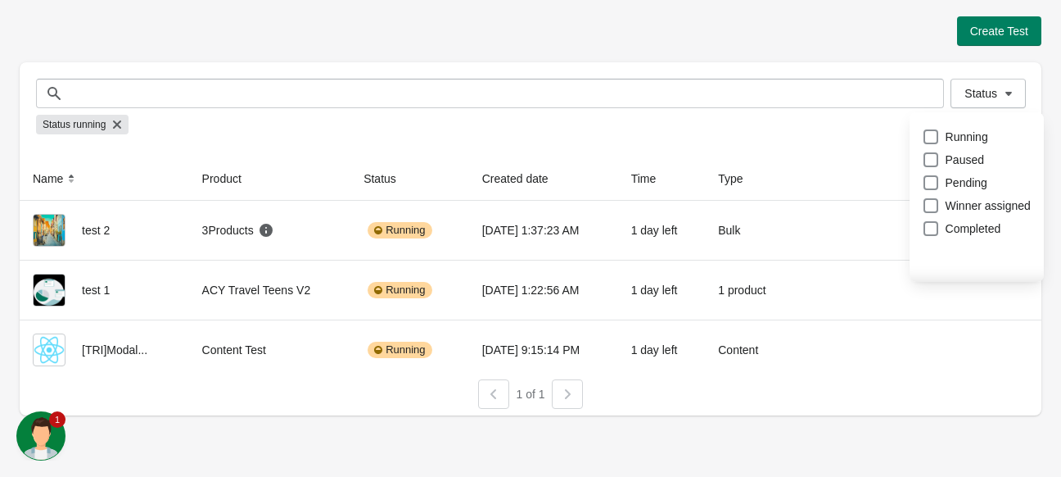
click at [763, 418] on div "Create Test Status Status Status running Name Product Status Created date Time …" at bounding box center [531, 211] width 1022 height 422
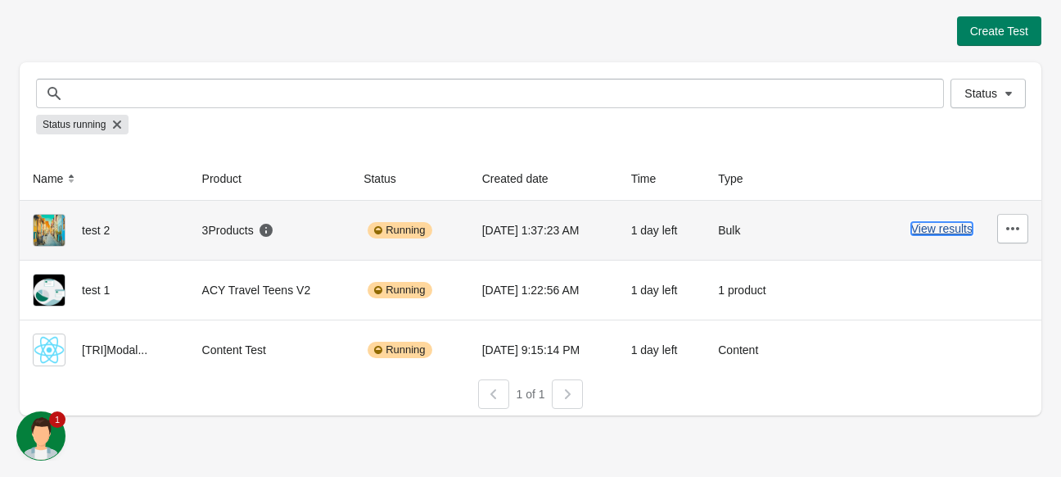
click at [924, 222] on button "View results" at bounding box center [941, 228] width 61 height 13
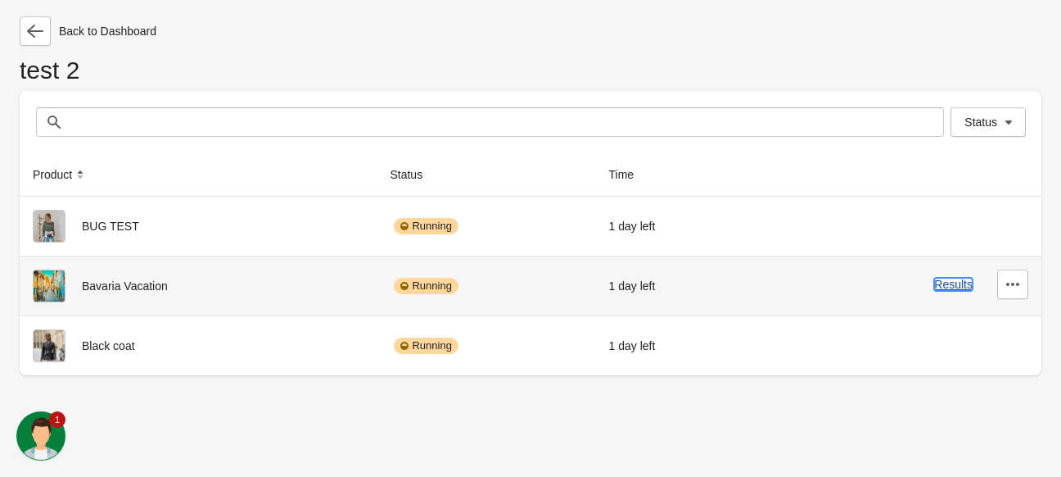
click at [952, 283] on button "Results" at bounding box center [953, 284] width 38 height 13
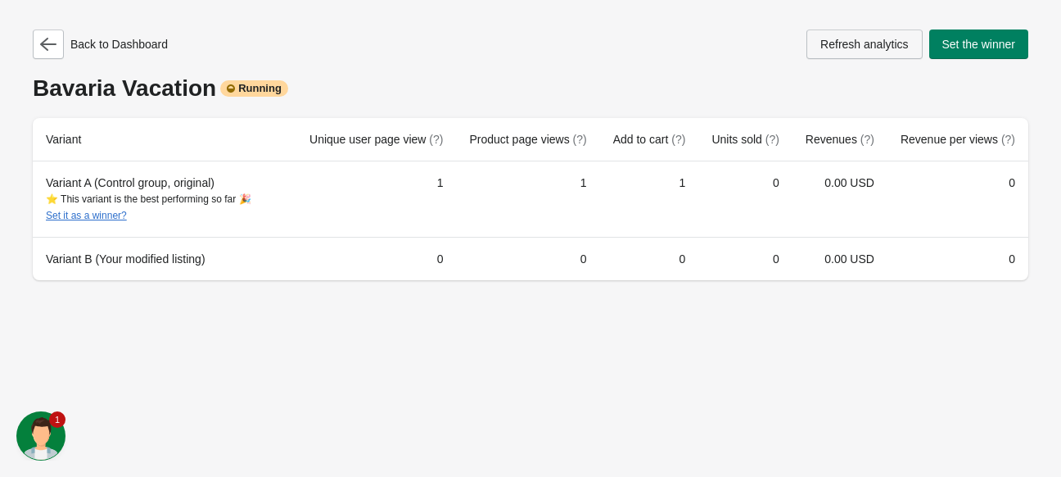
click at [856, 55] on button "Refresh analytics" at bounding box center [864, 43] width 115 height 29
click at [689, 317] on div "Back to Dashboard Refresh analytics Set the winner Bavaria Vacation Running Var…" at bounding box center [530, 238] width 1061 height 477
click at [52, 39] on icon "button" at bounding box center [48, 44] width 16 height 16
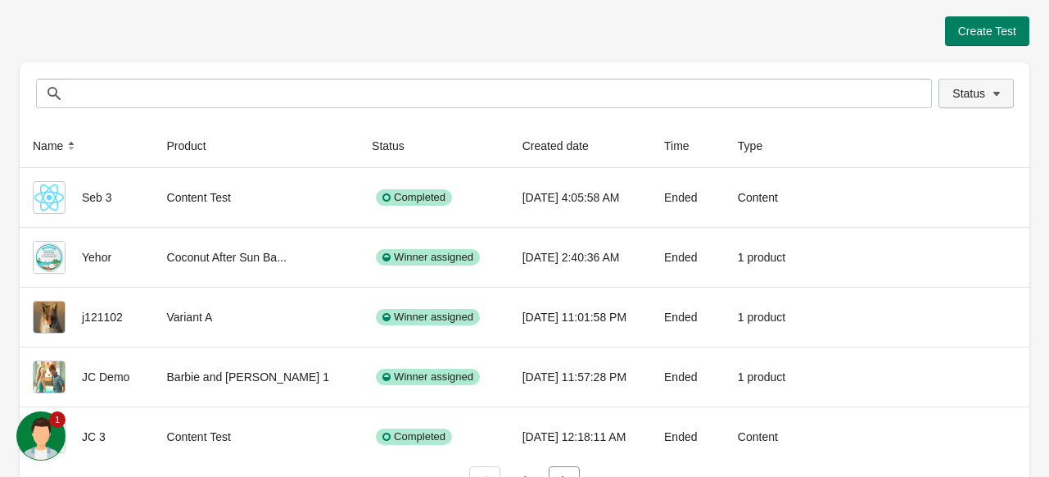
click at [996, 91] on icon "button" at bounding box center [996, 93] width 16 height 16
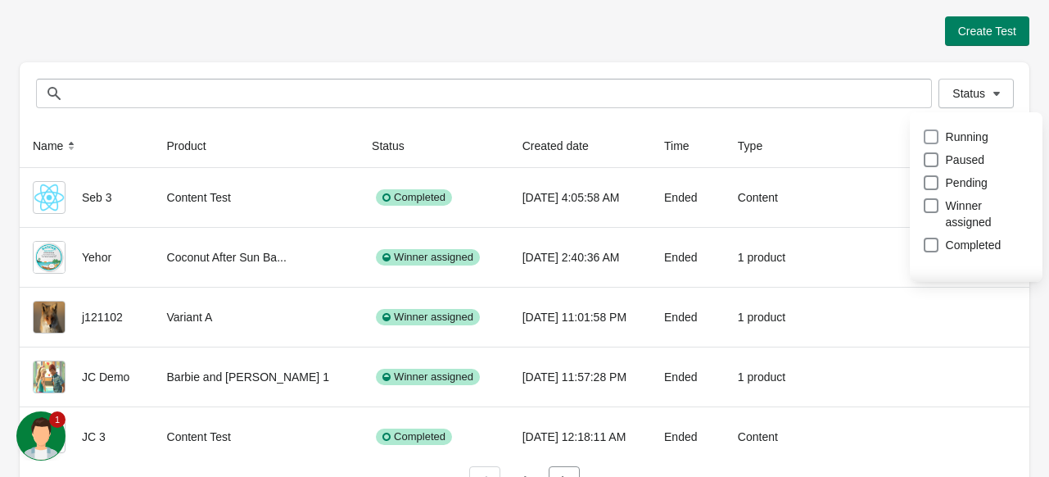
click at [925, 138] on span at bounding box center [931, 136] width 15 height 15
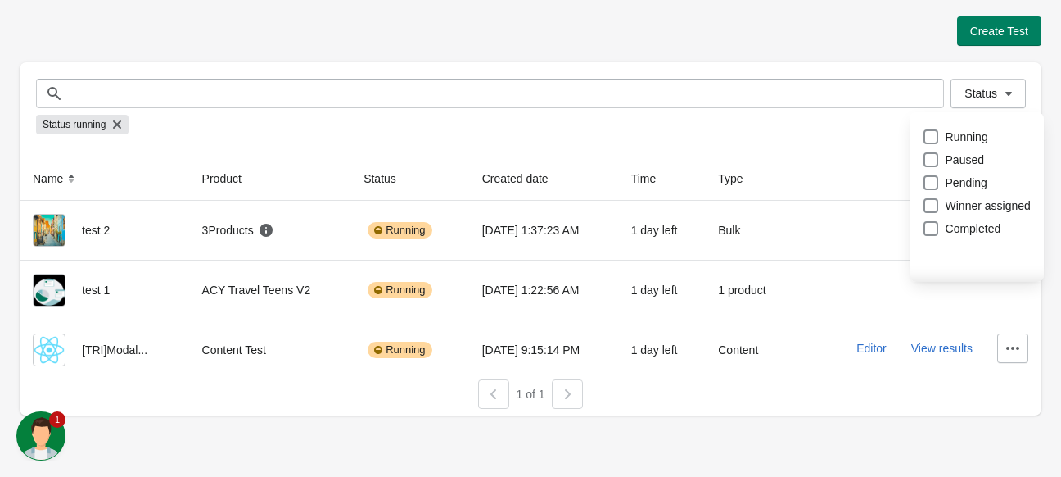
drag, startPoint x: 714, startPoint y: 442, endPoint x: 788, endPoint y: 321, distance: 141.8
click at [714, 441] on div "Create Test Status Status Status running Name Product Status Created date Time …" at bounding box center [530, 238] width 1061 height 477
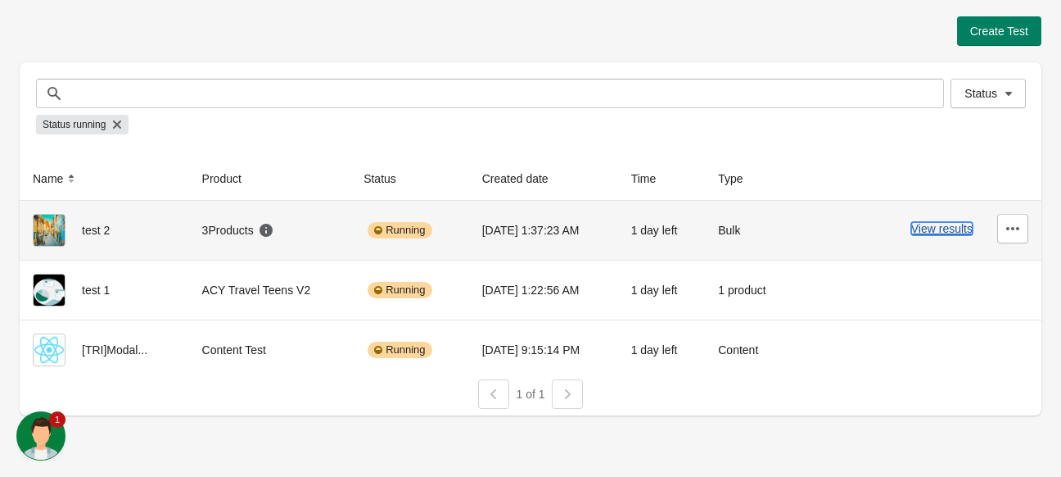
click at [926, 226] on button "View results" at bounding box center [941, 228] width 61 height 13
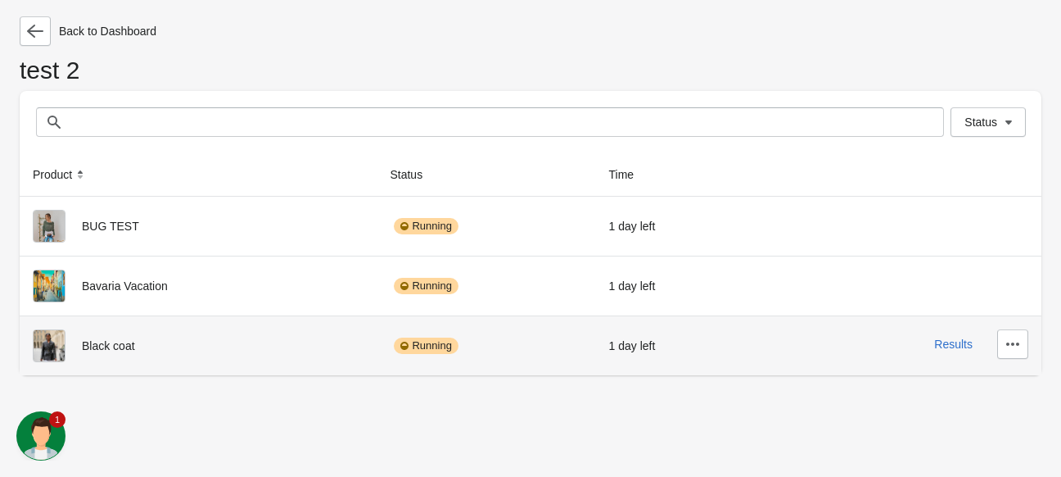
click at [935, 343] on div "Results" at bounding box center [900, 343] width 258 height 29
click at [945, 348] on button "Results" at bounding box center [953, 343] width 38 height 13
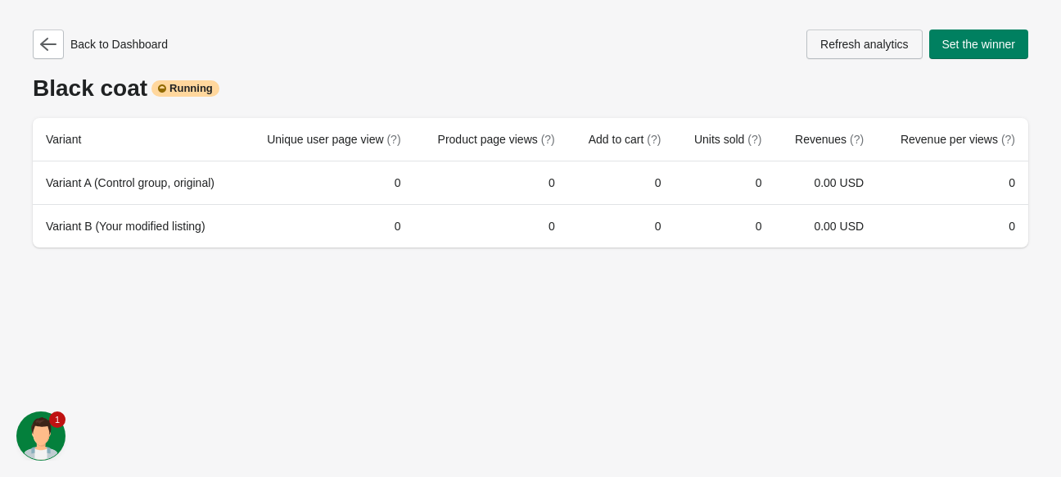
click at [819, 33] on button "Refresh analytics" at bounding box center [864, 43] width 115 height 29
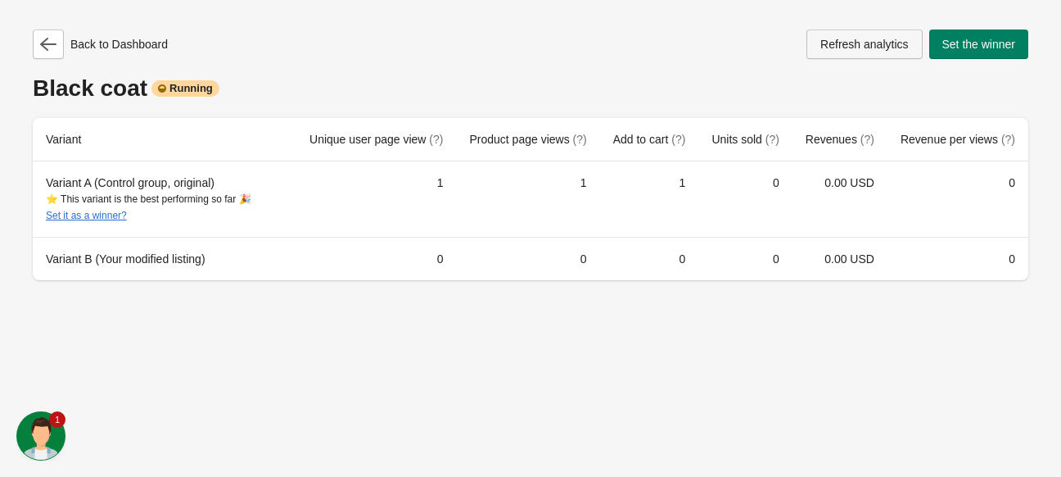
click at [835, 46] on span "Refresh analytics" at bounding box center [864, 44] width 88 height 13
click at [49, 55] on button "button" at bounding box center [48, 43] width 31 height 29
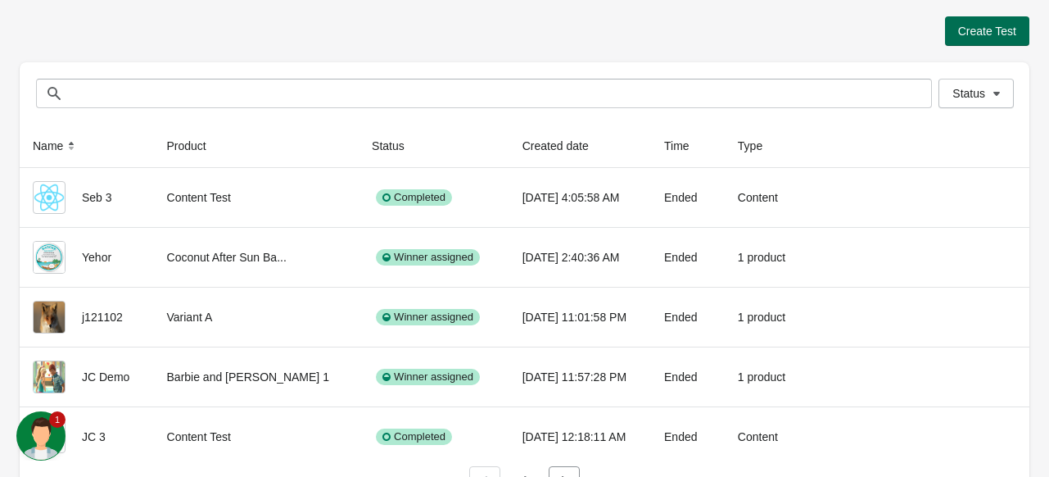
click at [967, 32] on span "Create Test" at bounding box center [987, 31] width 58 height 13
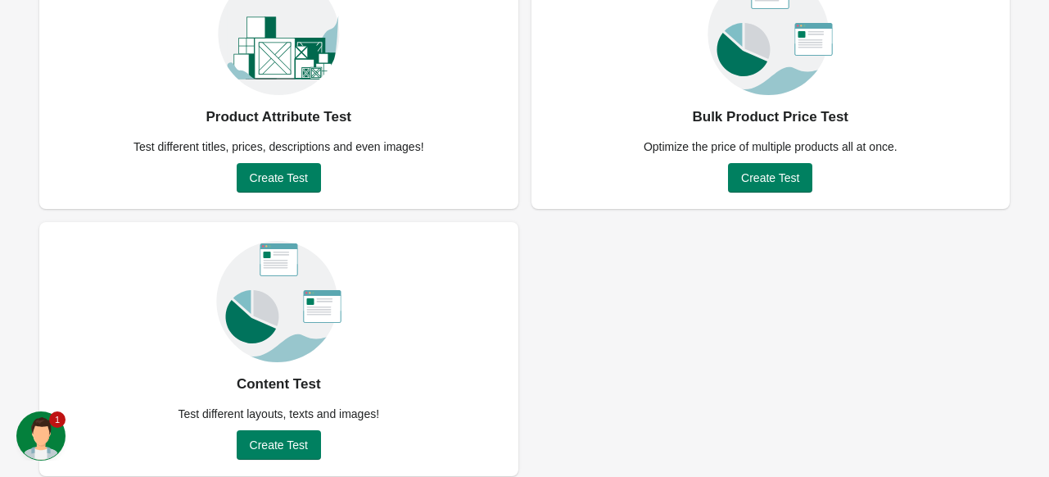
scroll to position [184, 0]
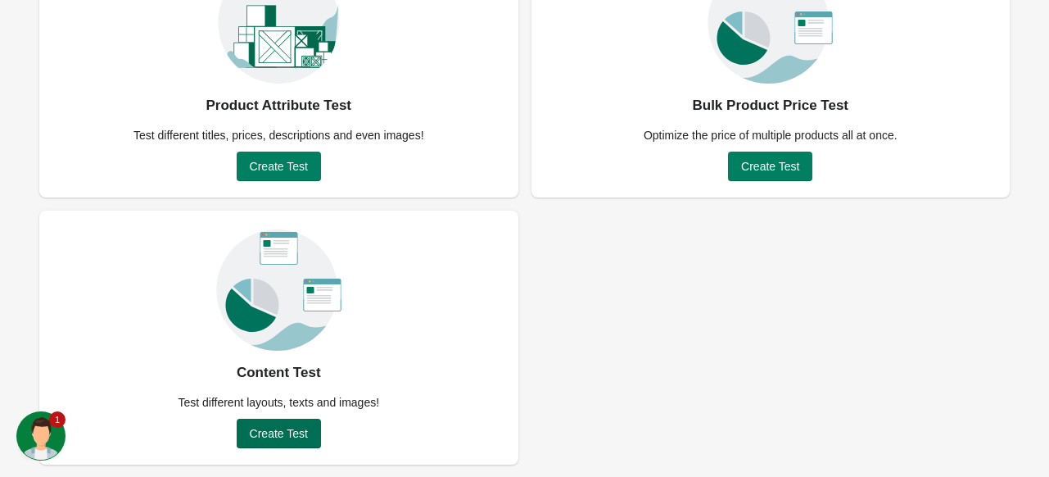
click at [273, 433] on span "Create Test" at bounding box center [279, 433] width 58 height 13
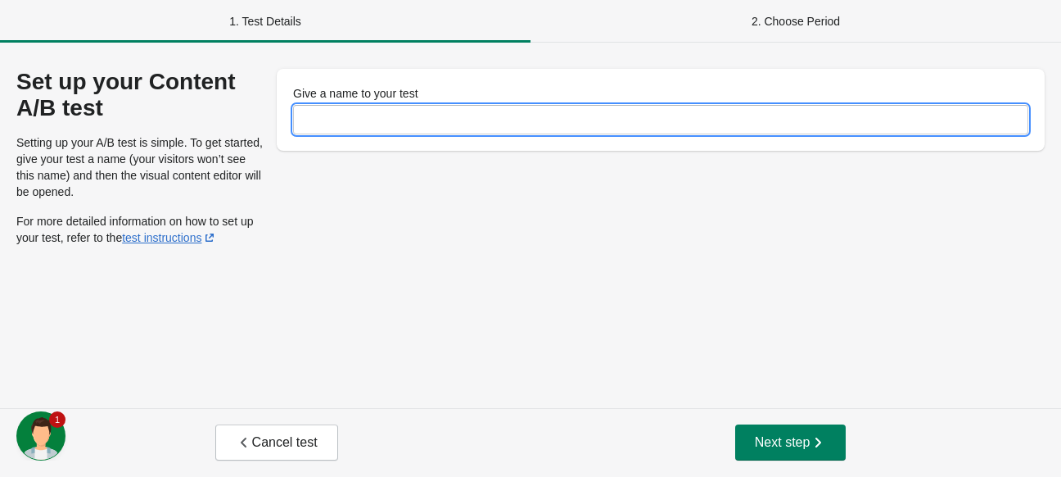
click at [382, 118] on input "Give a name to your test" at bounding box center [660, 119] width 735 height 29
type input "******"
click at [763, 440] on span "Next step" at bounding box center [791, 442] width 72 height 16
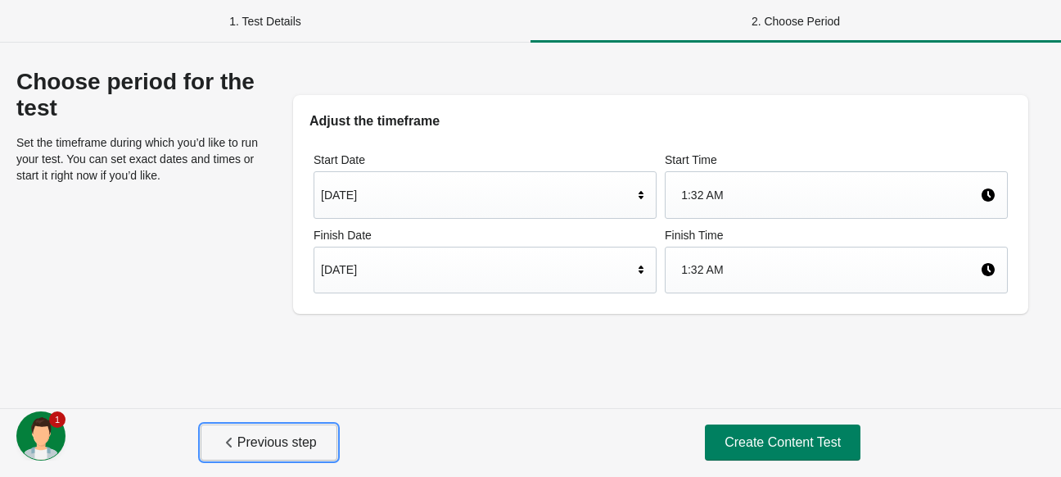
click at [243, 434] on span "Previous step" at bounding box center [269, 442] width 96 height 16
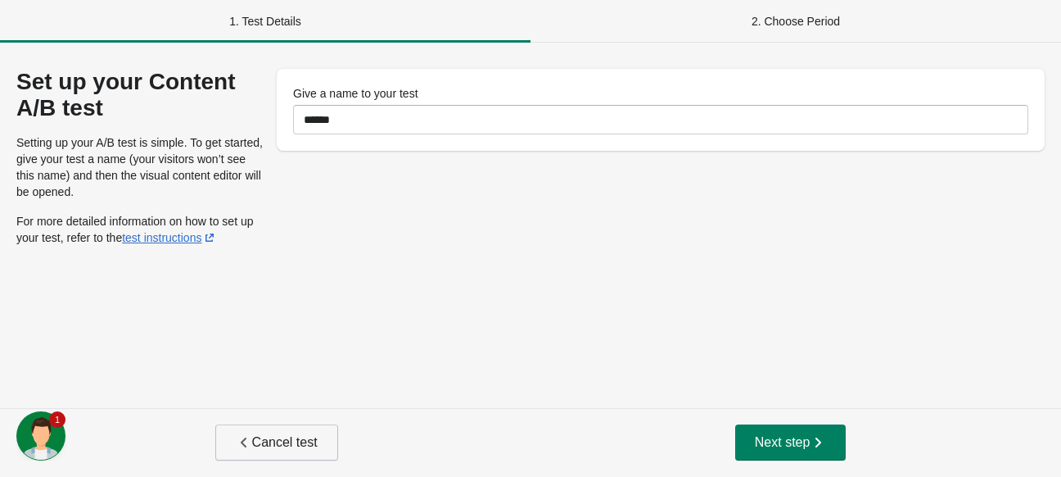
click at [266, 439] on span "Cancel test" at bounding box center [277, 442] width 82 height 16
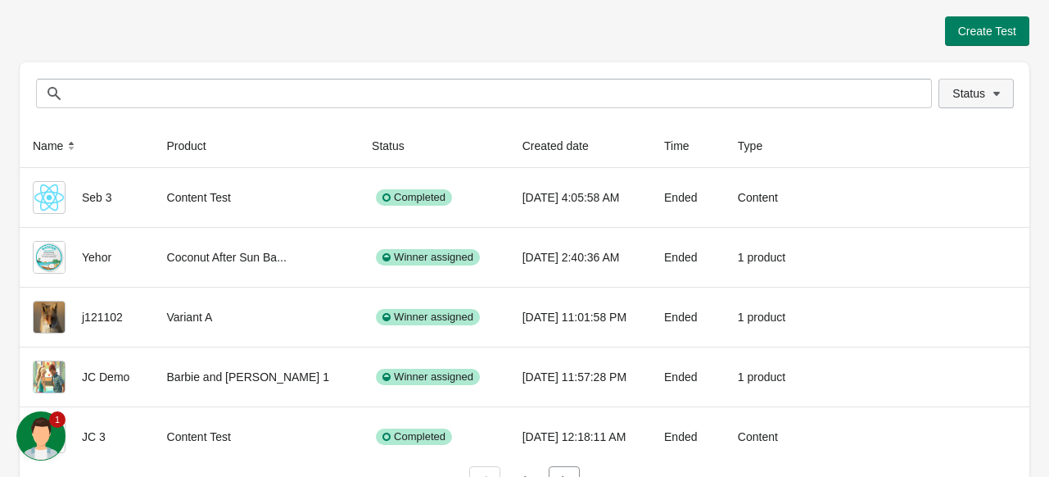
click at [972, 99] on span "Status" at bounding box center [968, 93] width 33 height 13
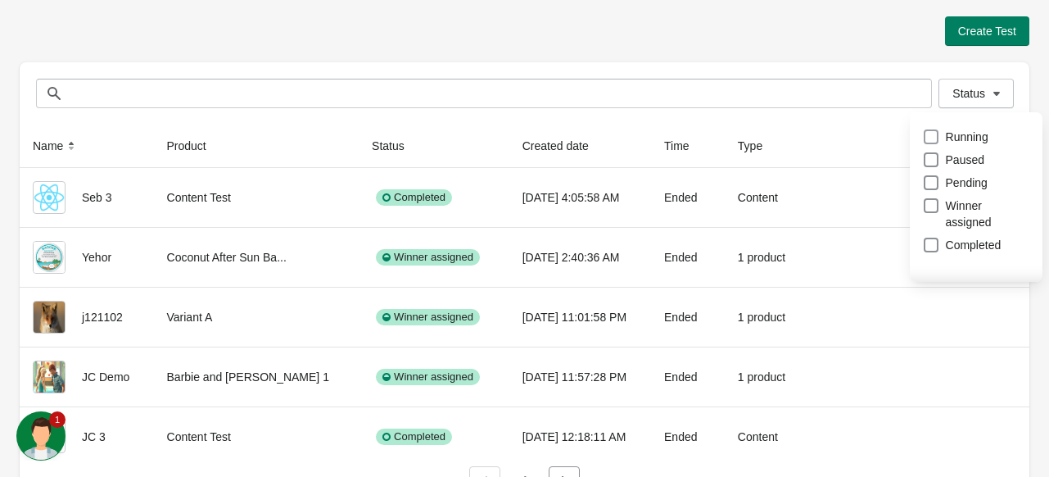
click at [930, 136] on span at bounding box center [931, 136] width 15 height 15
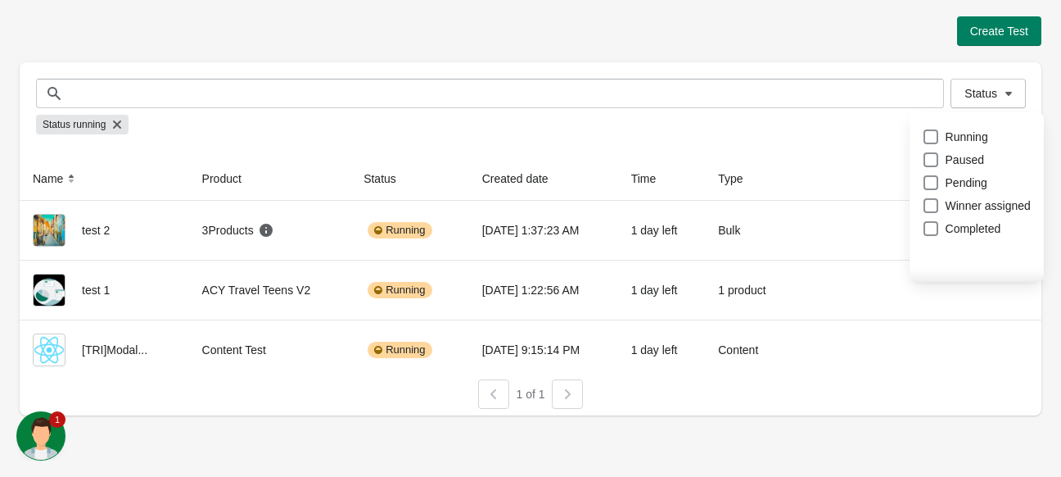
click at [570, 29] on div "Create Test" at bounding box center [531, 30] width 1022 height 29
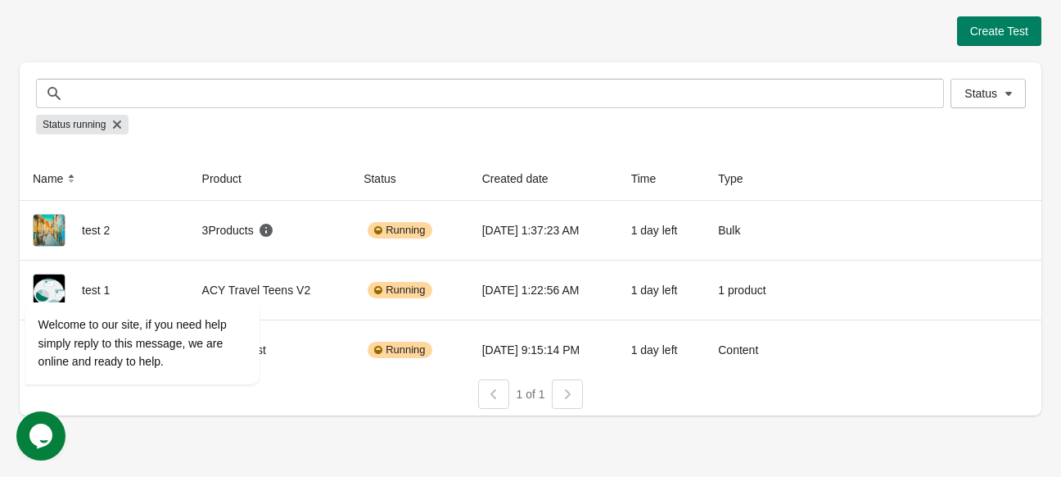
click at [348, 431] on div "Create Test Status Status Status running Name Product Status Created date Time …" at bounding box center [530, 238] width 1061 height 477
click at [244, 421] on div "Create Test Status Status Status running Name Product Status Created date Time …" at bounding box center [531, 211] width 1022 height 422
drag, startPoint x: 179, startPoint y: 364, endPoint x: 207, endPoint y: 319, distance: 53.4
click at [179, 364] on div "Welcome to our site, if you need help simply reply to this message, we are onli…" at bounding box center [142, 343] width 208 height 56
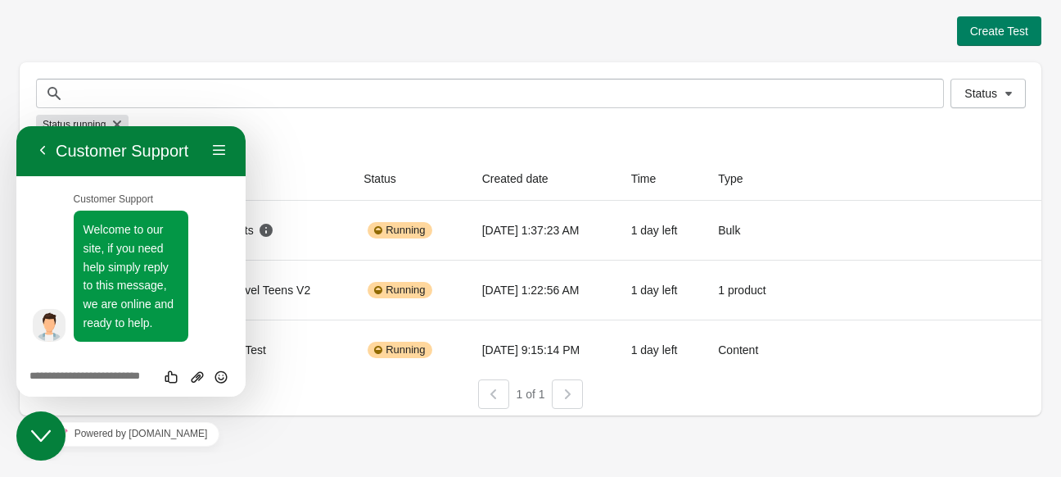
click at [44, 155] on button "Back" at bounding box center [42, 150] width 26 height 25
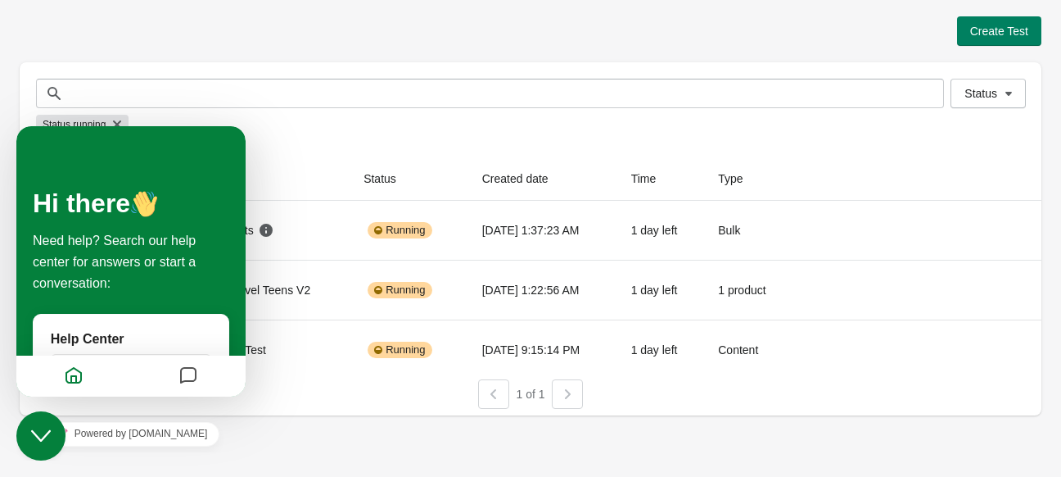
click at [302, 450] on div "Create Test Status Status Status running Name Product Status Created date Time …" at bounding box center [530, 238] width 1061 height 477
click at [44, 441] on icon "Close Chat This icon closes the chat window." at bounding box center [41, 436] width 20 height 20
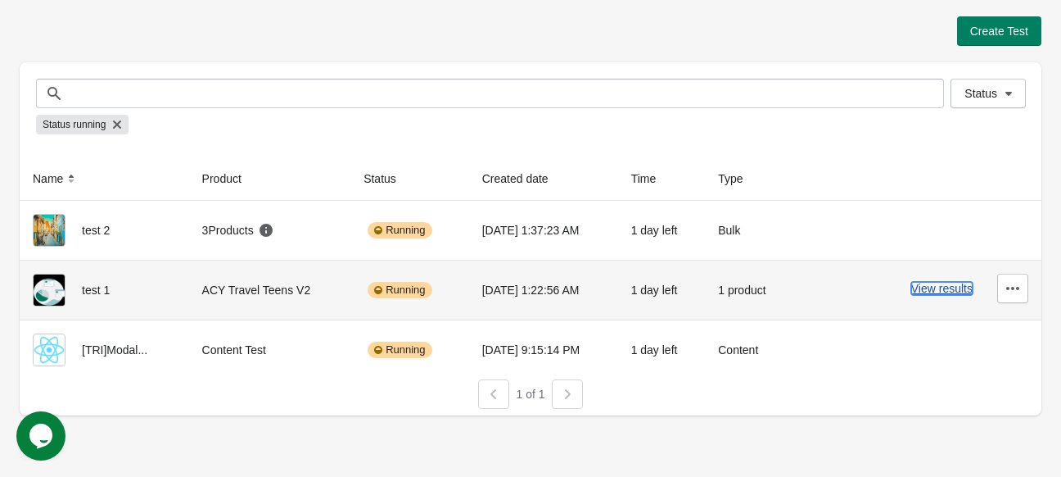
click at [952, 284] on button "View results" at bounding box center [941, 288] width 61 height 13
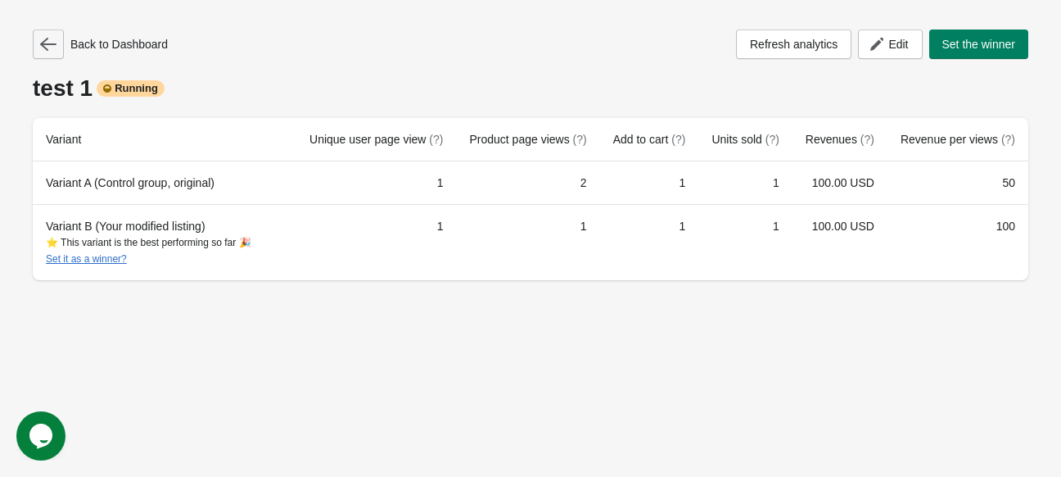
click at [47, 48] on icon "button" at bounding box center [48, 44] width 16 height 13
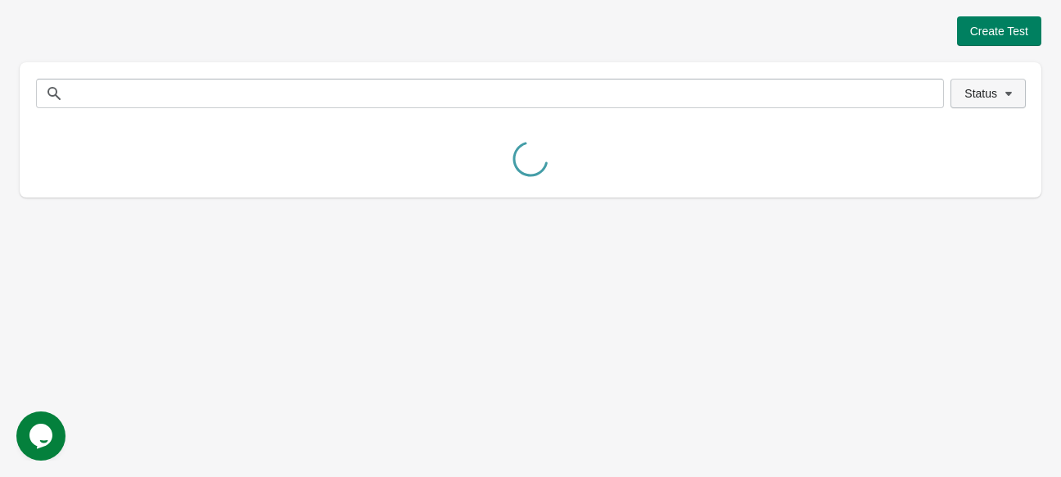
click at [980, 93] on span "Status" at bounding box center [981, 93] width 33 height 13
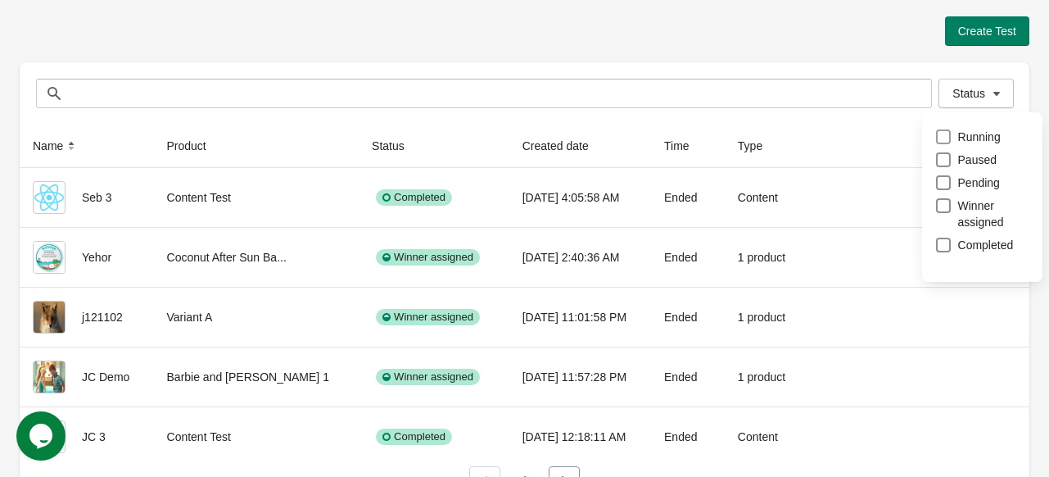
click at [946, 138] on span at bounding box center [943, 136] width 15 height 15
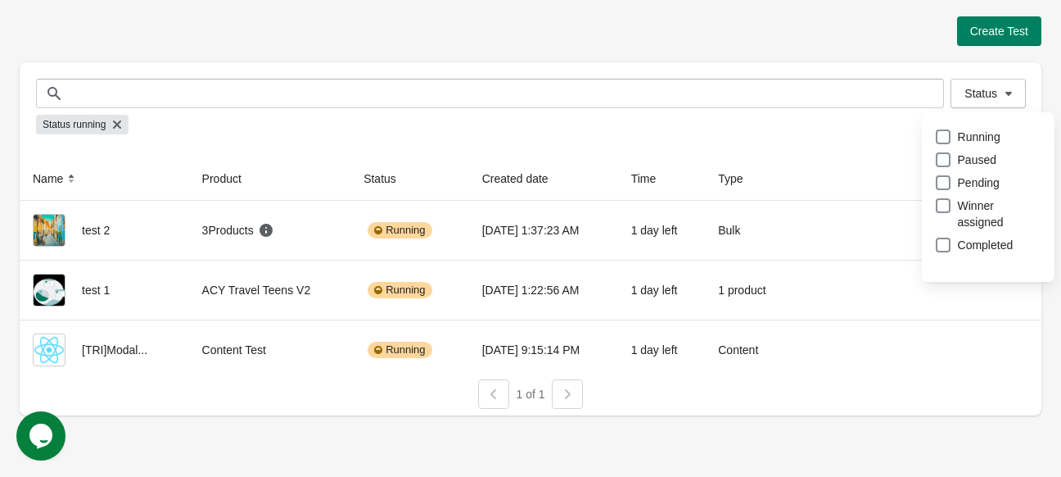
click at [590, 21] on div "Create Test" at bounding box center [531, 30] width 1022 height 29
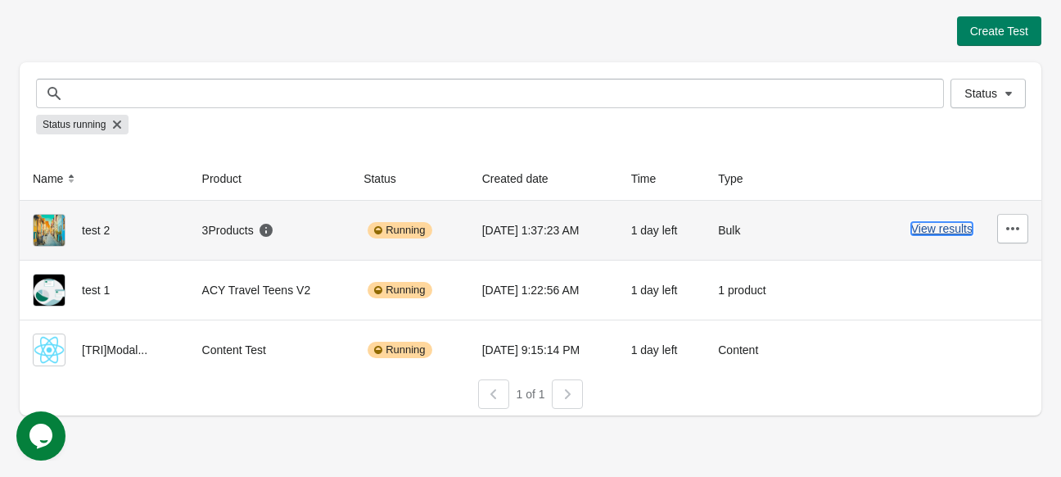
click at [923, 223] on button "View results" at bounding box center [941, 228] width 61 height 13
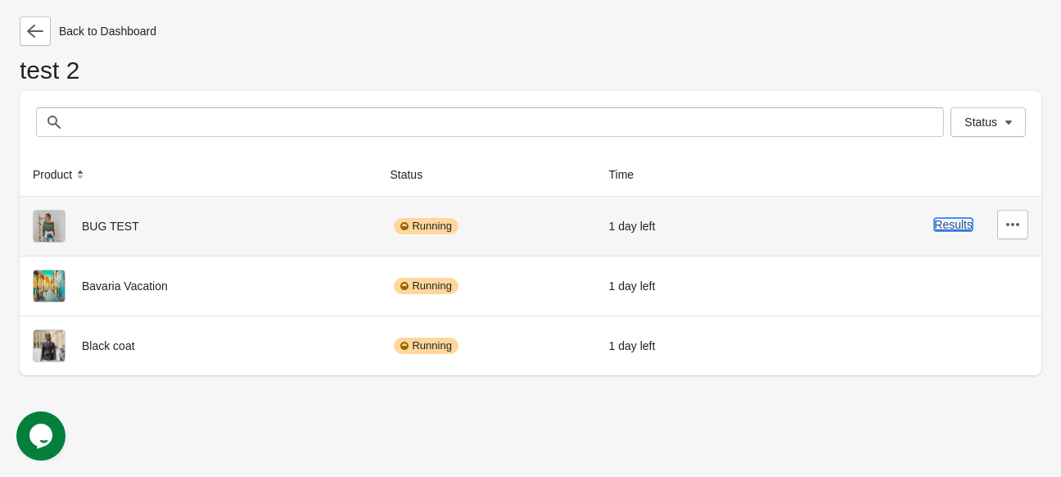
click at [943, 219] on button "Results" at bounding box center [953, 224] width 38 height 13
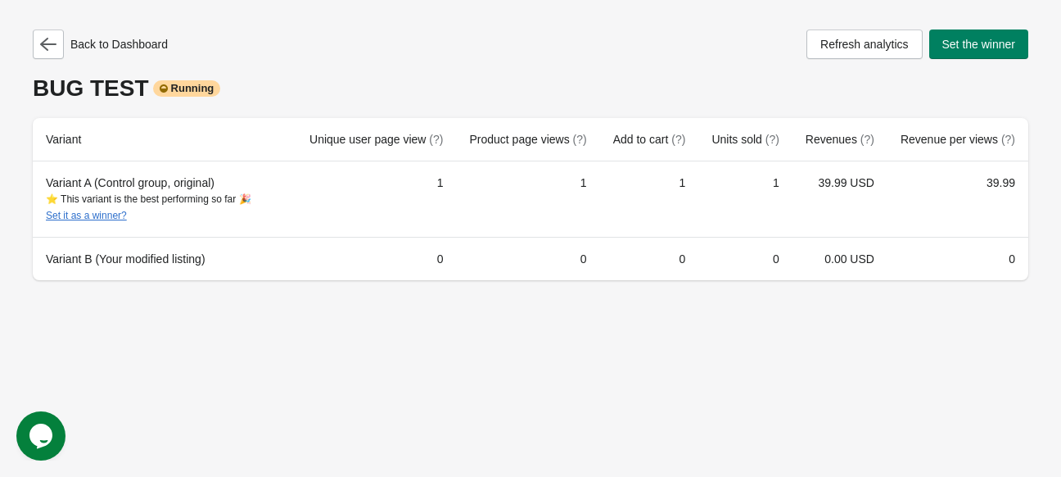
click at [616, 343] on div "Back to Dashboard Refresh analytics Set the winner BUG TEST Running Variant Uni…" at bounding box center [530, 238] width 1061 height 477
click at [39, 50] on button "button" at bounding box center [48, 43] width 31 height 29
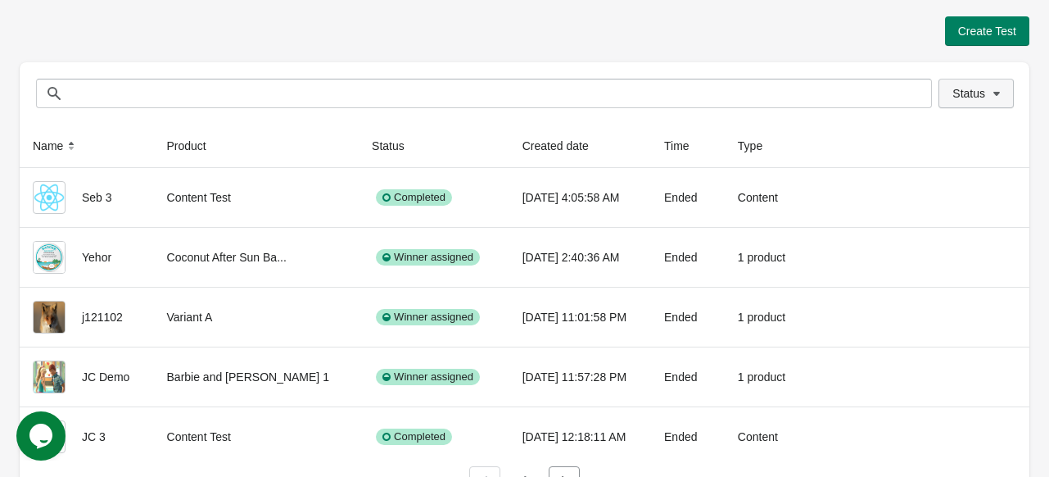
click at [969, 90] on span "Status" at bounding box center [968, 93] width 33 height 13
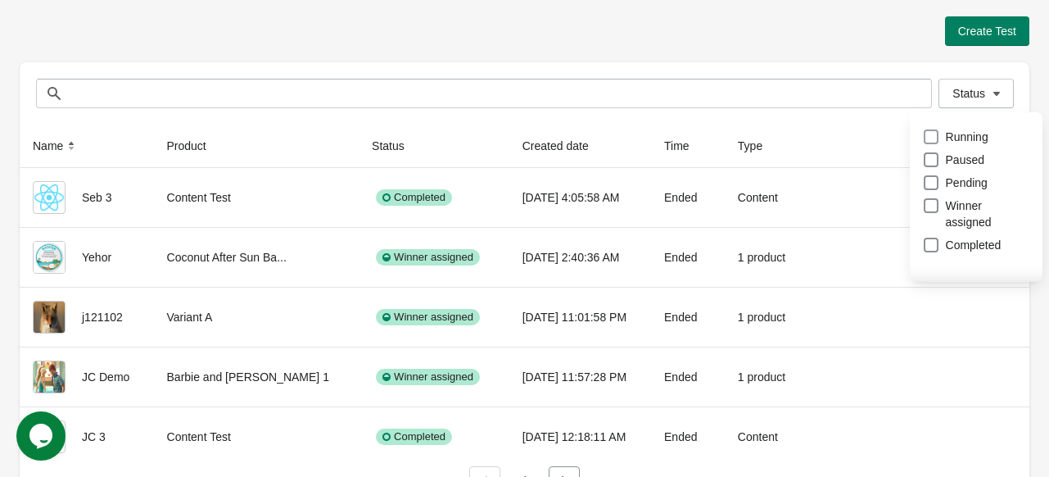
click at [960, 135] on span "Running" at bounding box center [967, 137] width 43 height 16
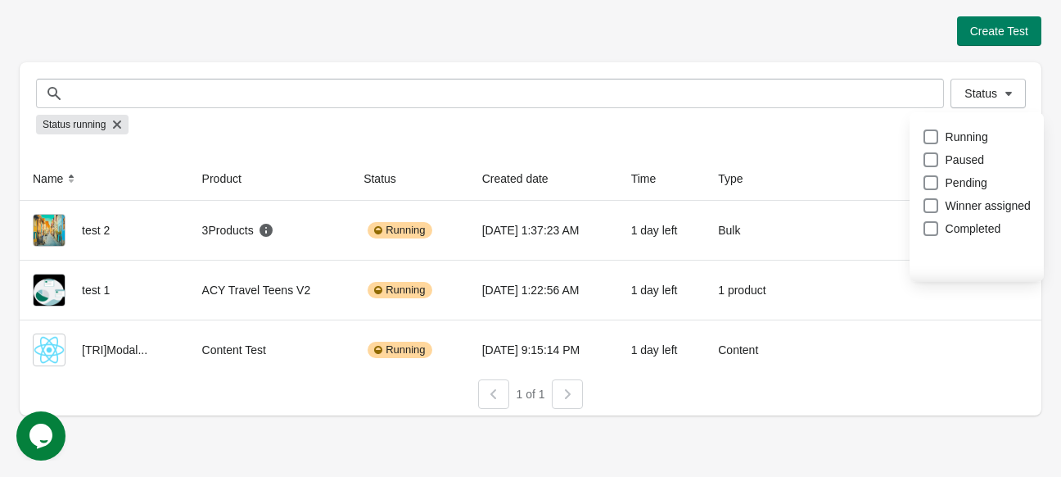
click at [711, 29] on div "Create Test" at bounding box center [531, 30] width 1022 height 29
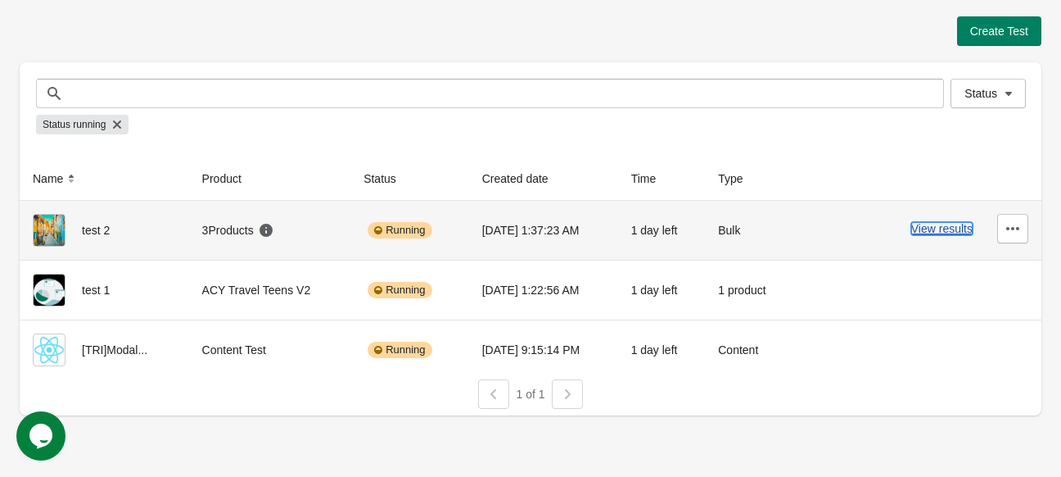
click at [937, 232] on button "View results" at bounding box center [941, 228] width 61 height 13
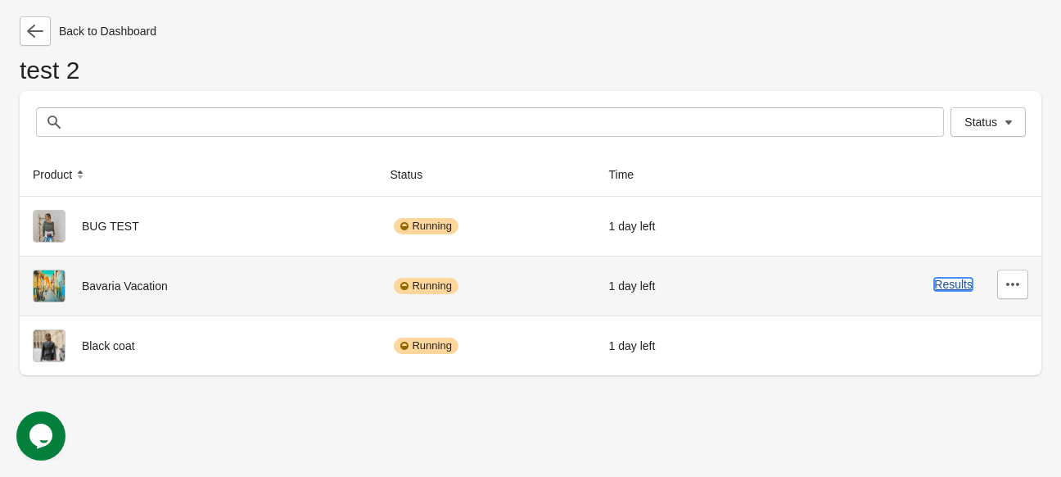
click at [953, 287] on button "Results" at bounding box center [953, 284] width 38 height 13
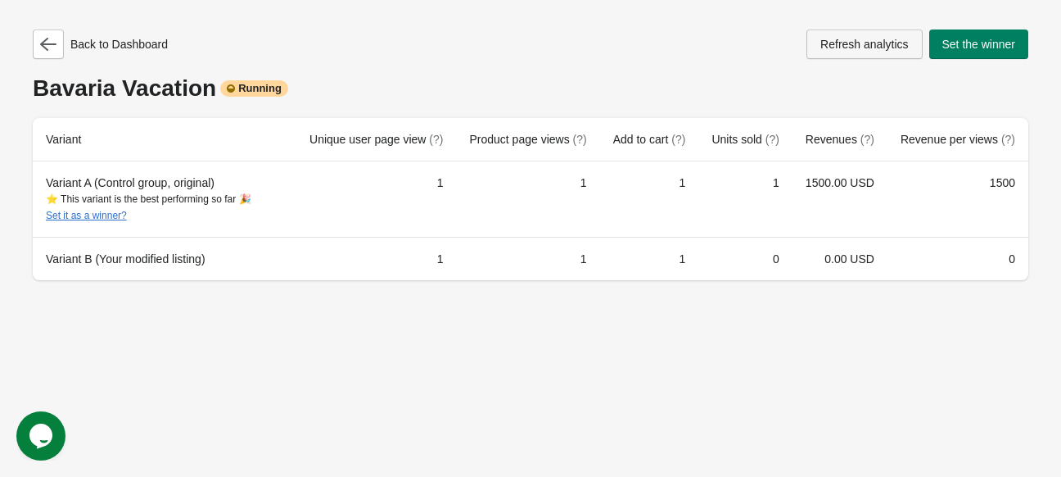
click at [868, 55] on button "Refresh analytics" at bounding box center [864, 43] width 115 height 29
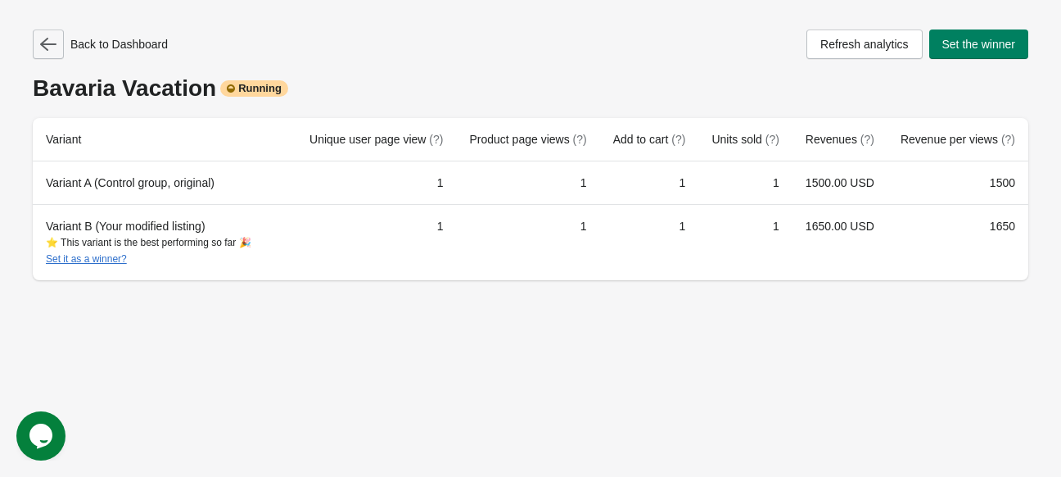
click at [44, 52] on icon "button" at bounding box center [48, 44] width 16 height 16
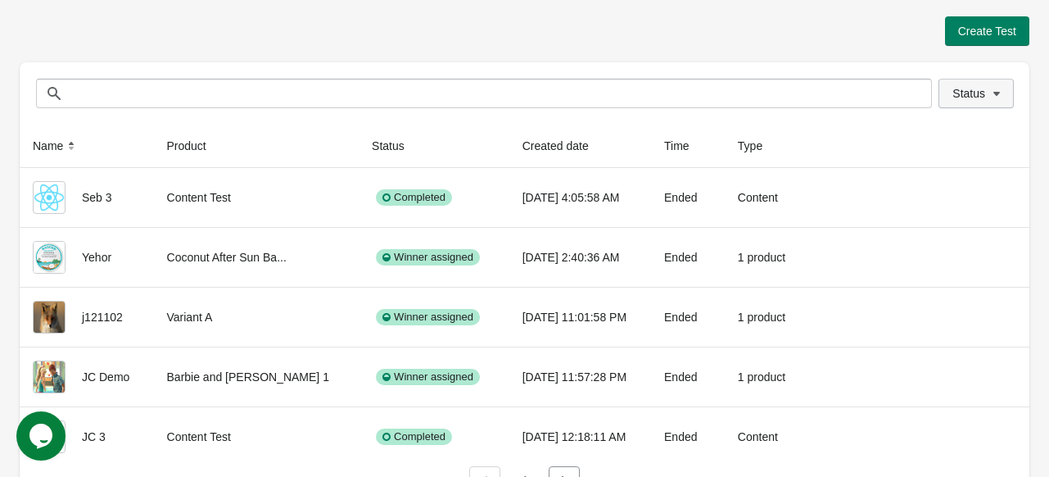
click at [991, 93] on icon "button" at bounding box center [996, 93] width 16 height 16
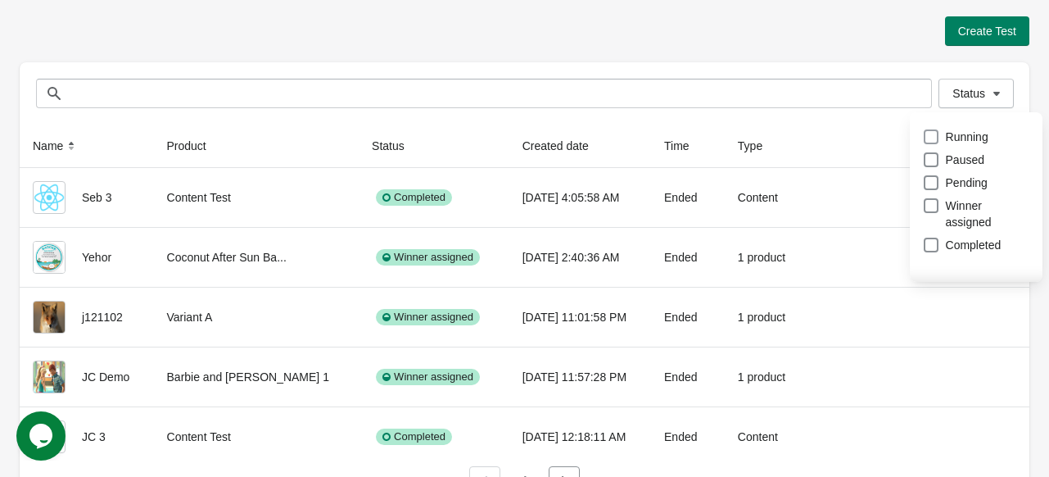
click at [933, 140] on span at bounding box center [931, 136] width 15 height 15
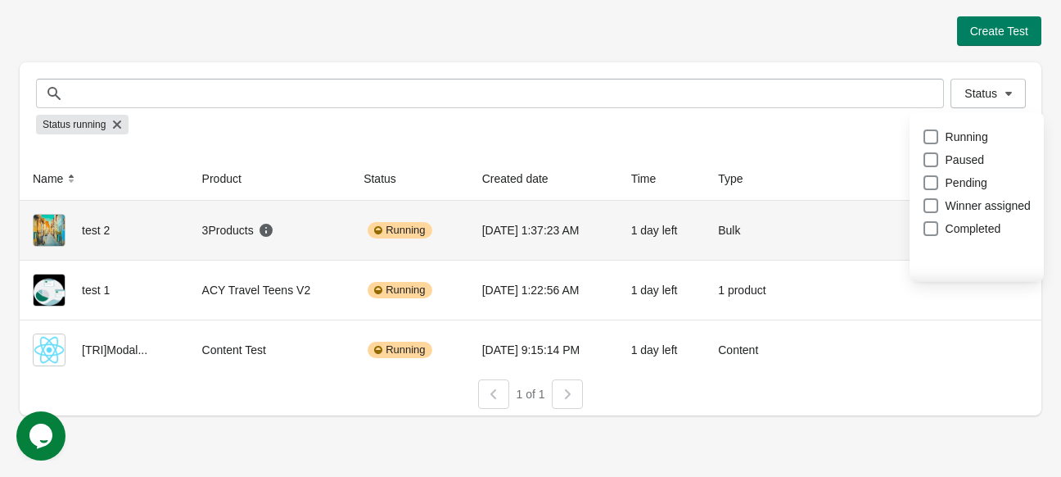
click at [806, 246] on td "View results" at bounding box center [917, 230] width 247 height 59
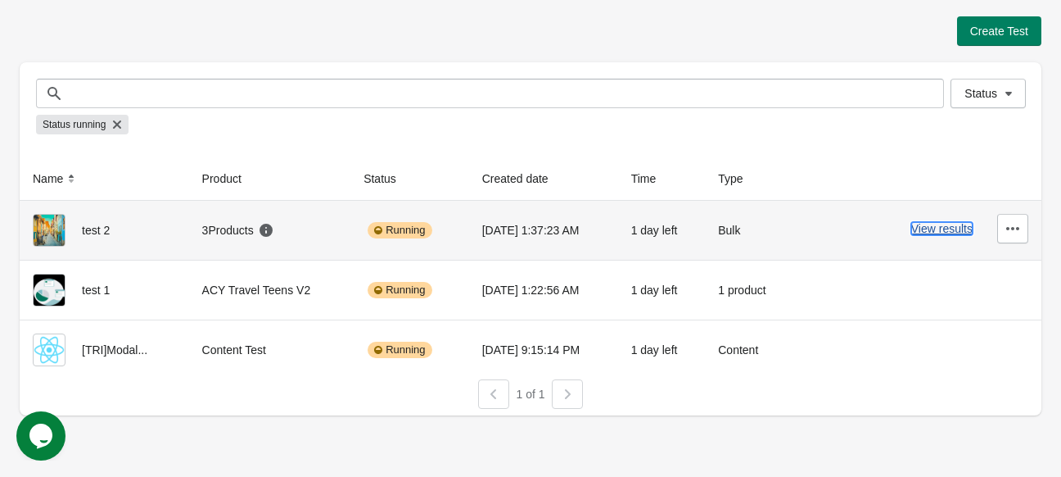
click at [943, 229] on button "View results" at bounding box center [941, 228] width 61 height 13
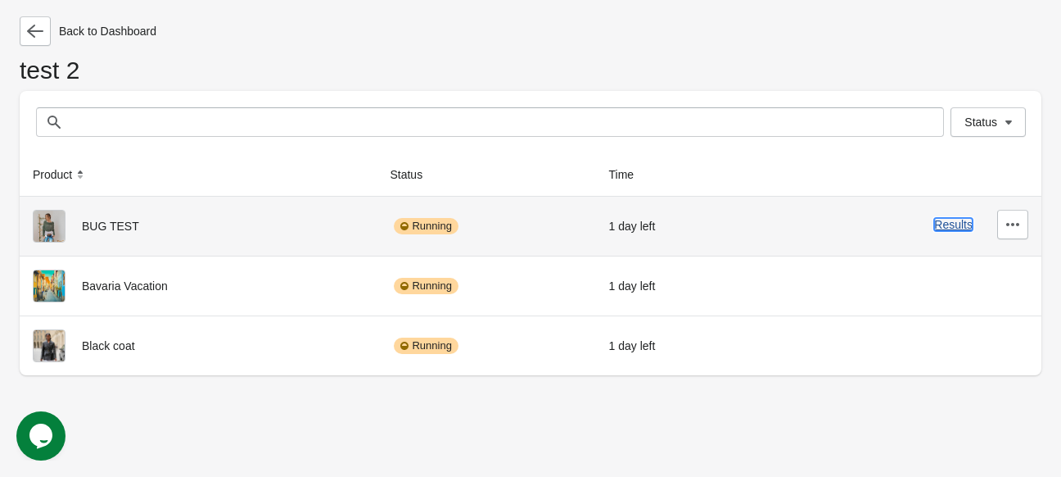
click at [942, 226] on button "Results" at bounding box center [953, 224] width 38 height 13
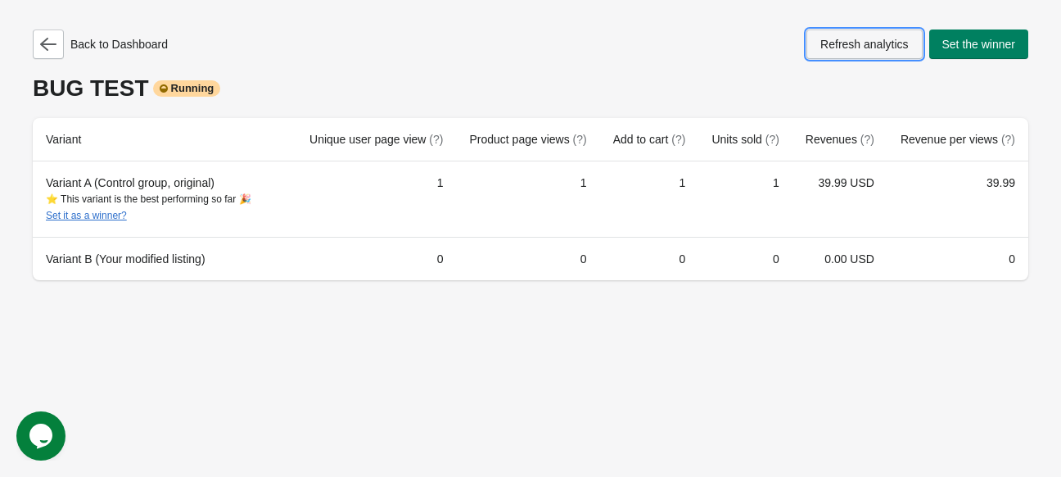
click at [840, 52] on button "Refresh analytics" at bounding box center [864, 43] width 115 height 29
click at [843, 45] on span "Refresh analytics" at bounding box center [864, 44] width 88 height 13
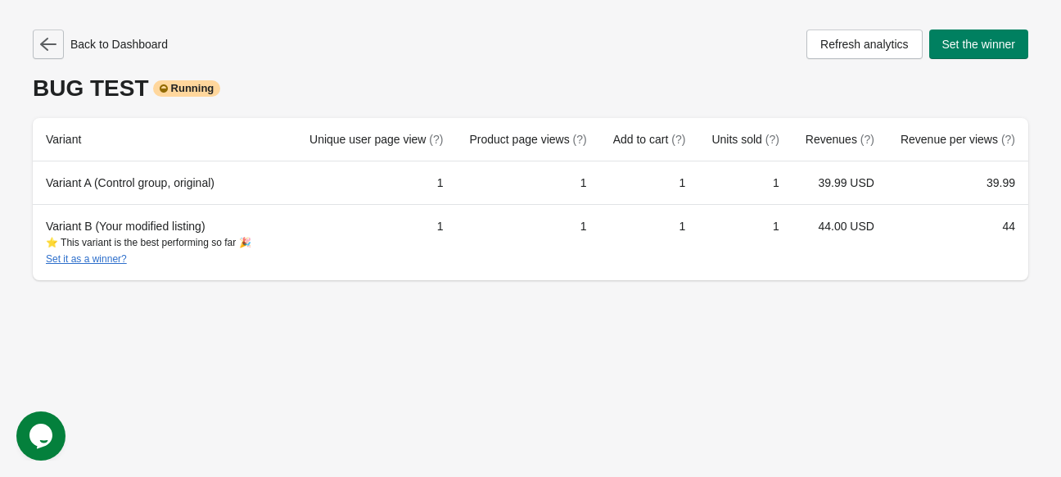
click at [52, 48] on icon "button" at bounding box center [48, 44] width 16 height 16
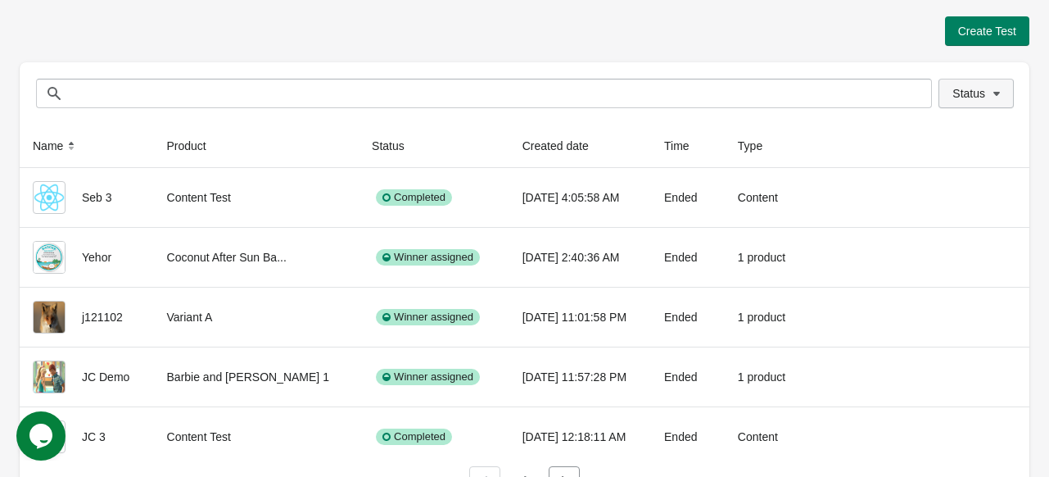
click at [975, 101] on span "Status" at bounding box center [975, 93] width 47 height 16
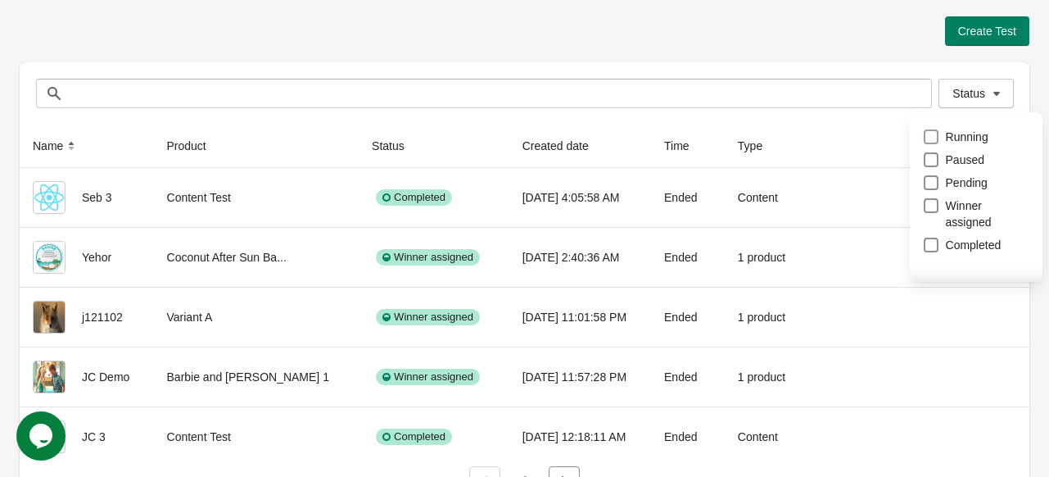
click at [932, 138] on span at bounding box center [931, 136] width 15 height 15
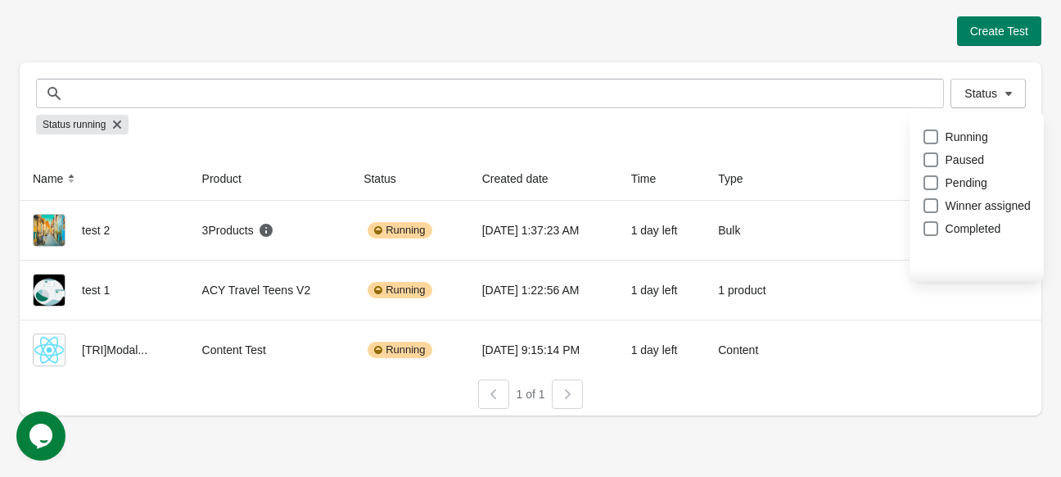
click at [563, 23] on div "Create Test" at bounding box center [531, 30] width 1022 height 29
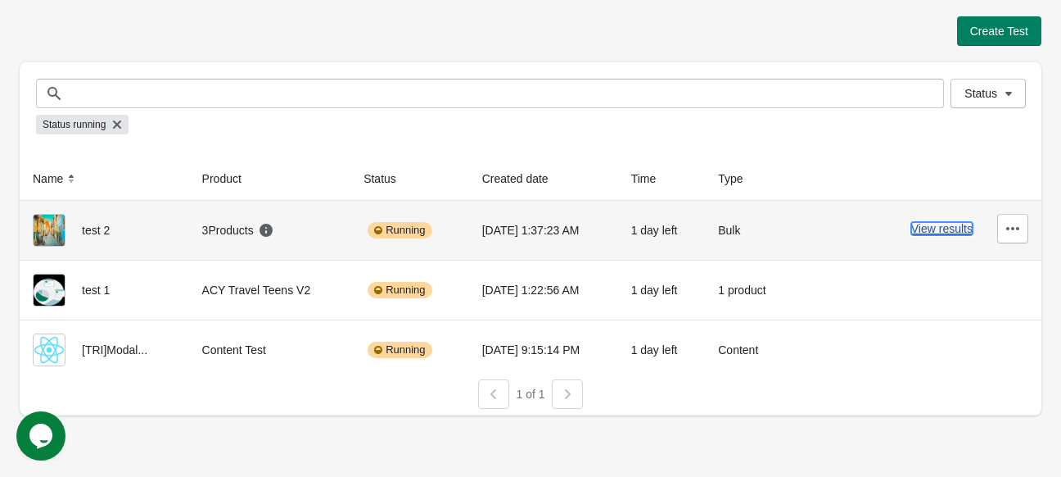
click at [916, 222] on button "View results" at bounding box center [941, 228] width 61 height 13
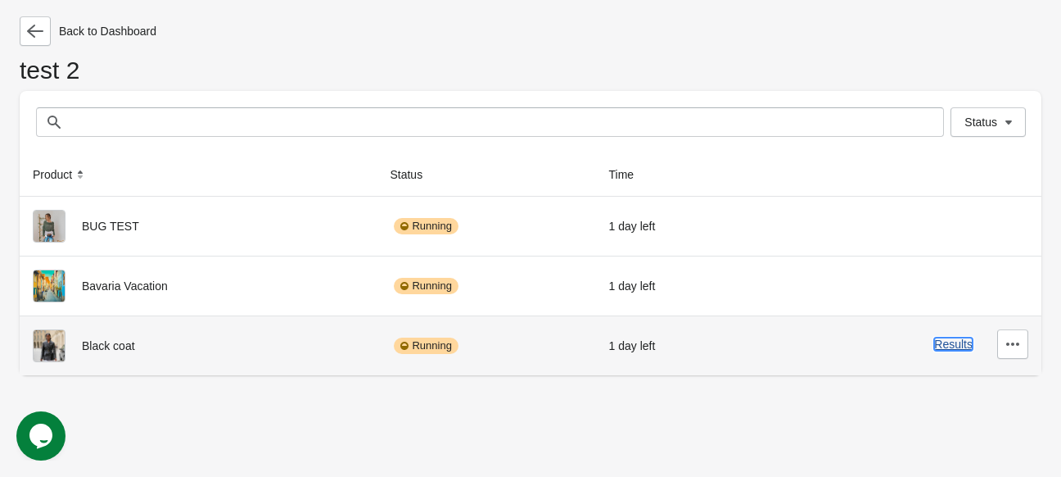
click at [960, 347] on button "Results" at bounding box center [953, 343] width 38 height 13
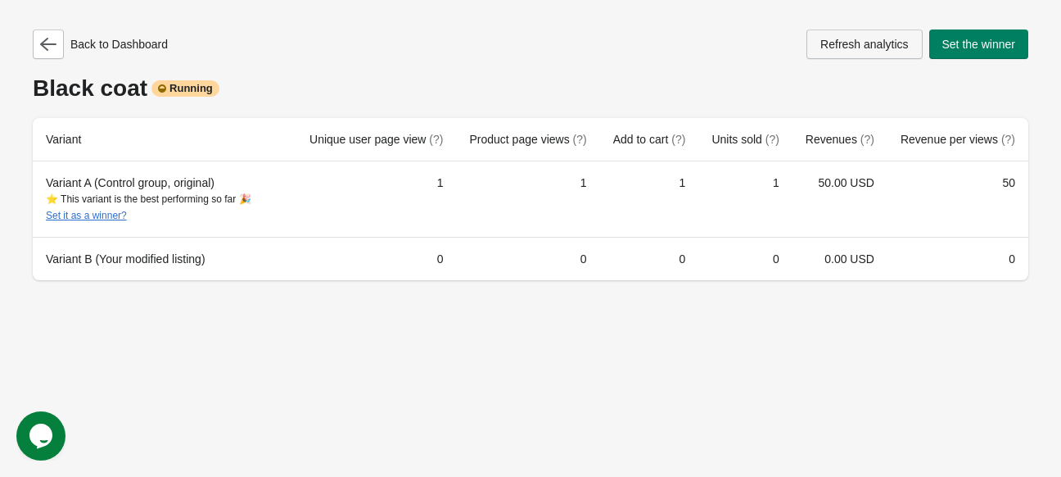
click at [830, 45] on span "Refresh analytics" at bounding box center [864, 44] width 88 height 13
click at [871, 51] on span "Refresh analytics" at bounding box center [864, 44] width 88 height 13
